Goal: Communication & Community: Answer question/provide support

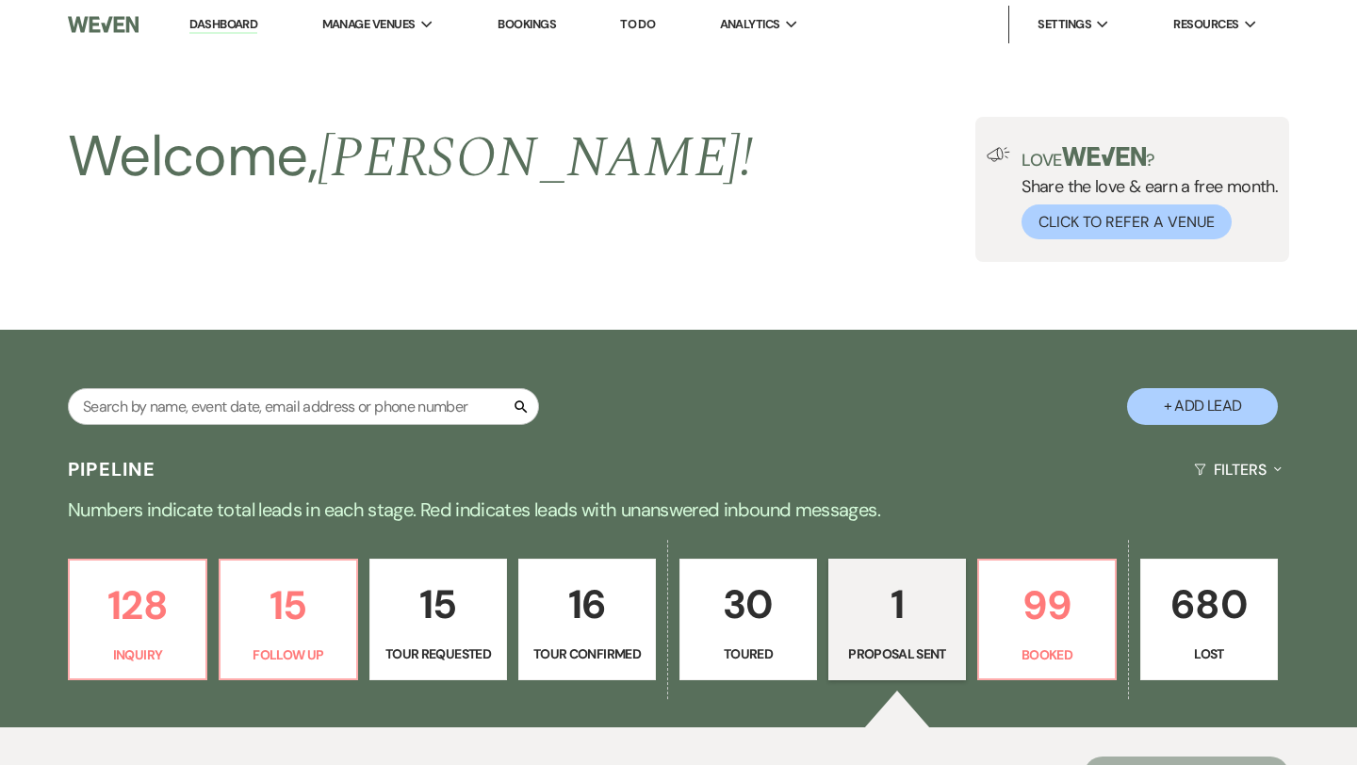
select select "6"
click at [237, 24] on link "Dashboard" at bounding box center [223, 25] width 68 height 18
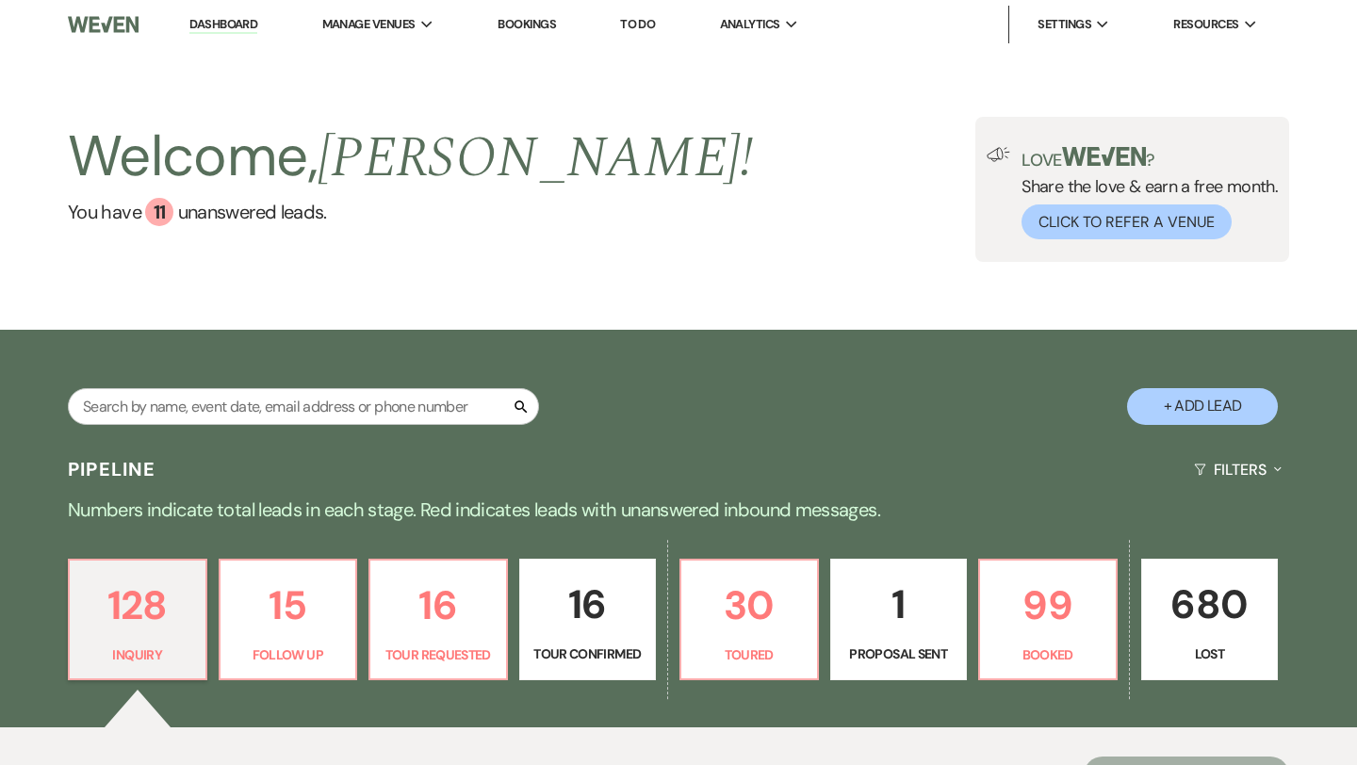
scroll to position [250, 0]
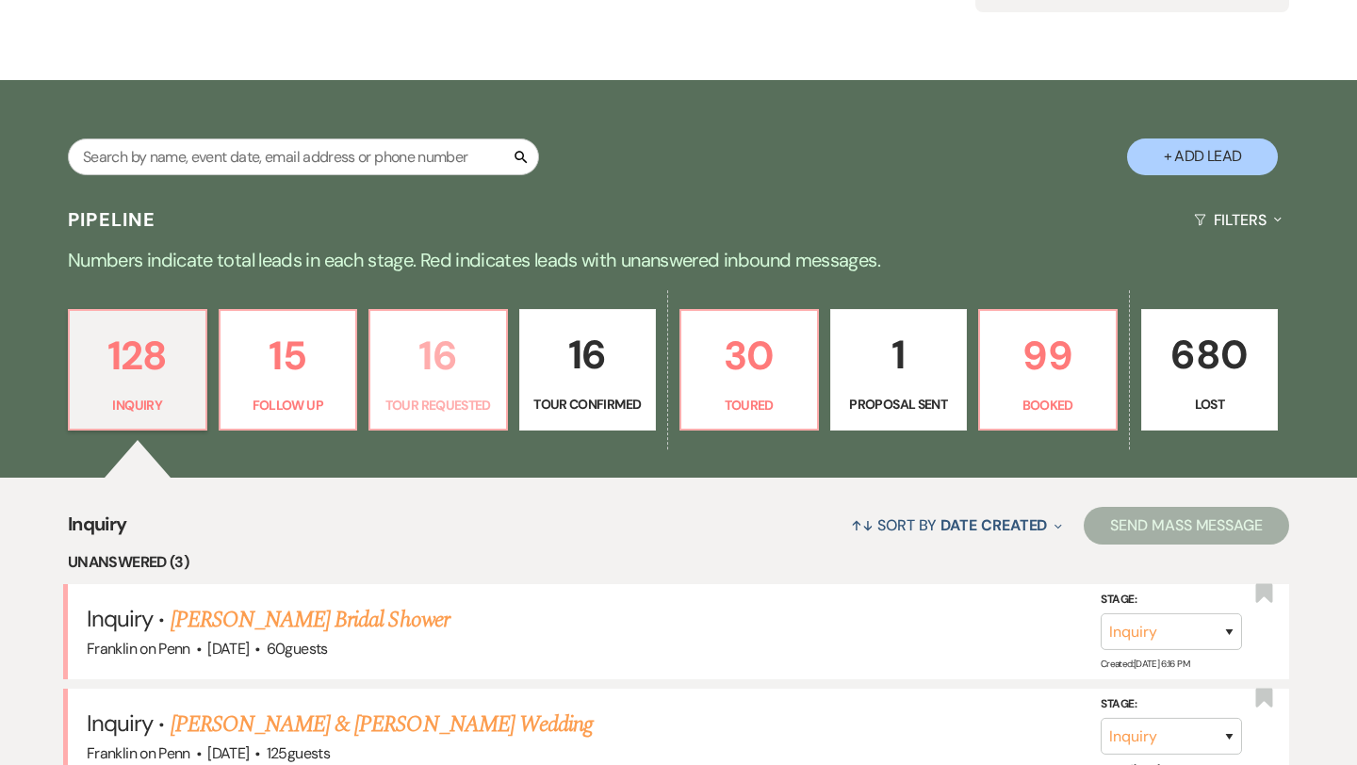
click at [446, 360] on p "16" at bounding box center [438, 355] width 113 height 63
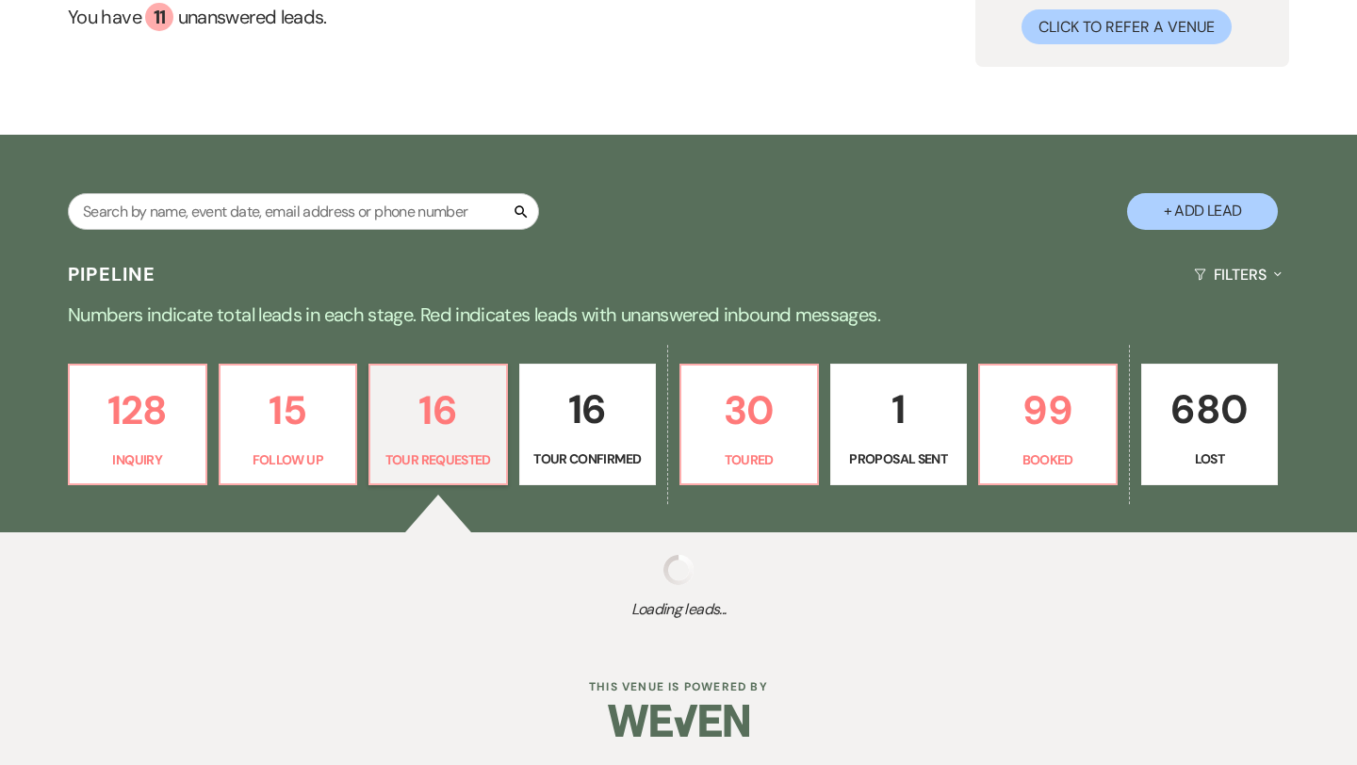
select select "2"
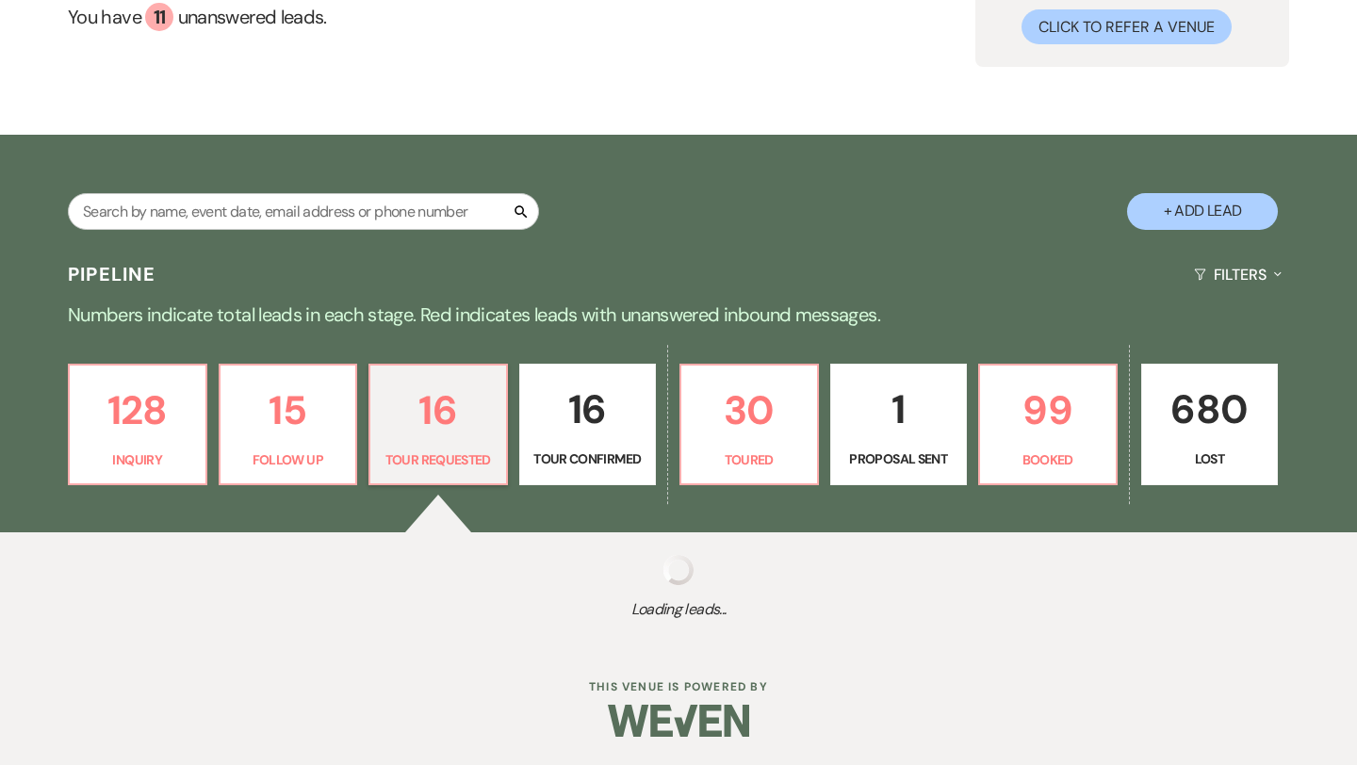
select select "2"
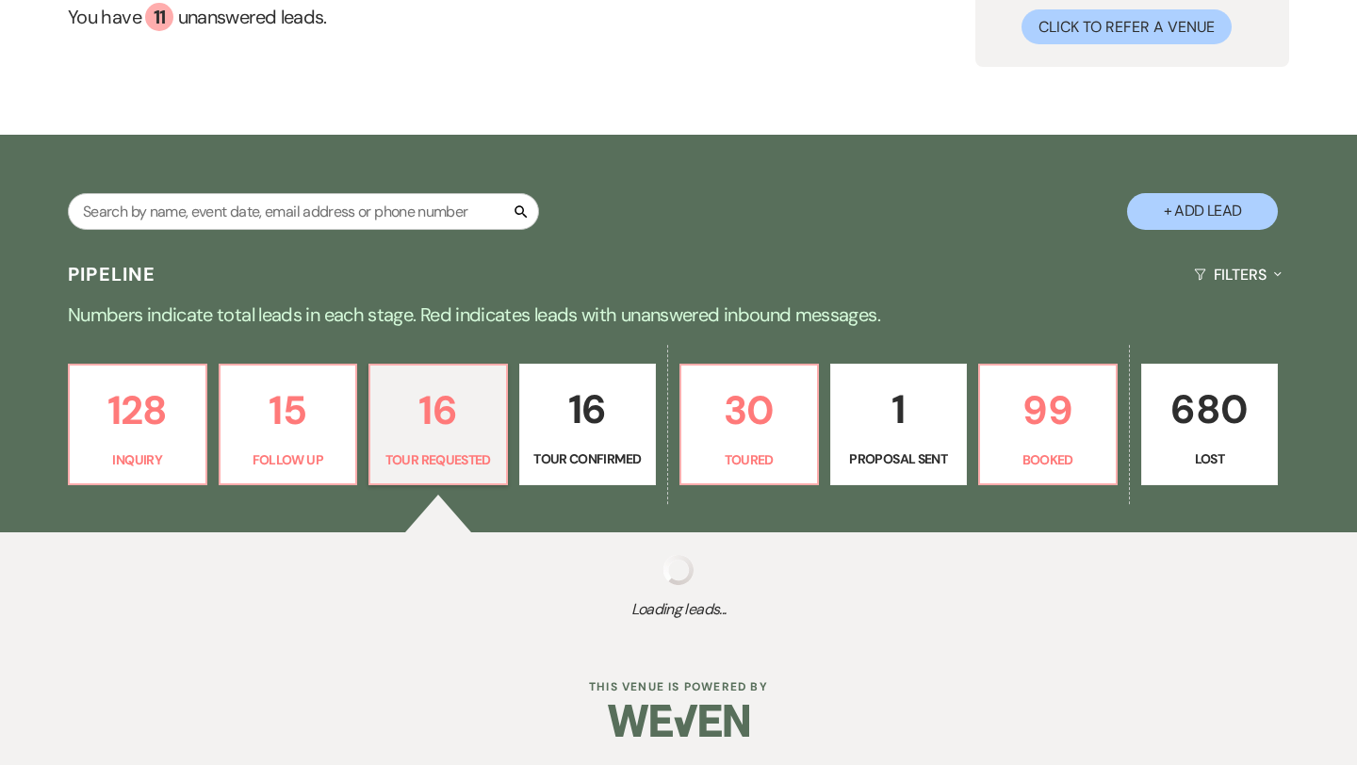
select select "2"
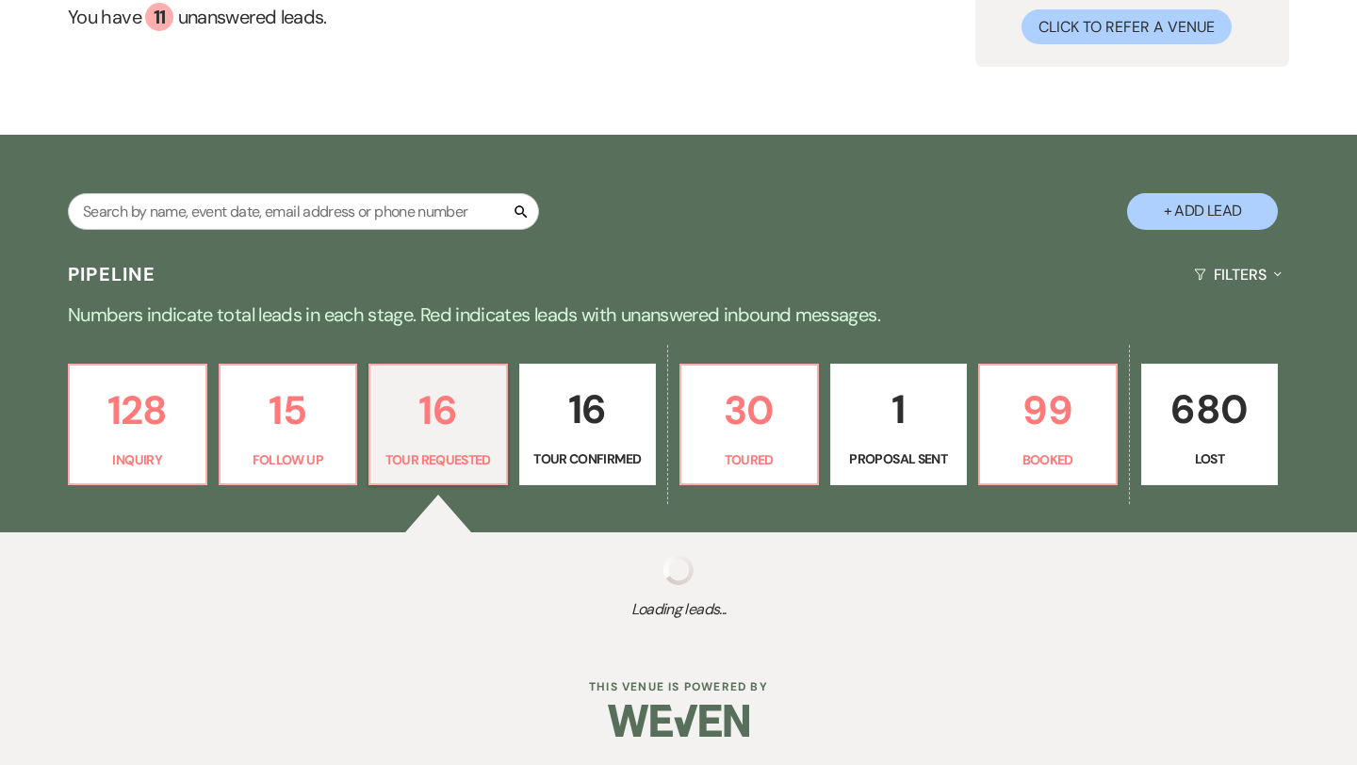
select select "2"
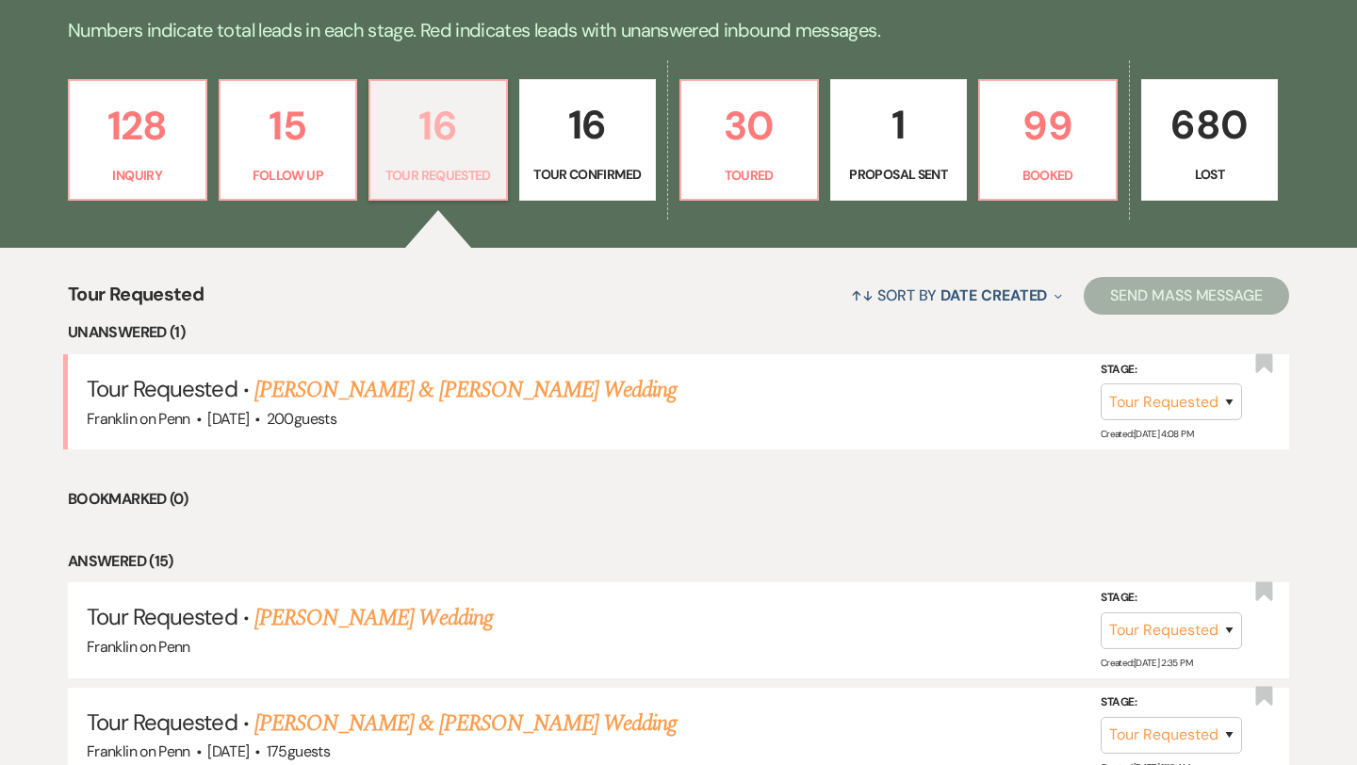
scroll to position [481, 0]
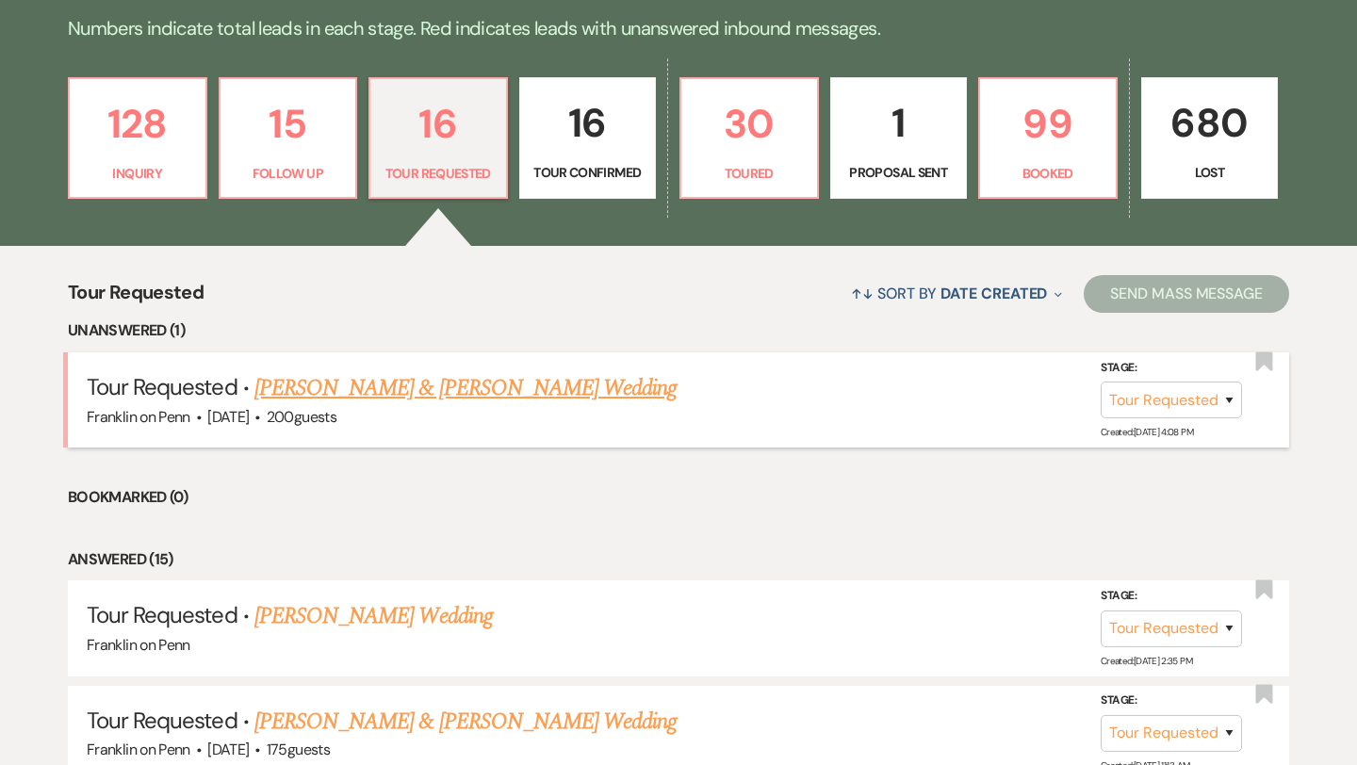
click at [486, 389] on link "[PERSON_NAME] & [PERSON_NAME] Wedding" at bounding box center [465, 388] width 422 height 34
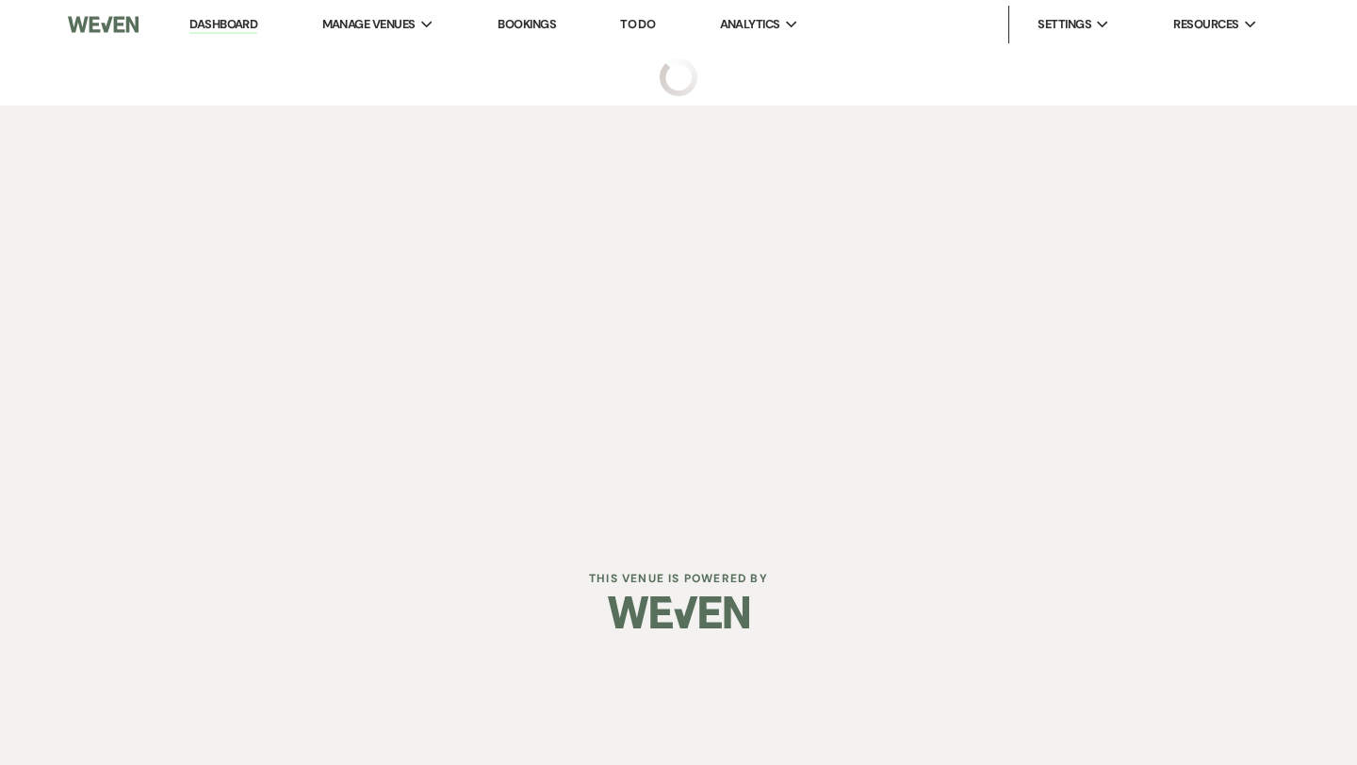
select select "2"
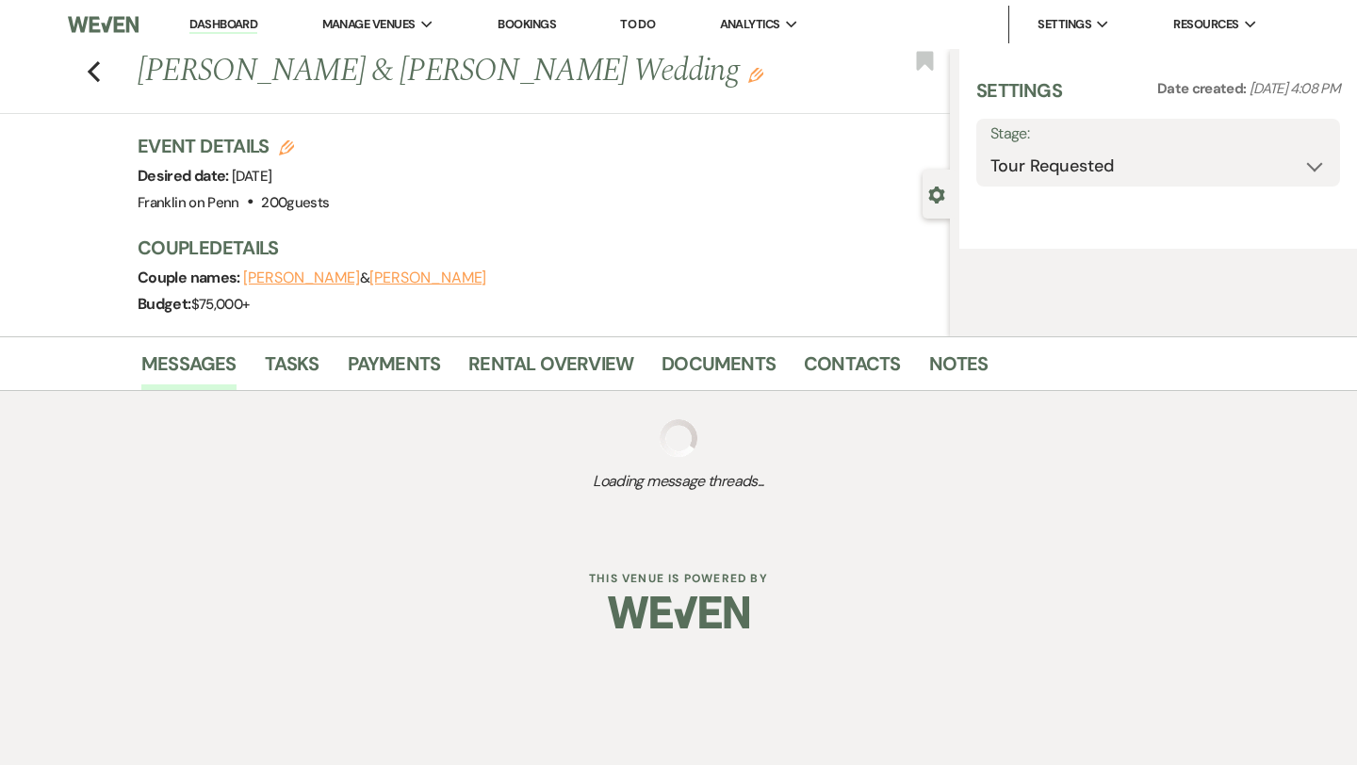
select select "5"
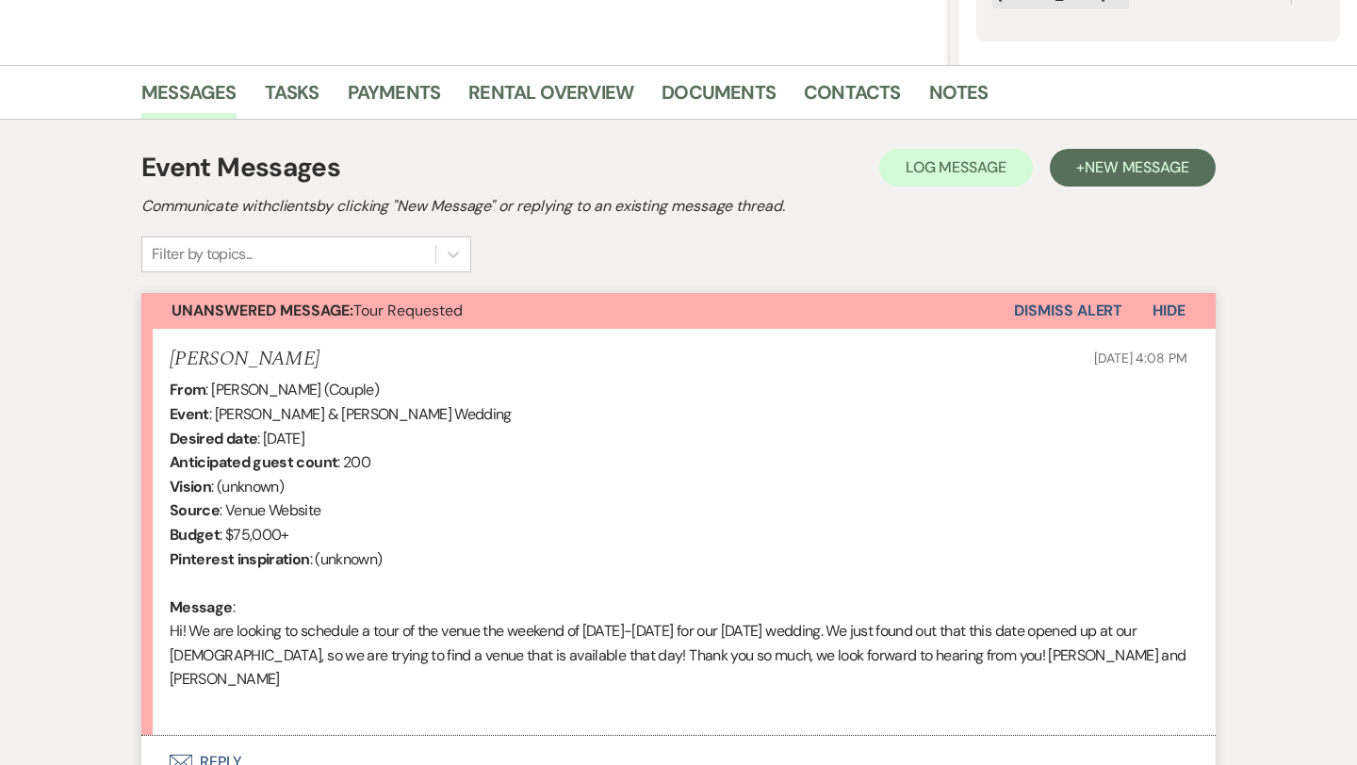
scroll to position [557, 0]
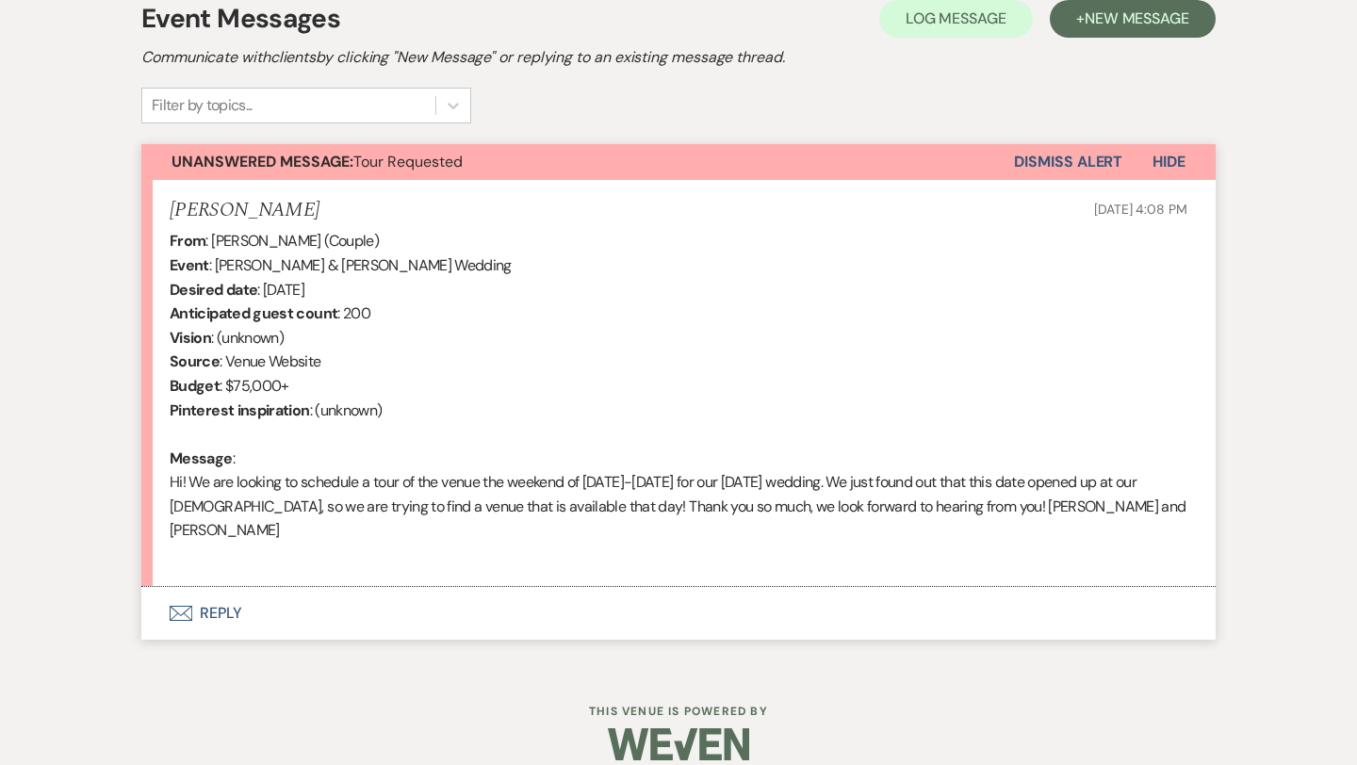
click at [224, 591] on button "Envelope Reply" at bounding box center [678, 613] width 1074 height 53
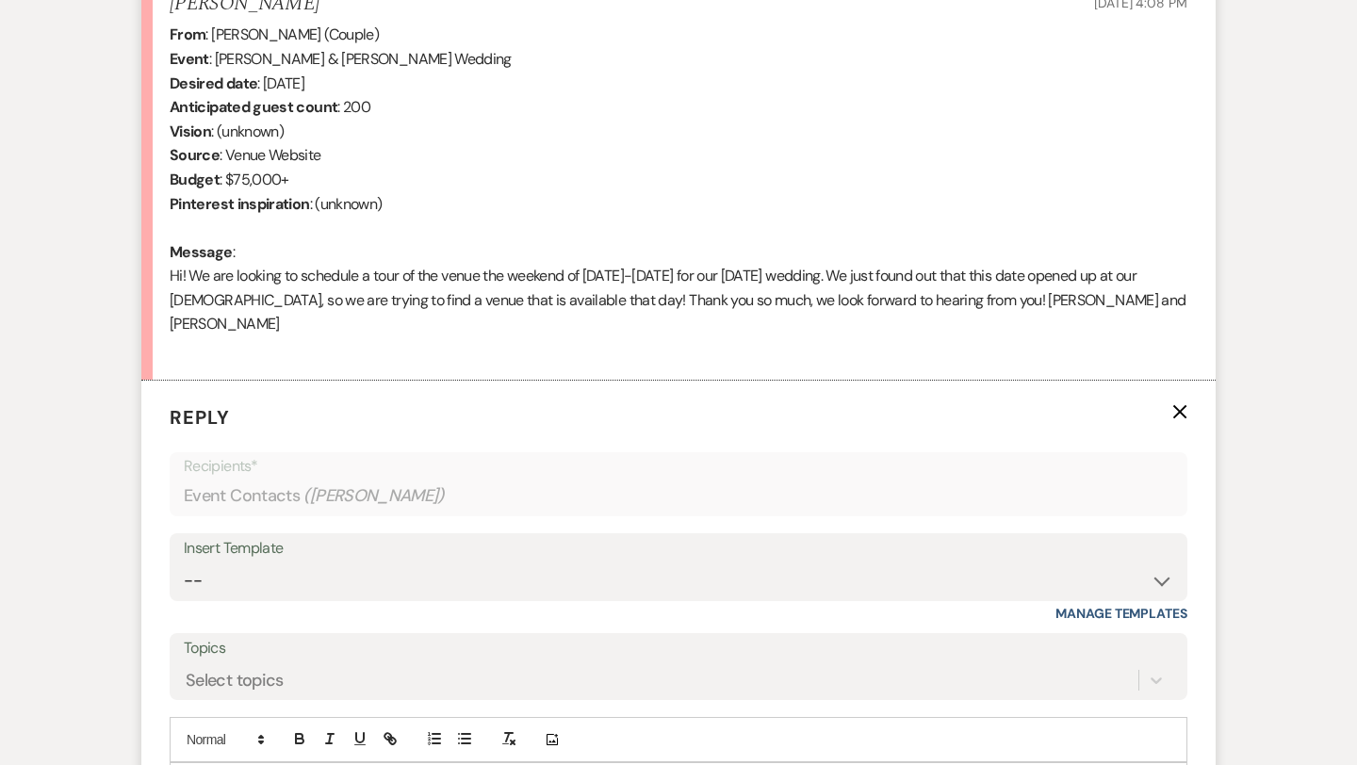
scroll to position [916, 0]
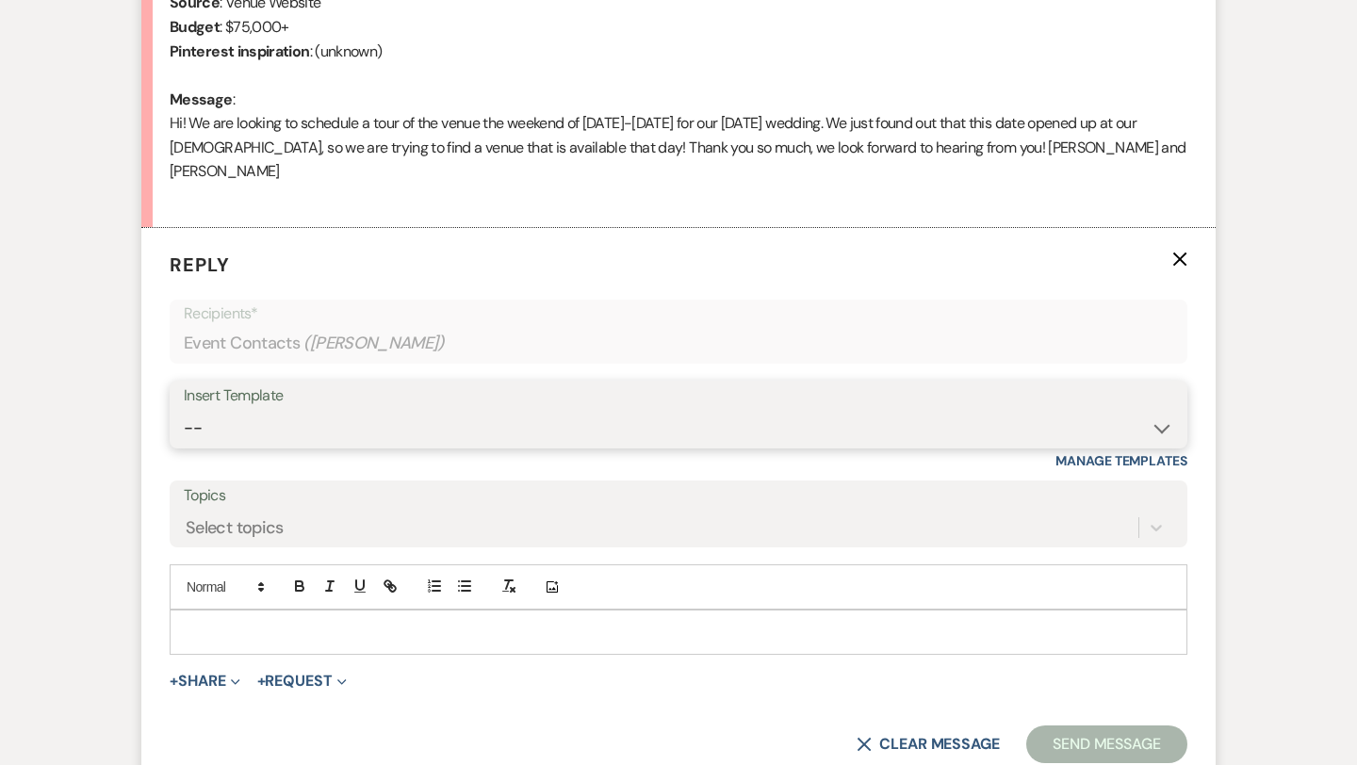
click at [294, 410] on select "-- Weven Planning Portal Introduction (Booked Events) Initial Inquiry Response …" at bounding box center [678, 428] width 989 height 37
select select "5894"
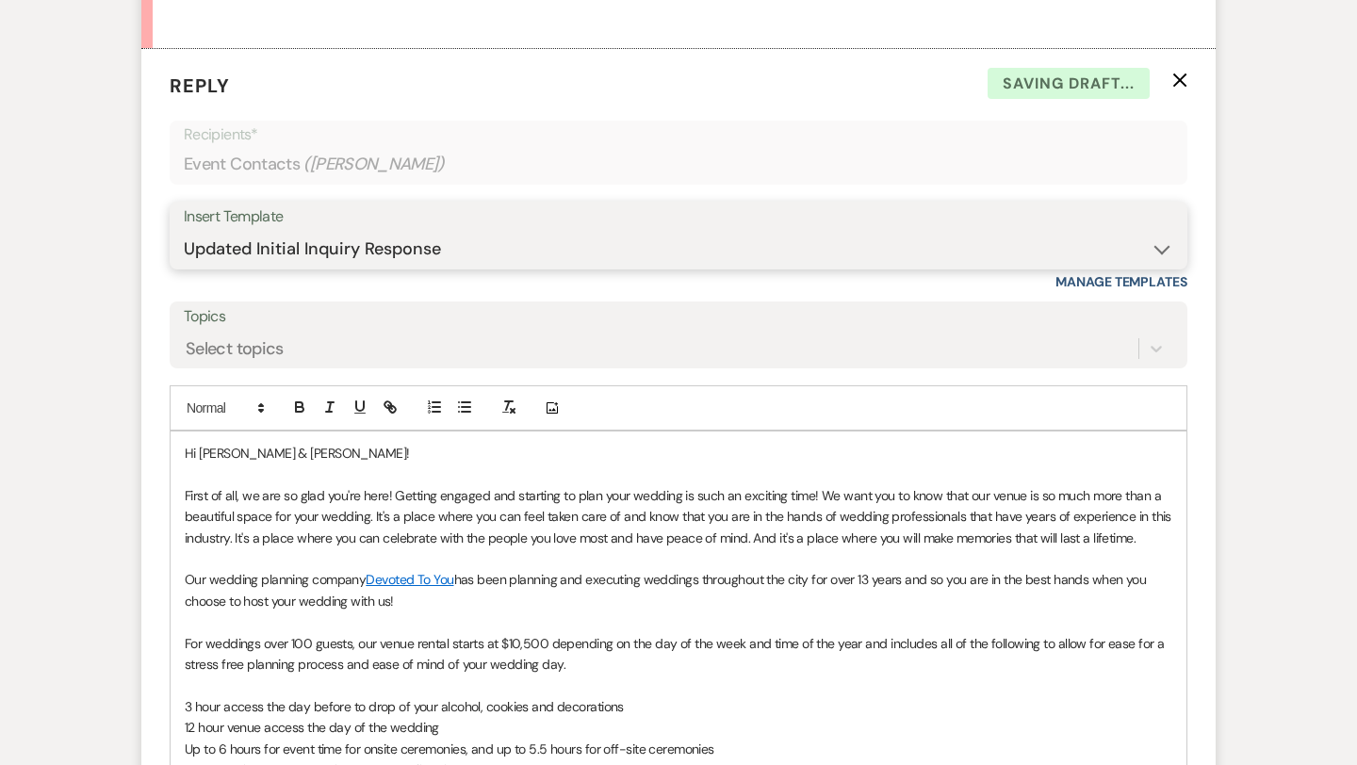
scroll to position [1097, 0]
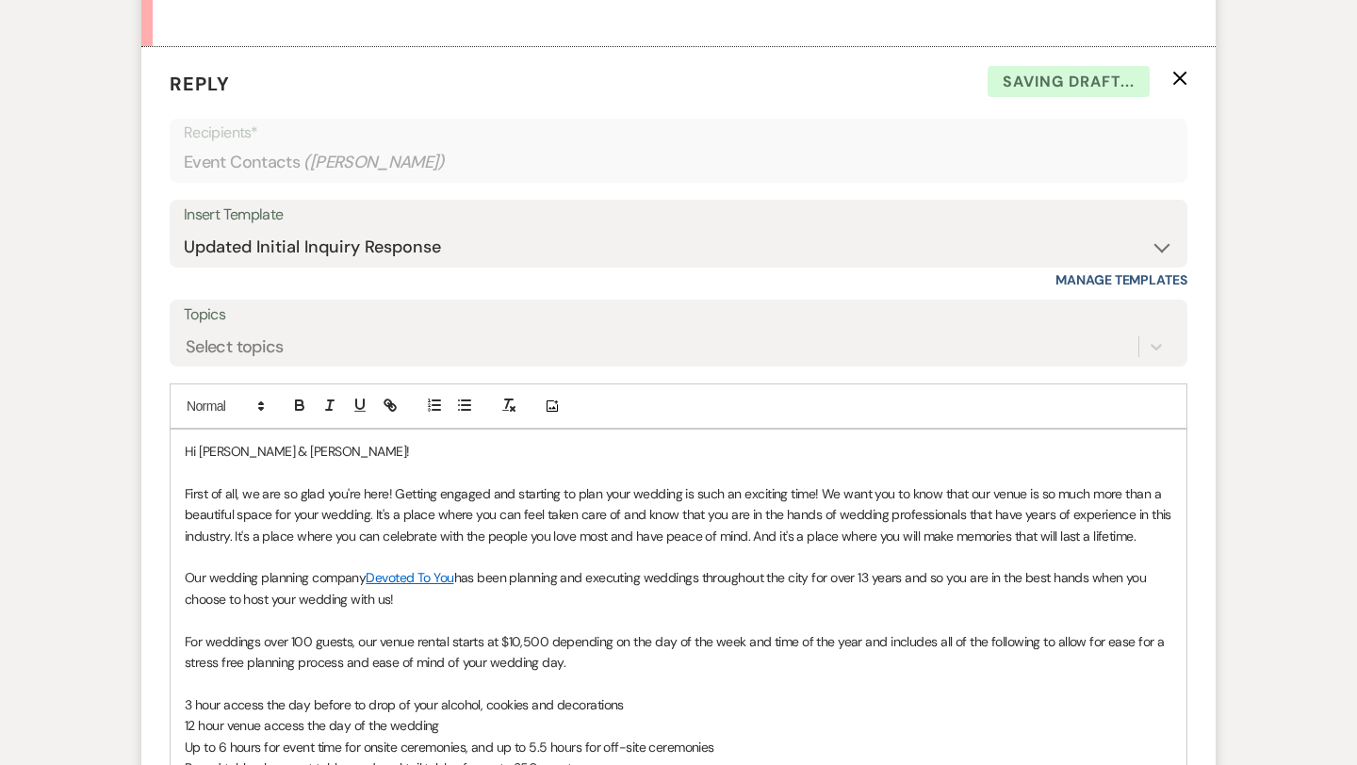
click at [1148, 517] on p "First of all, we are so glad you're here! Getting engaged and starting to plan …" at bounding box center [678, 514] width 987 height 63
click at [1156, 514] on p "First of all, we are so glad you're here! Getting engaged and starting to plan …" at bounding box center [678, 514] width 987 height 63
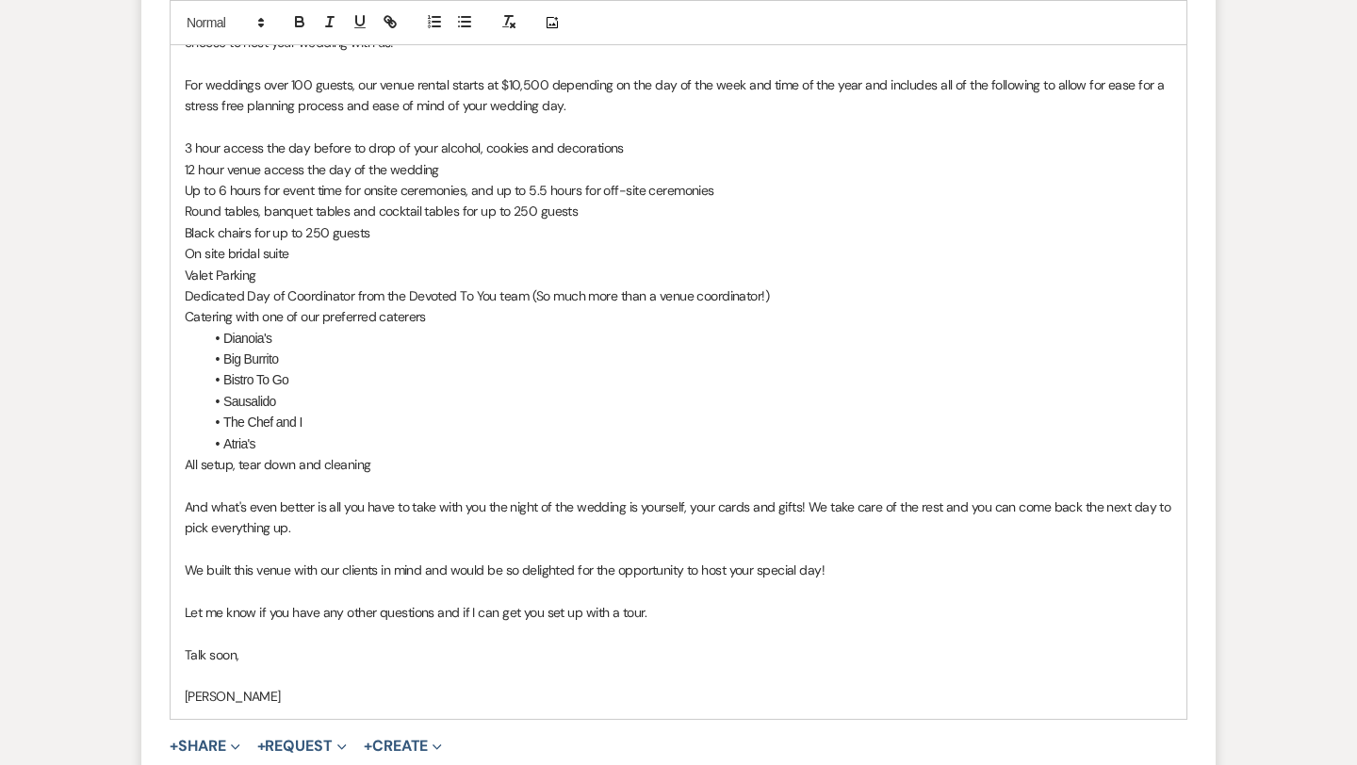
scroll to position [1694, 0]
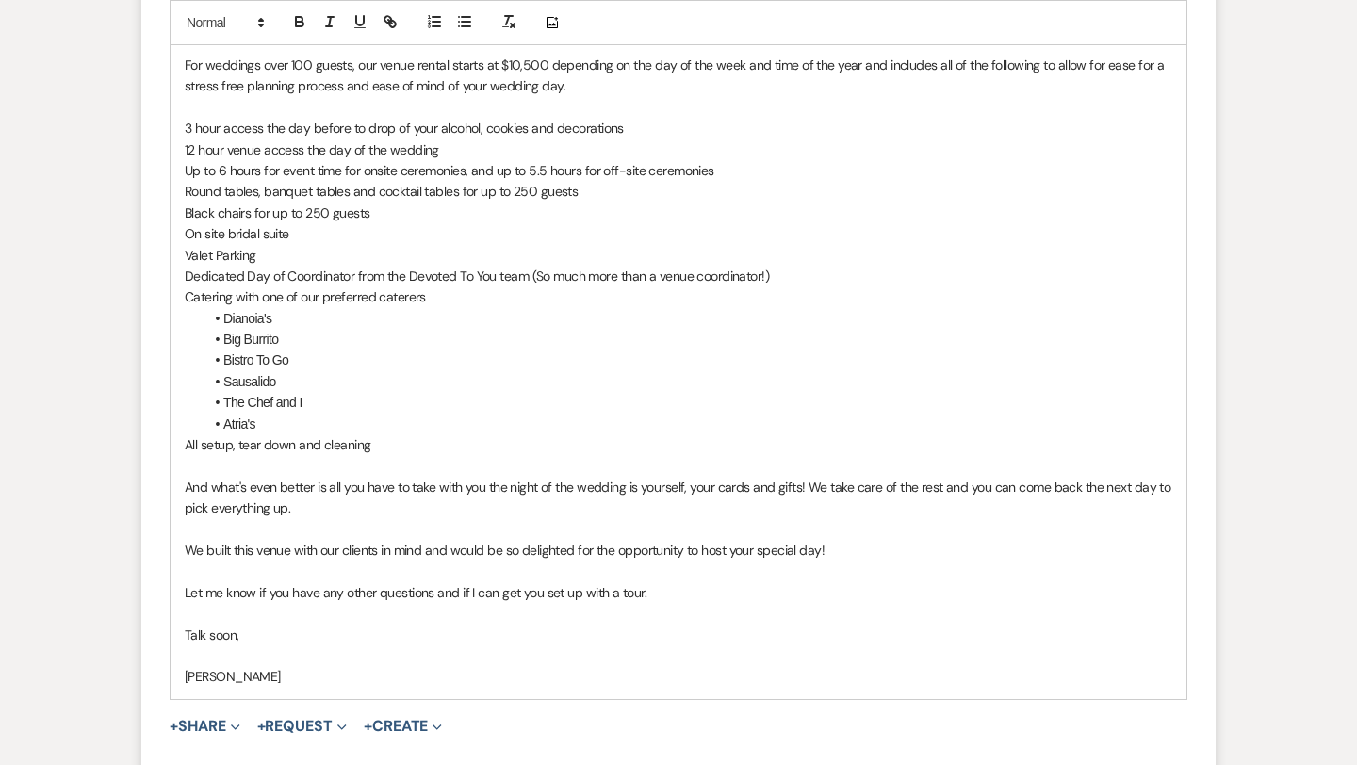
drag, startPoint x: 658, startPoint y: 567, endPoint x: 184, endPoint y: 567, distance: 473.9
click at [184, 567] on div "Hi [PERSON_NAME] & [PERSON_NAME]! First of all, we are so glad you're here! Get…" at bounding box center [679, 265] width 1016 height 867
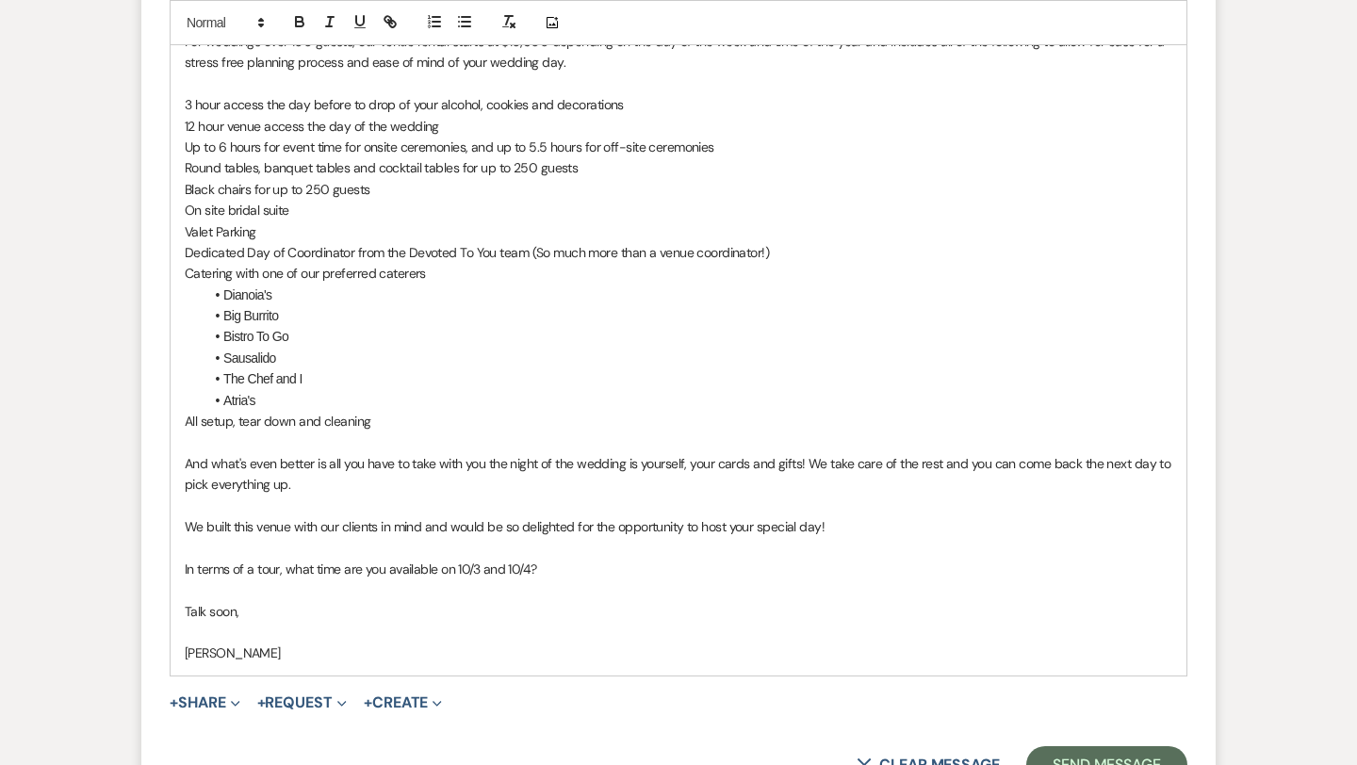
scroll to position [1719, 0]
click at [1072, 745] on button "Send Message" at bounding box center [1106, 764] width 161 height 38
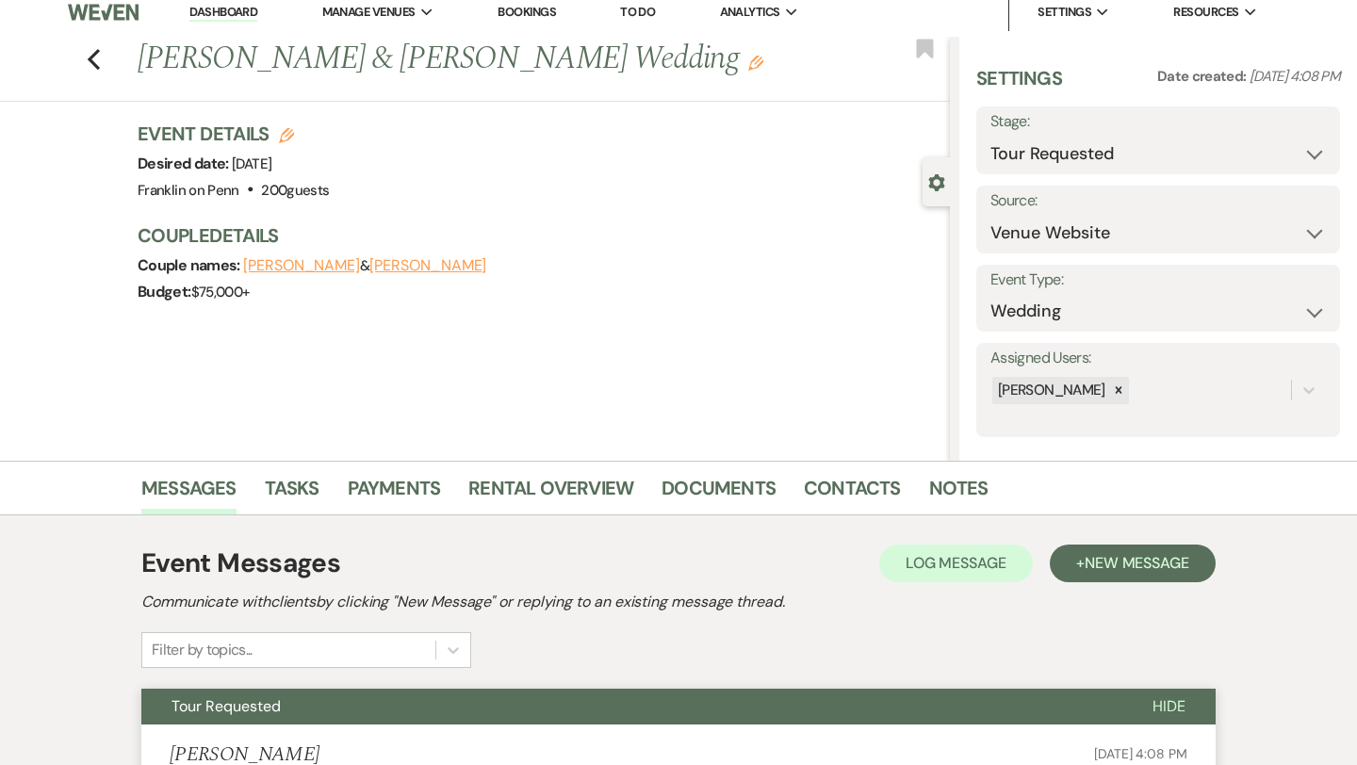
scroll to position [0, 0]
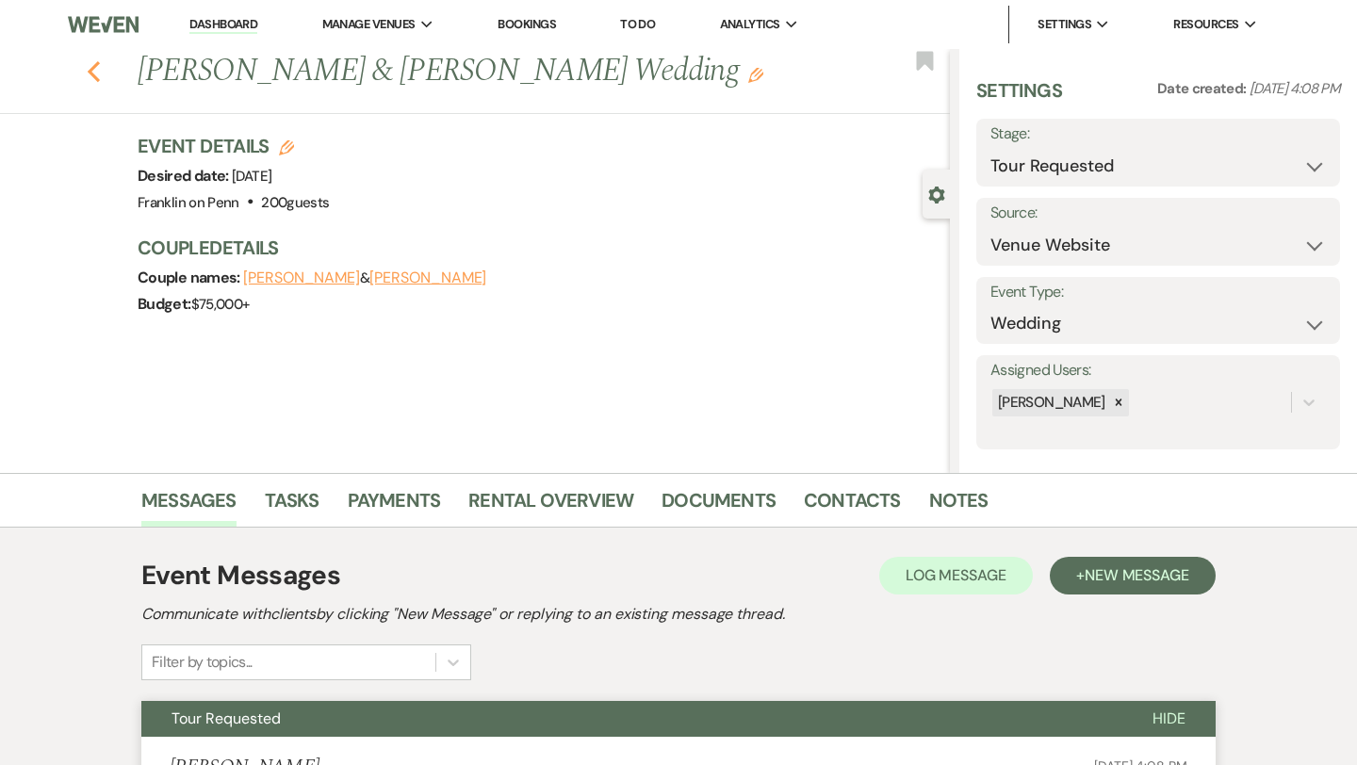
click at [93, 73] on use "button" at bounding box center [94, 71] width 12 height 21
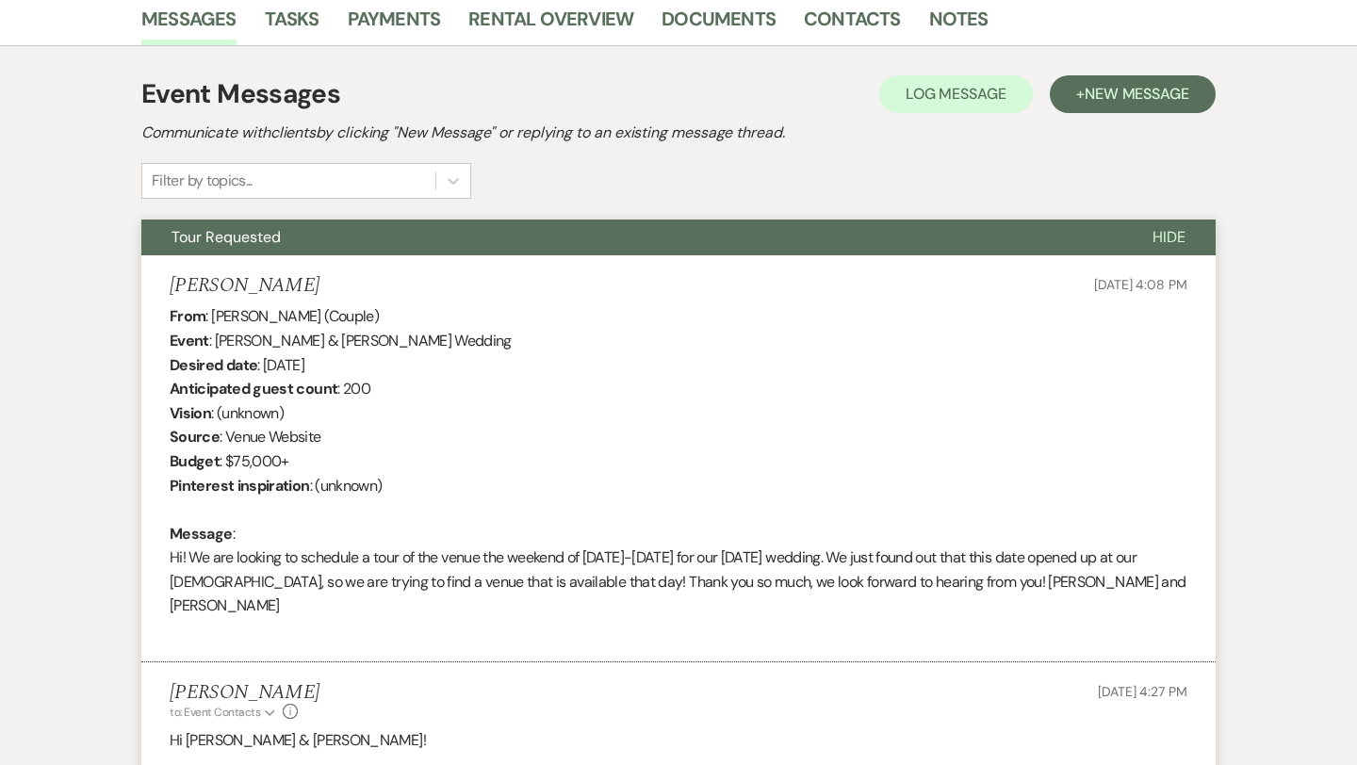
select select "2"
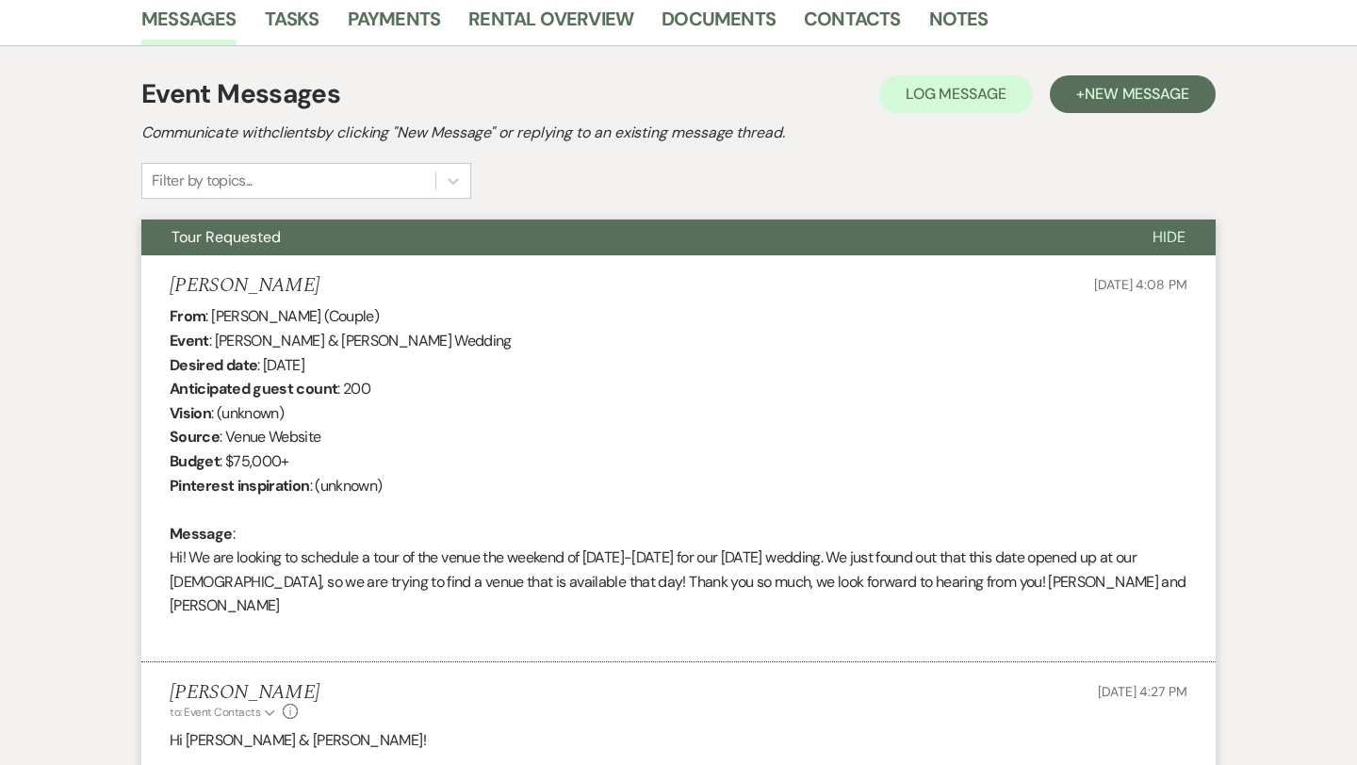
select select "2"
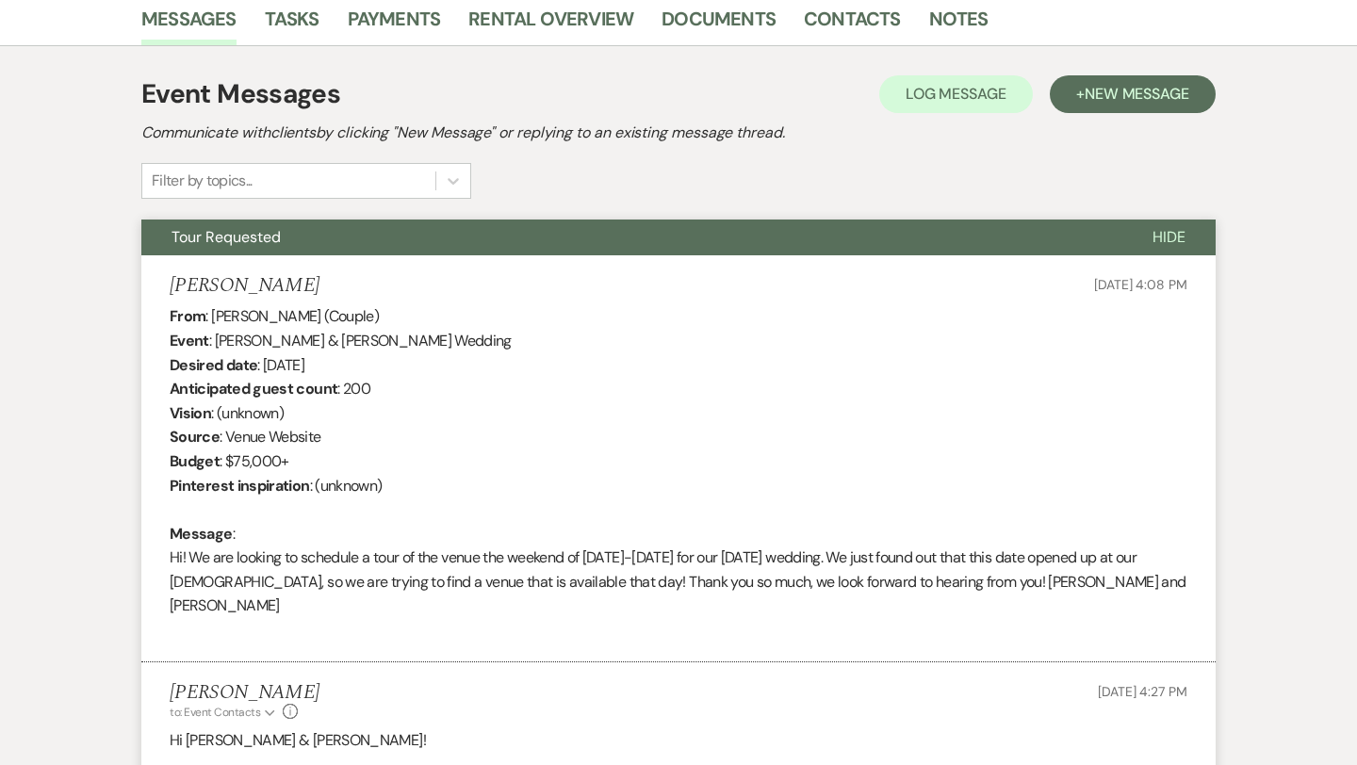
select select "2"
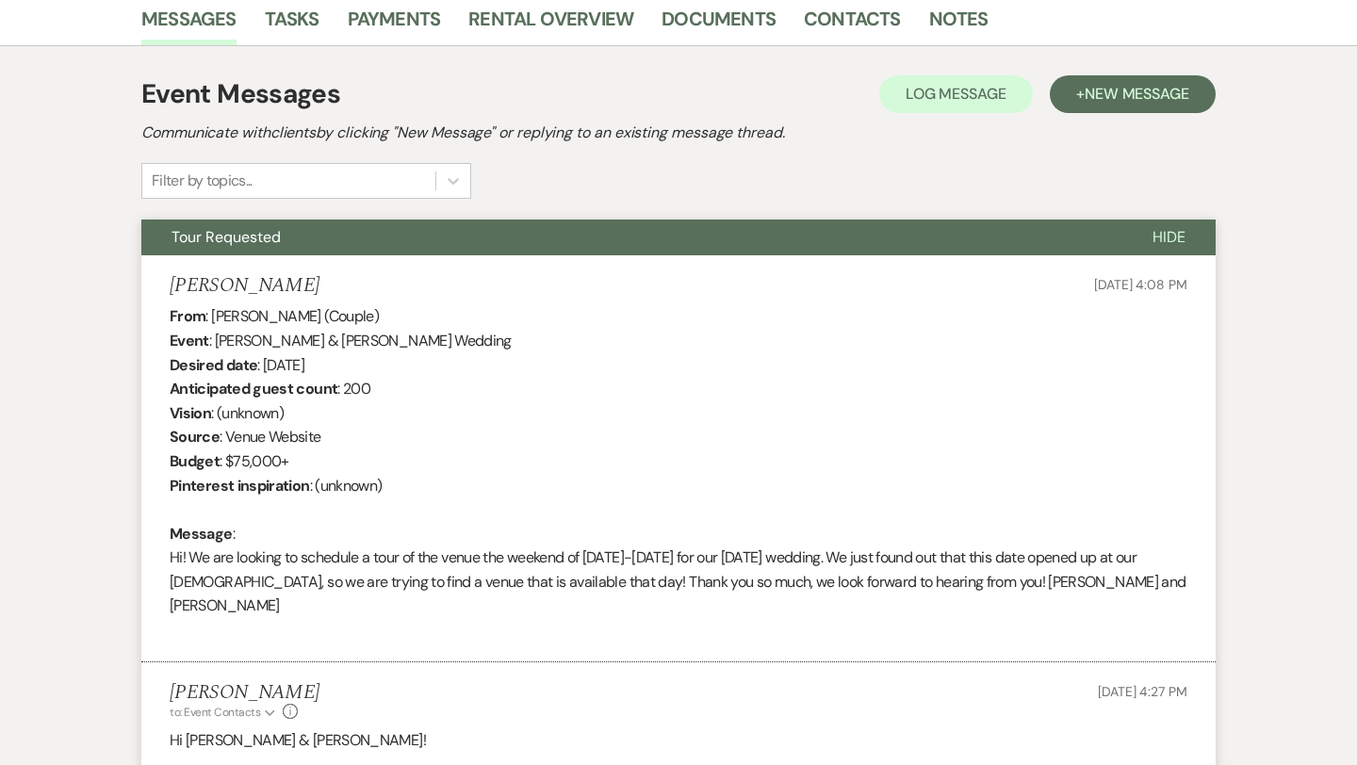
select select "2"
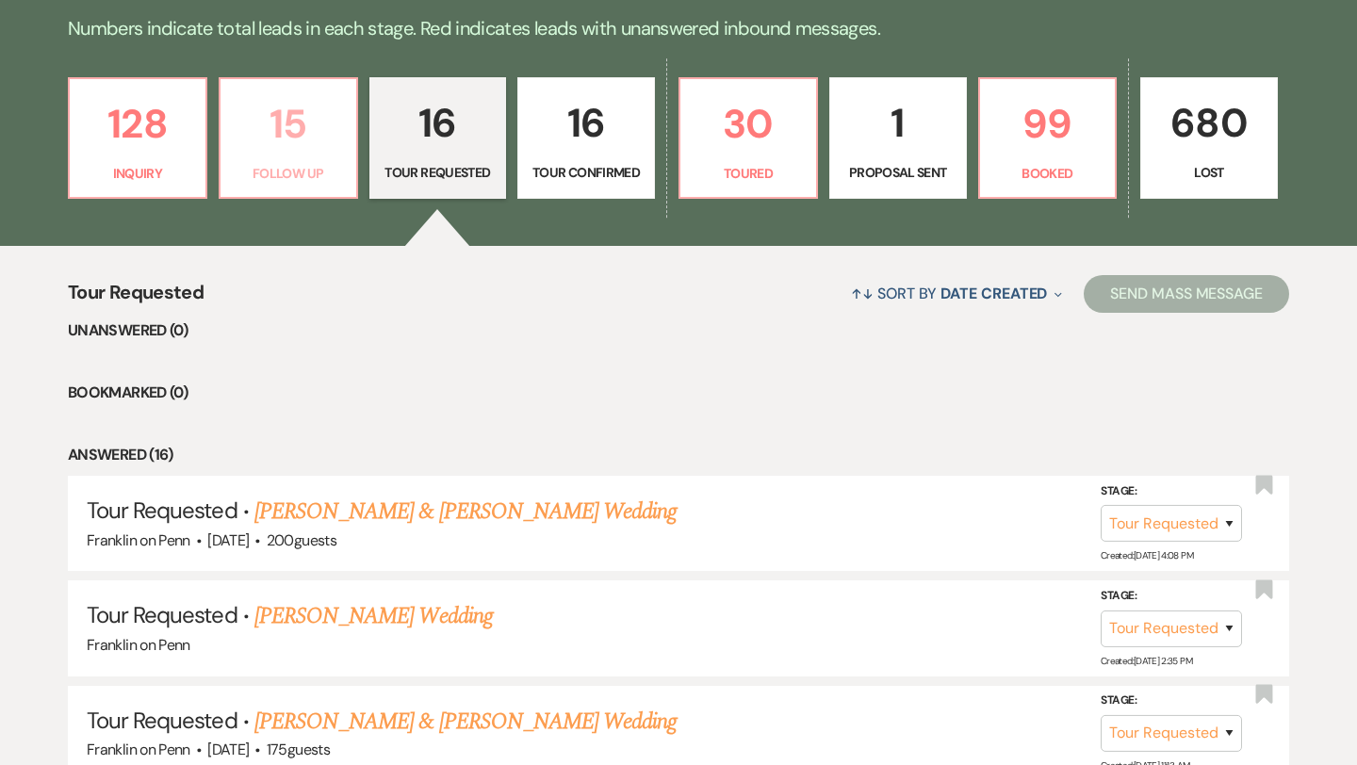
click at [292, 121] on p "15" at bounding box center [288, 123] width 113 height 63
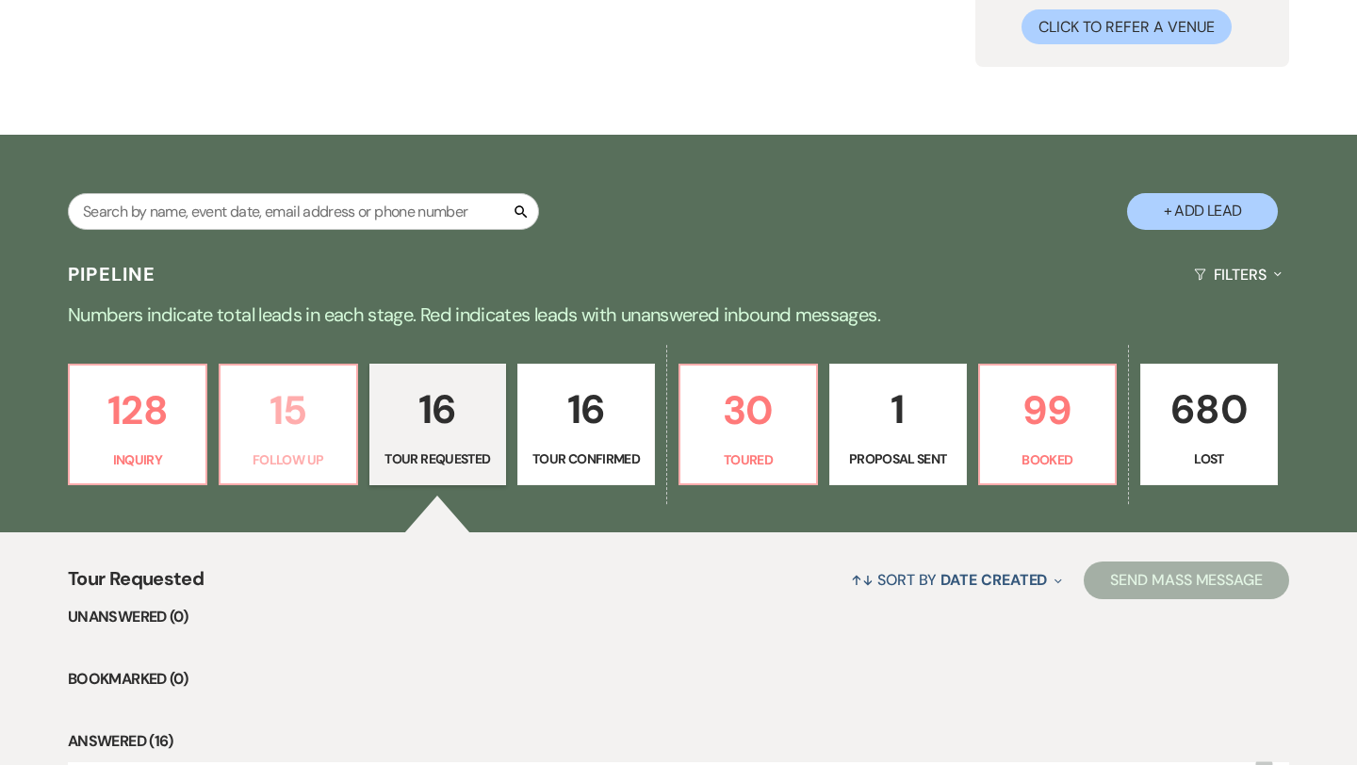
select select "9"
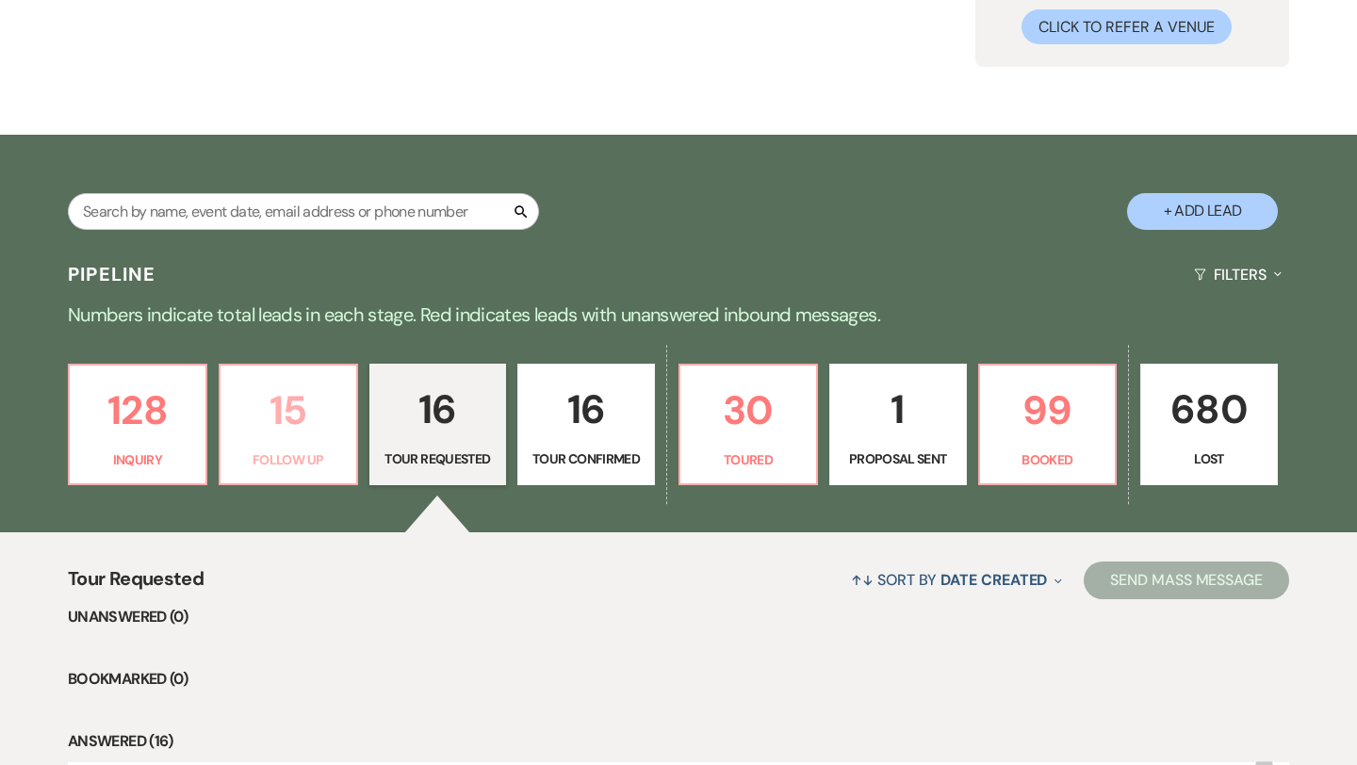
select select "9"
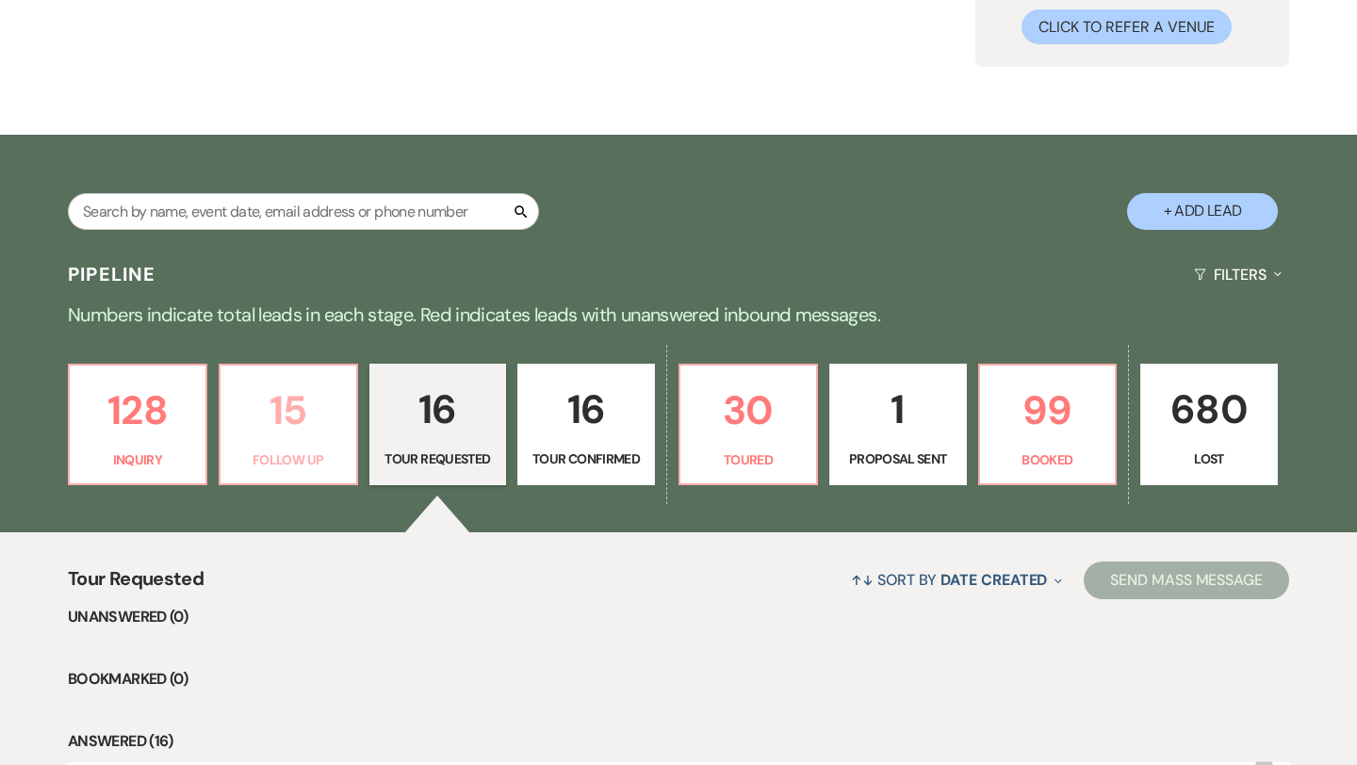
select select "9"
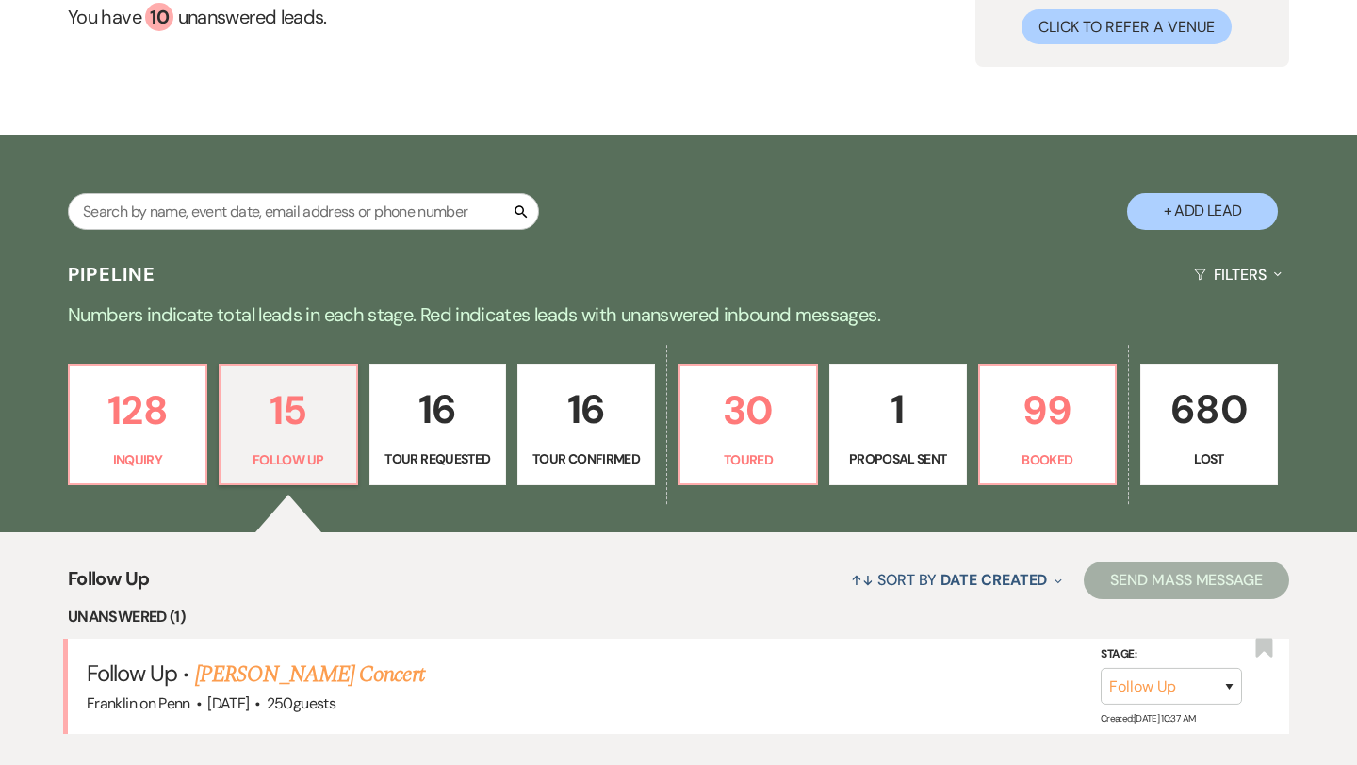
scroll to position [481, 0]
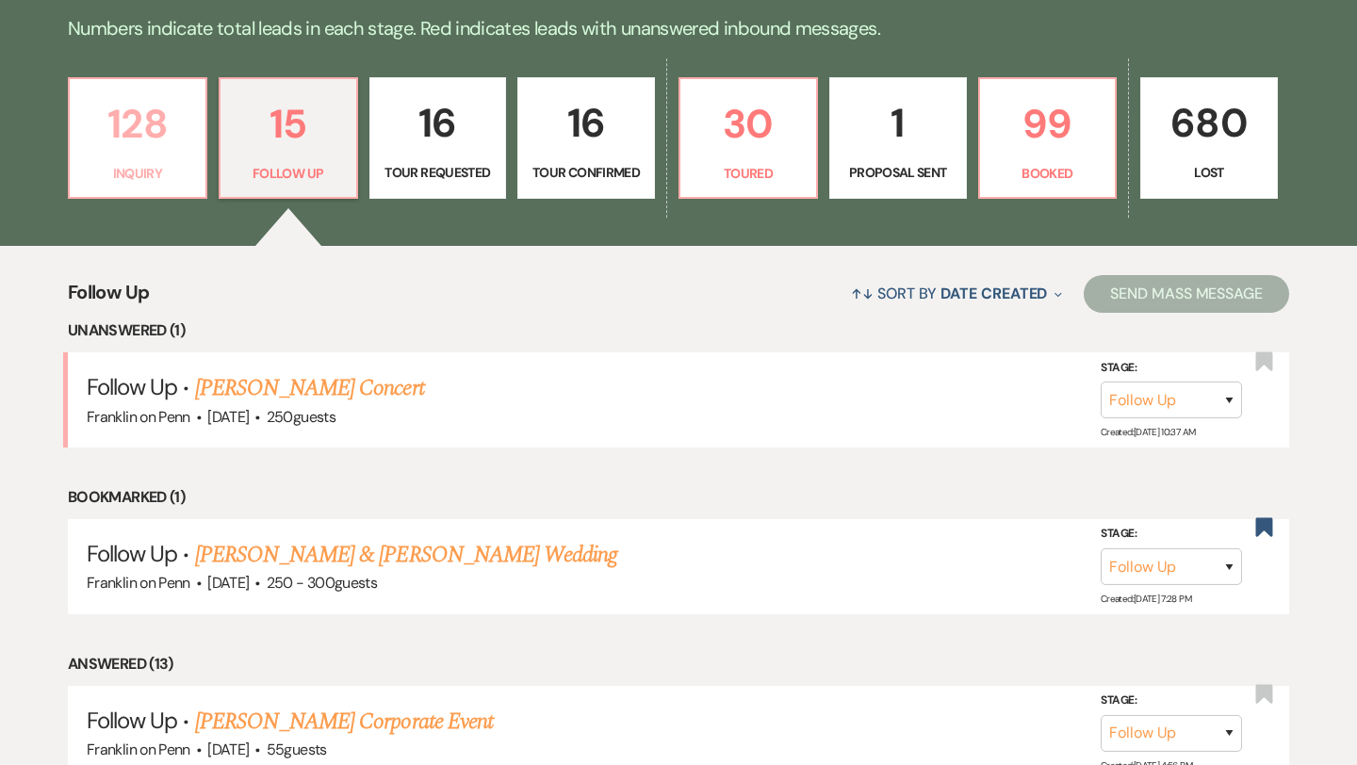
click at [161, 106] on p "128" at bounding box center [137, 123] width 113 height 63
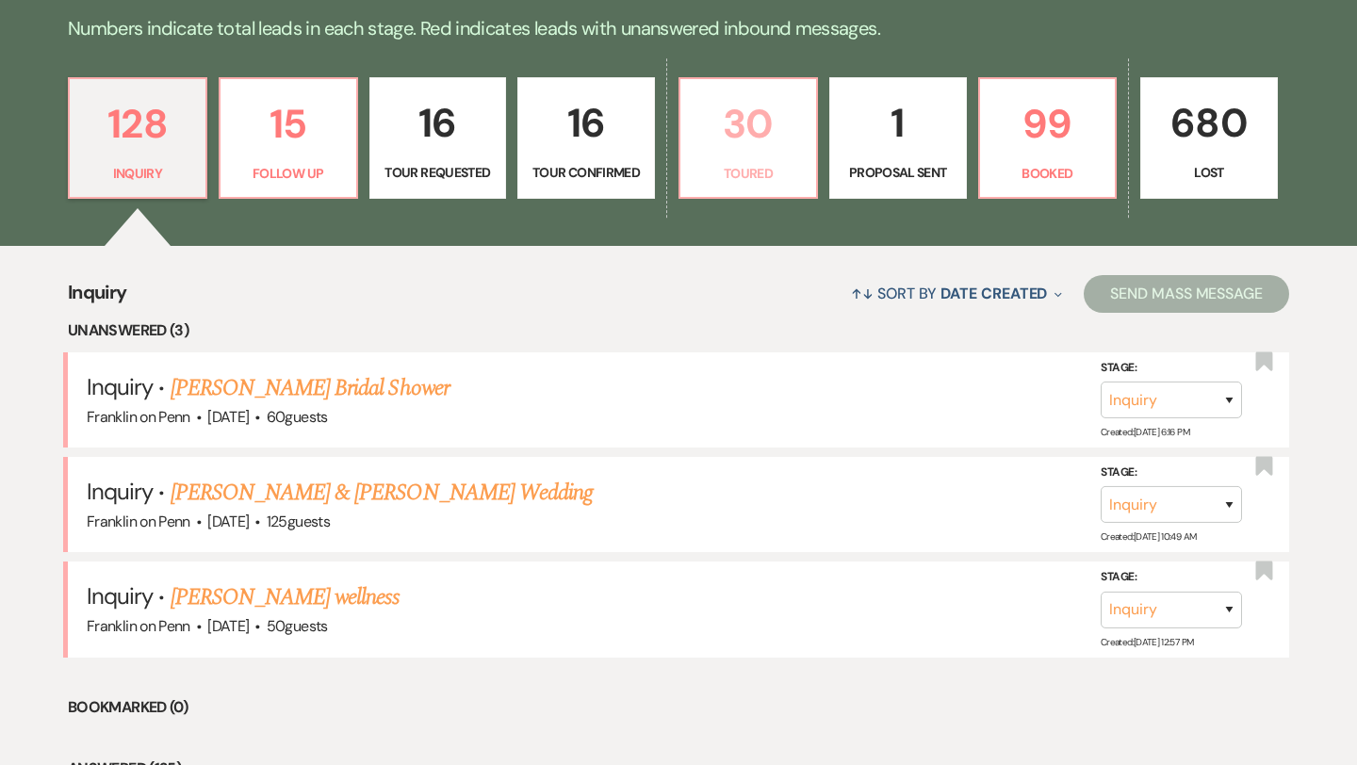
click at [783, 130] on p "30" at bounding box center [748, 123] width 113 height 63
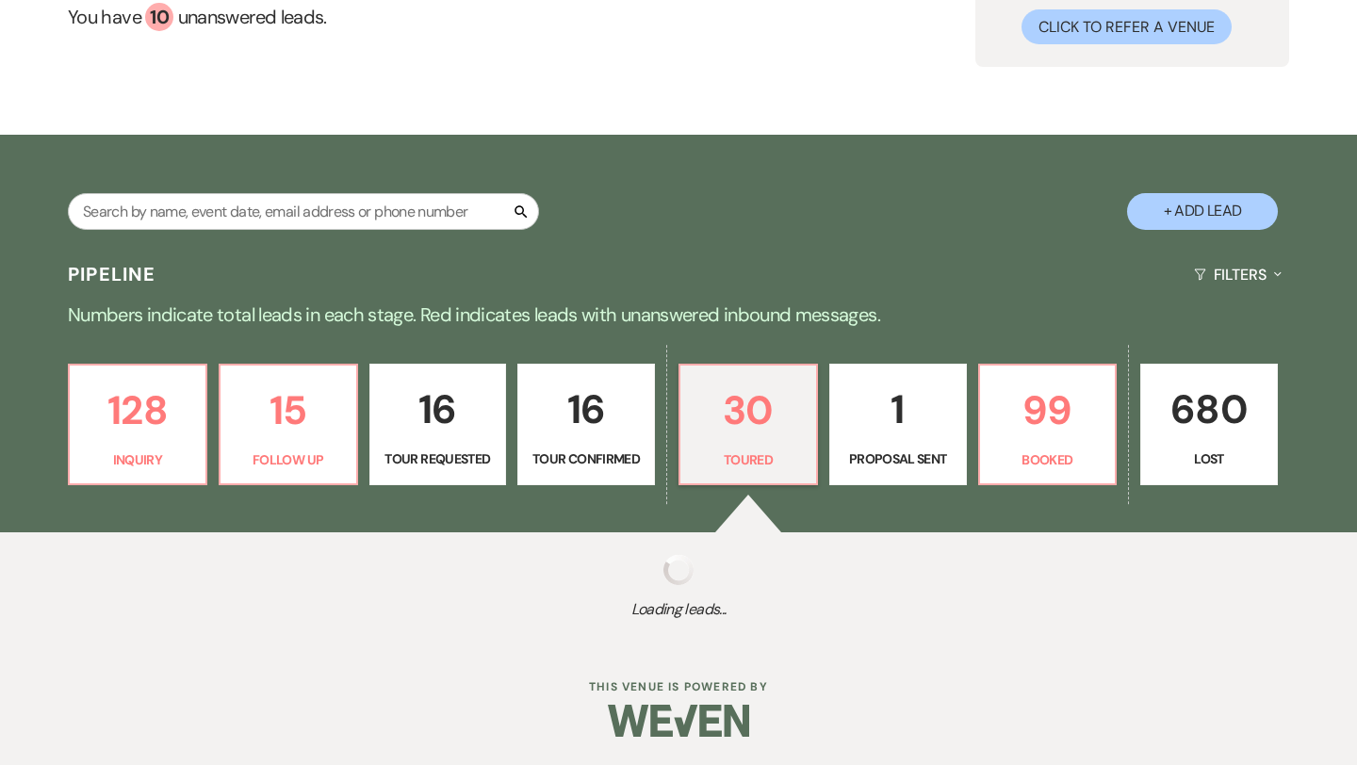
scroll to position [481, 0]
select select "5"
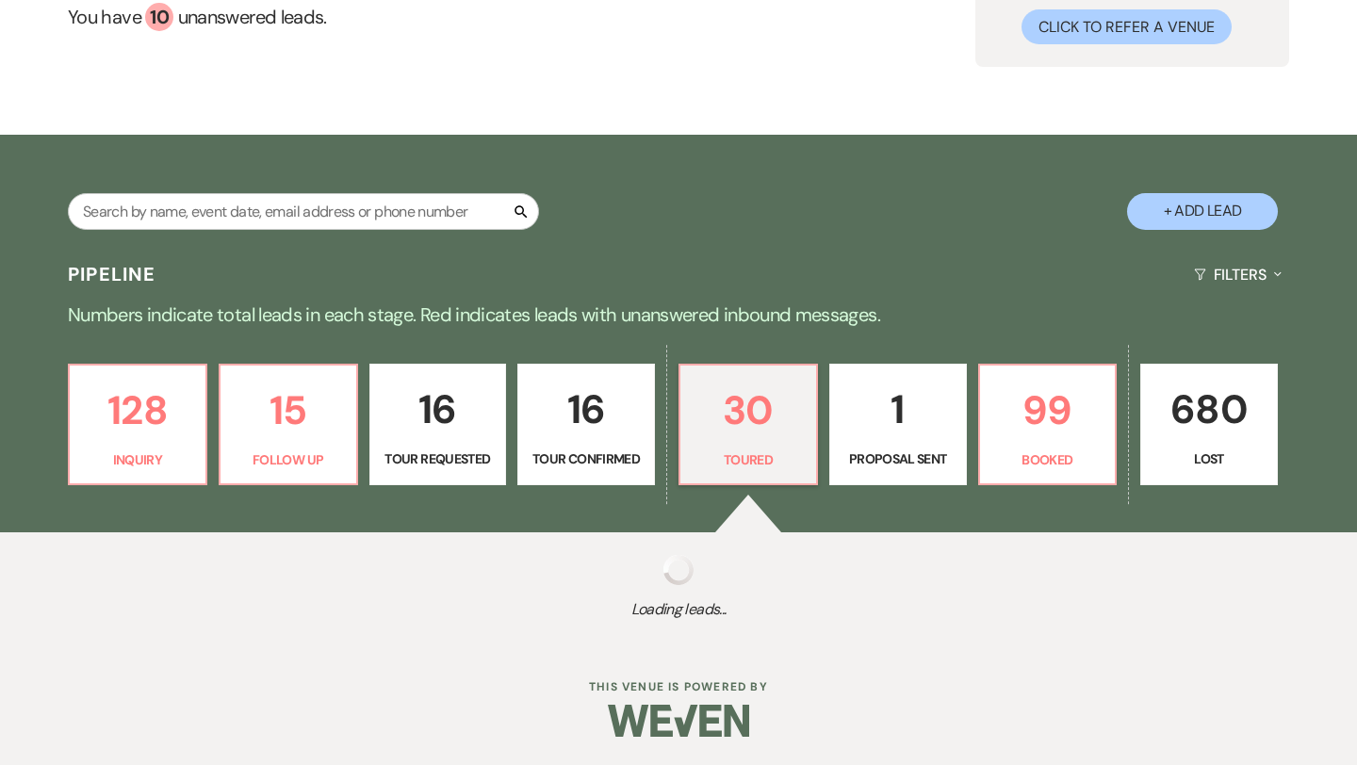
select select "5"
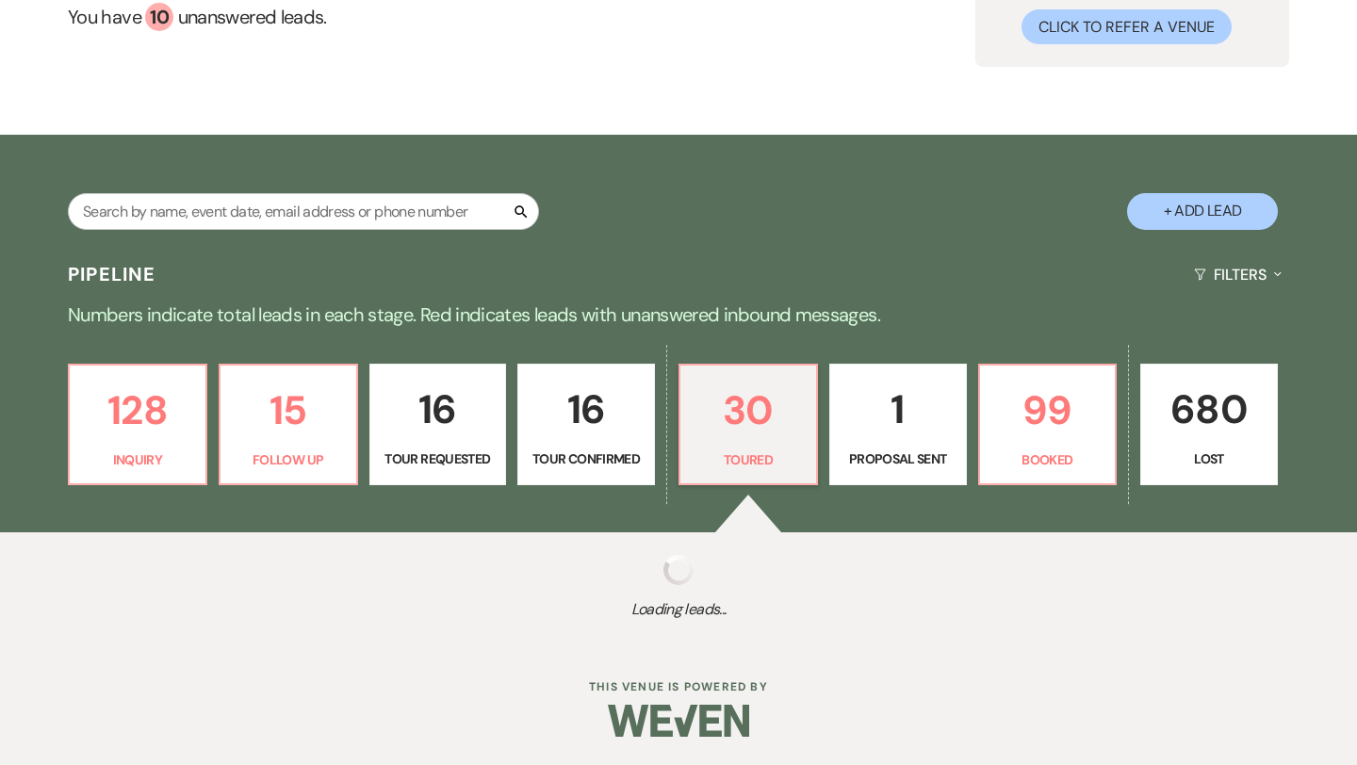
select select "5"
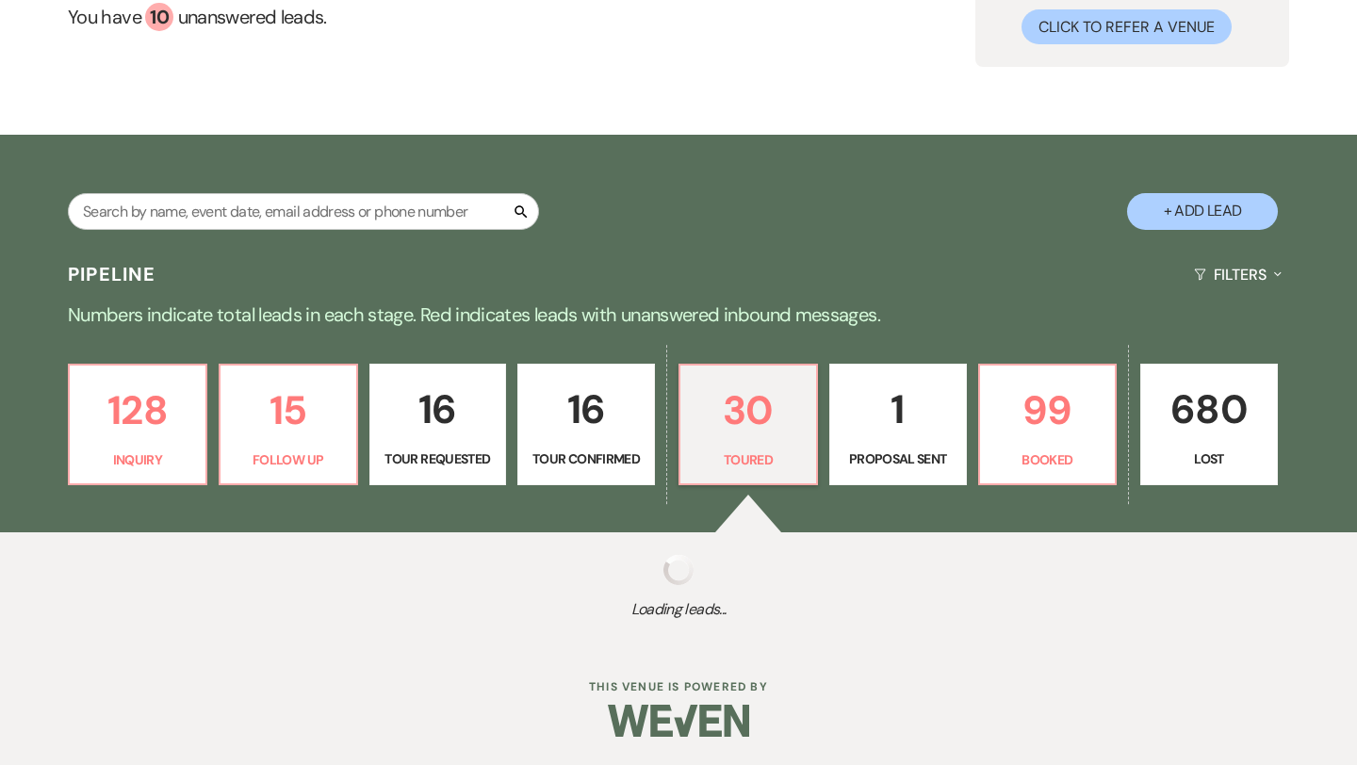
select select "5"
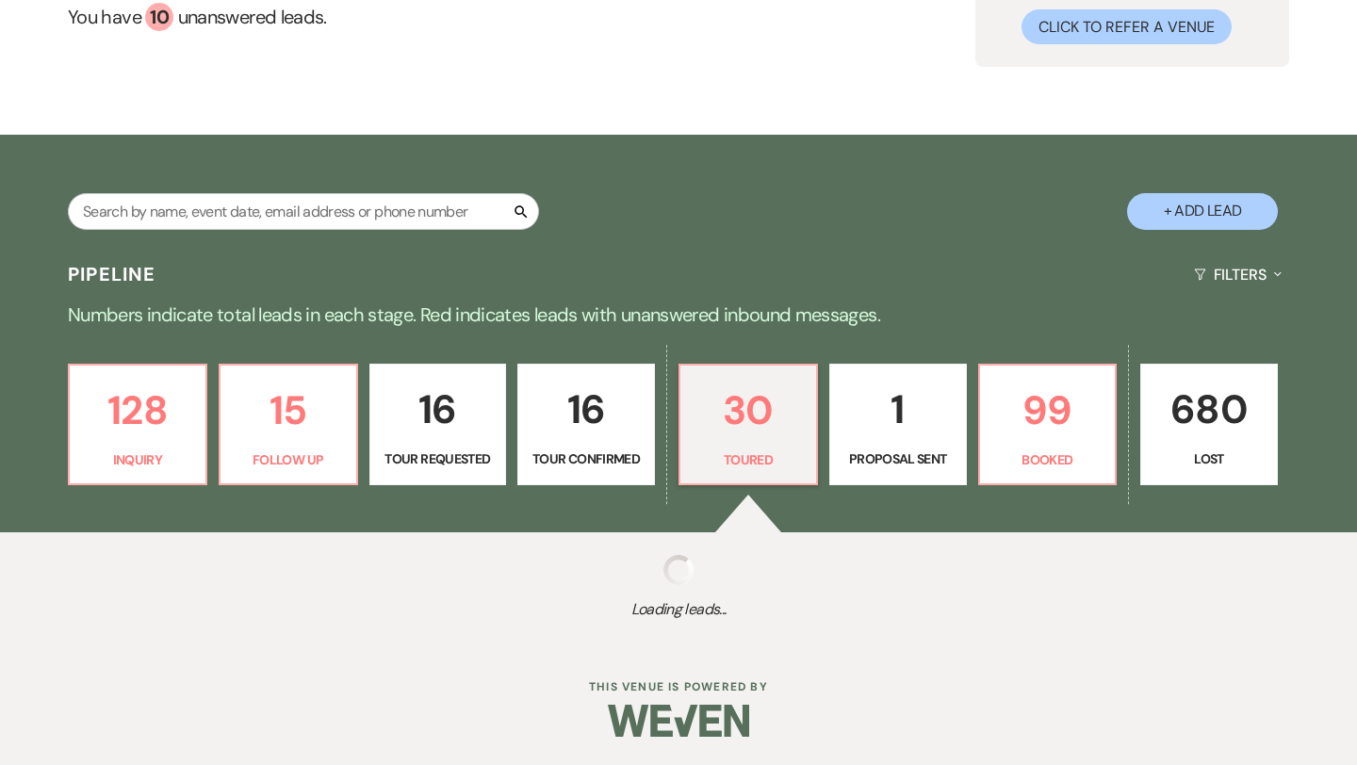
select select "5"
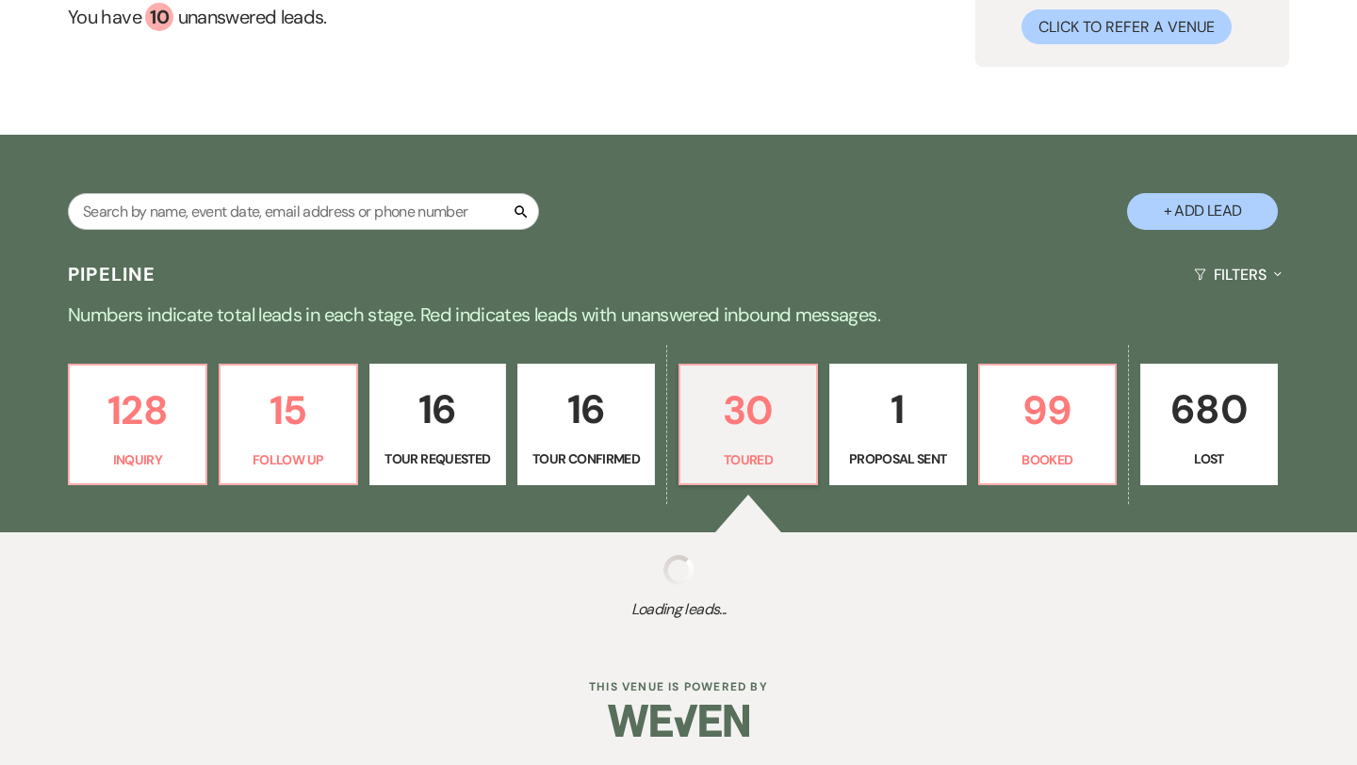
select select "5"
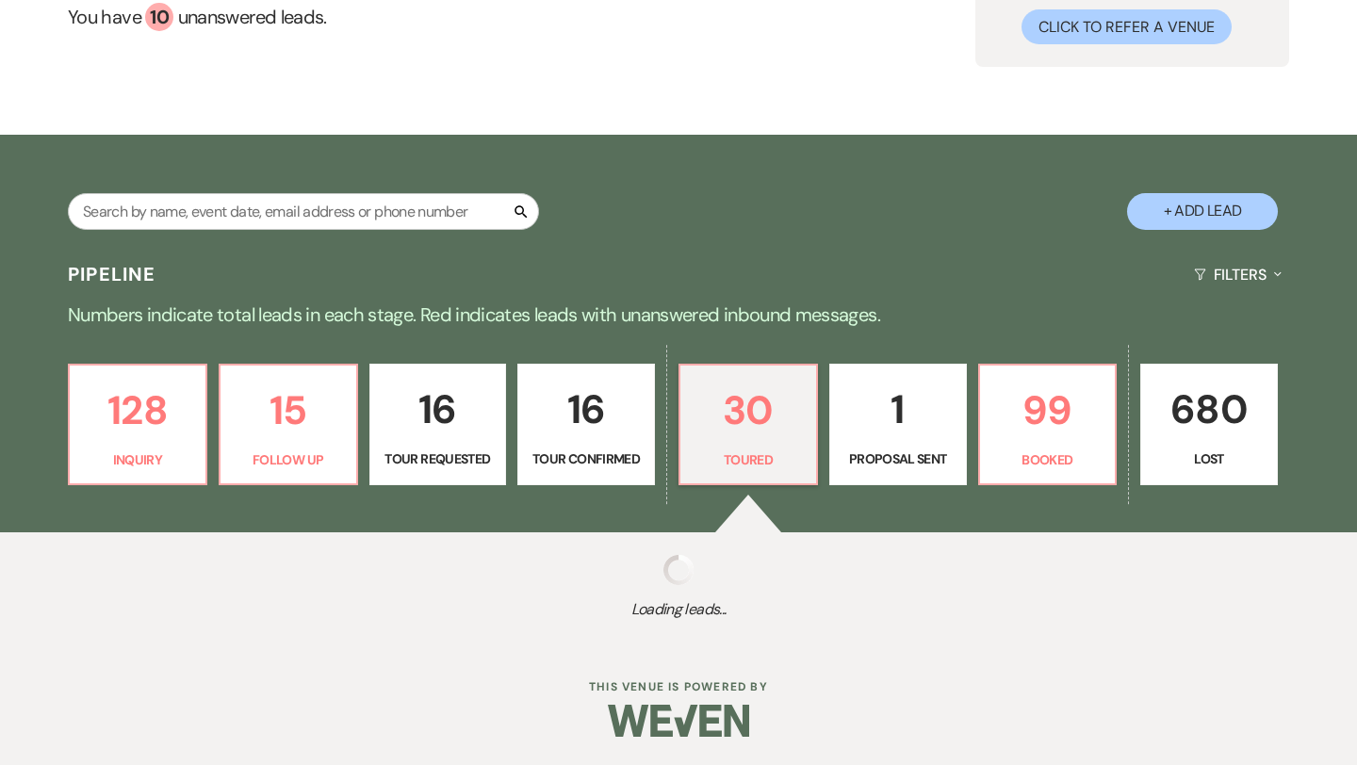
select select "5"
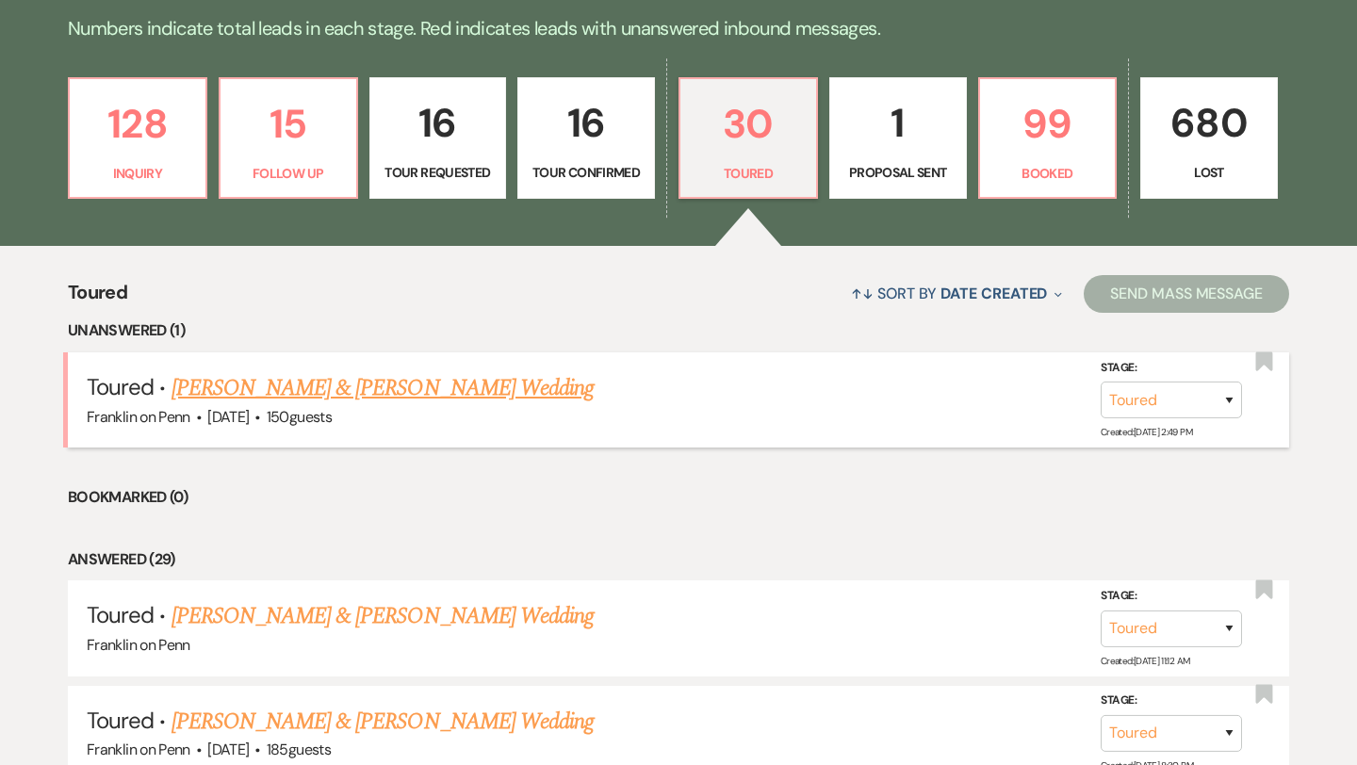
click at [389, 392] on link "[PERSON_NAME] & [PERSON_NAME] Wedding" at bounding box center [382, 388] width 422 height 34
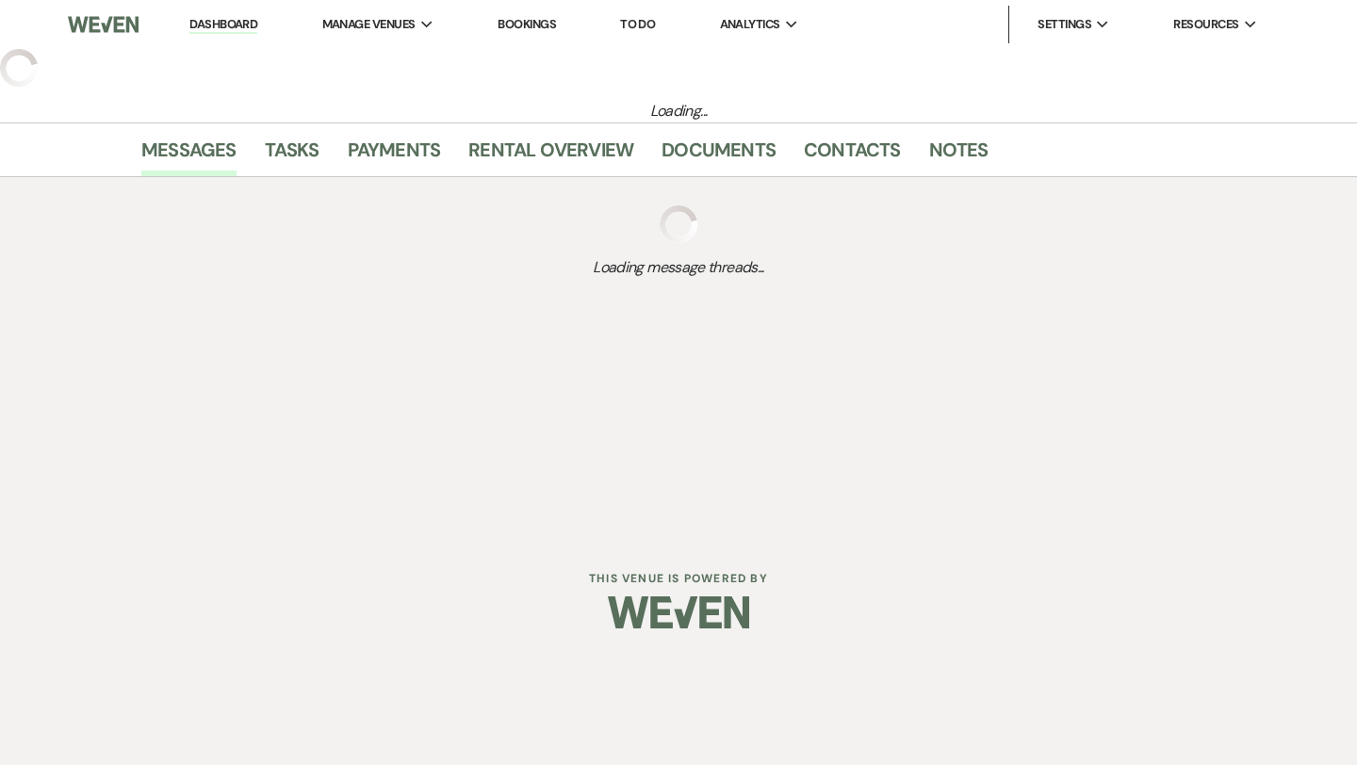
select select "5"
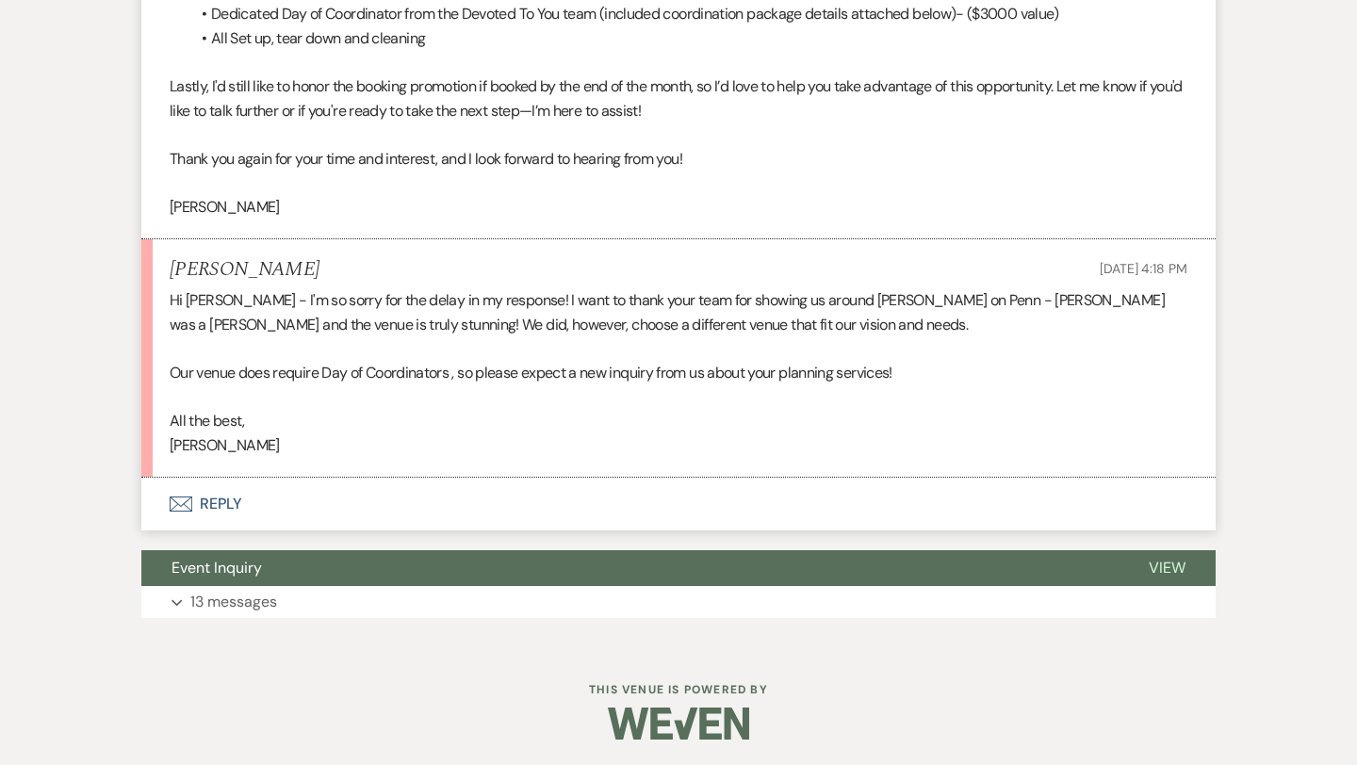
scroll to position [2861, 0]
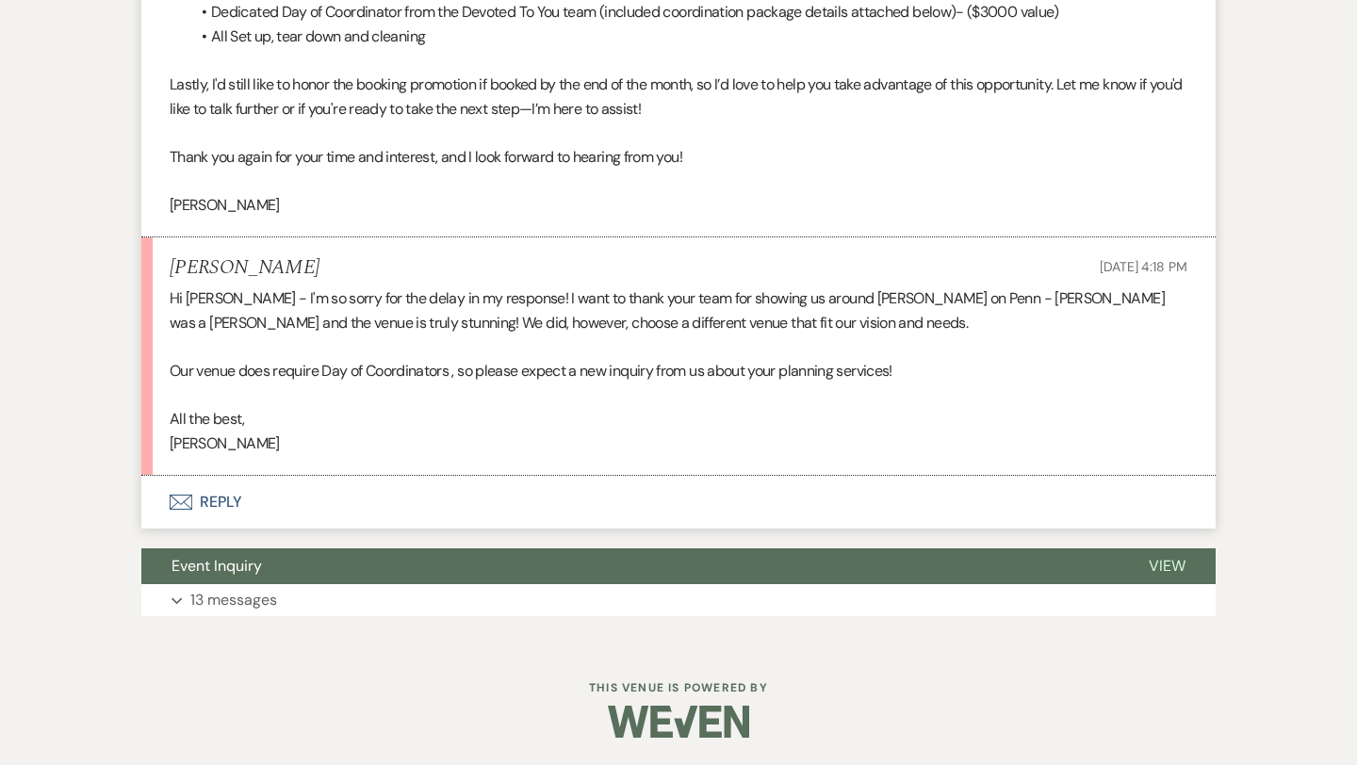
click at [220, 507] on button "Envelope Reply" at bounding box center [678, 502] width 1074 height 53
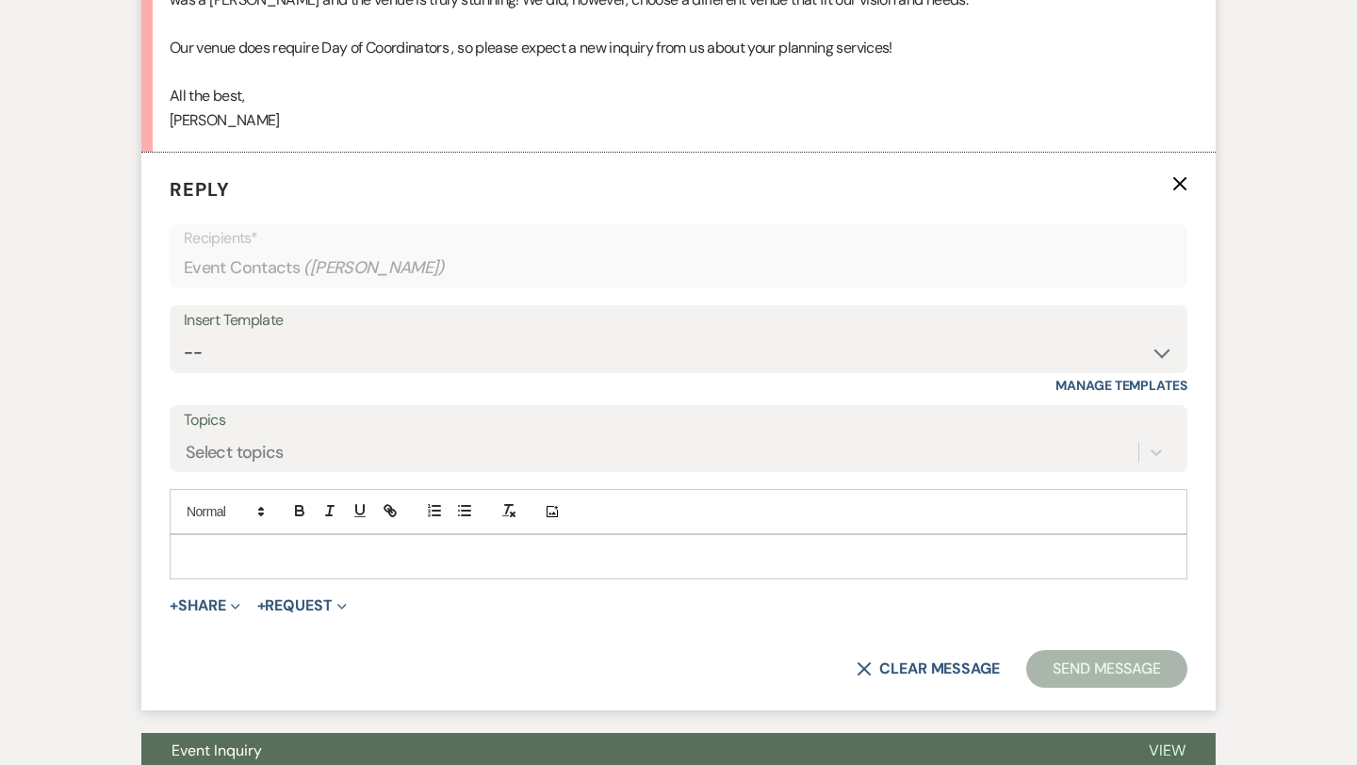
scroll to position [3234, 0]
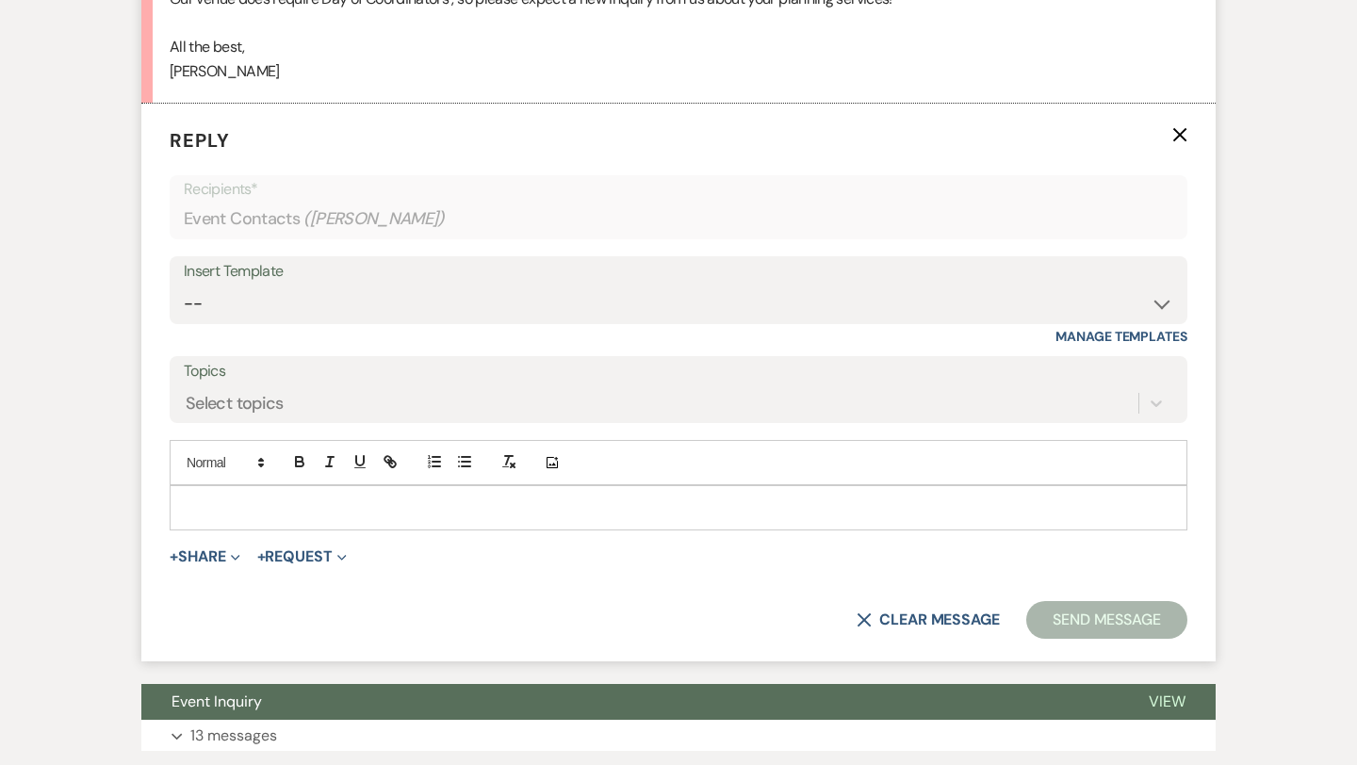
click at [228, 515] on p at bounding box center [678, 507] width 987 height 21
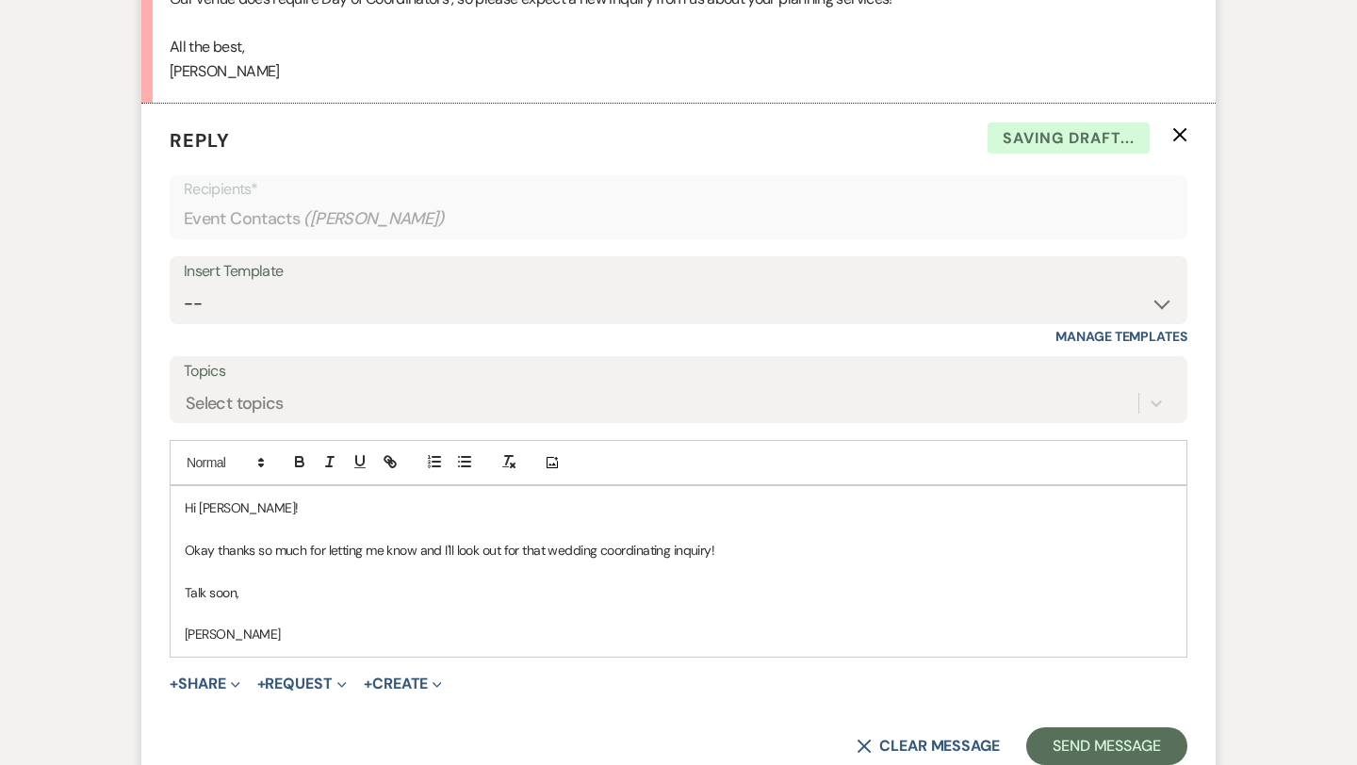
scroll to position [3279, 0]
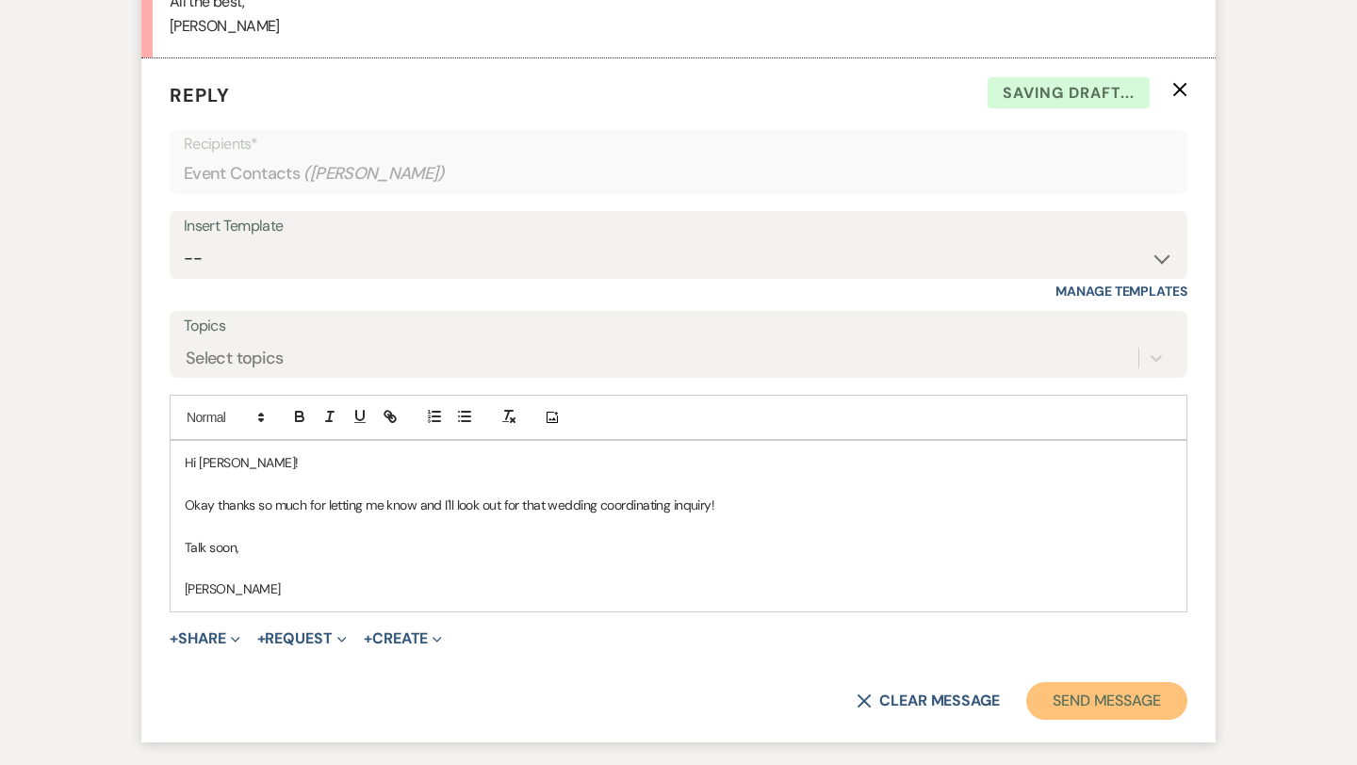
click at [1106, 693] on button "Send Message" at bounding box center [1106, 701] width 161 height 38
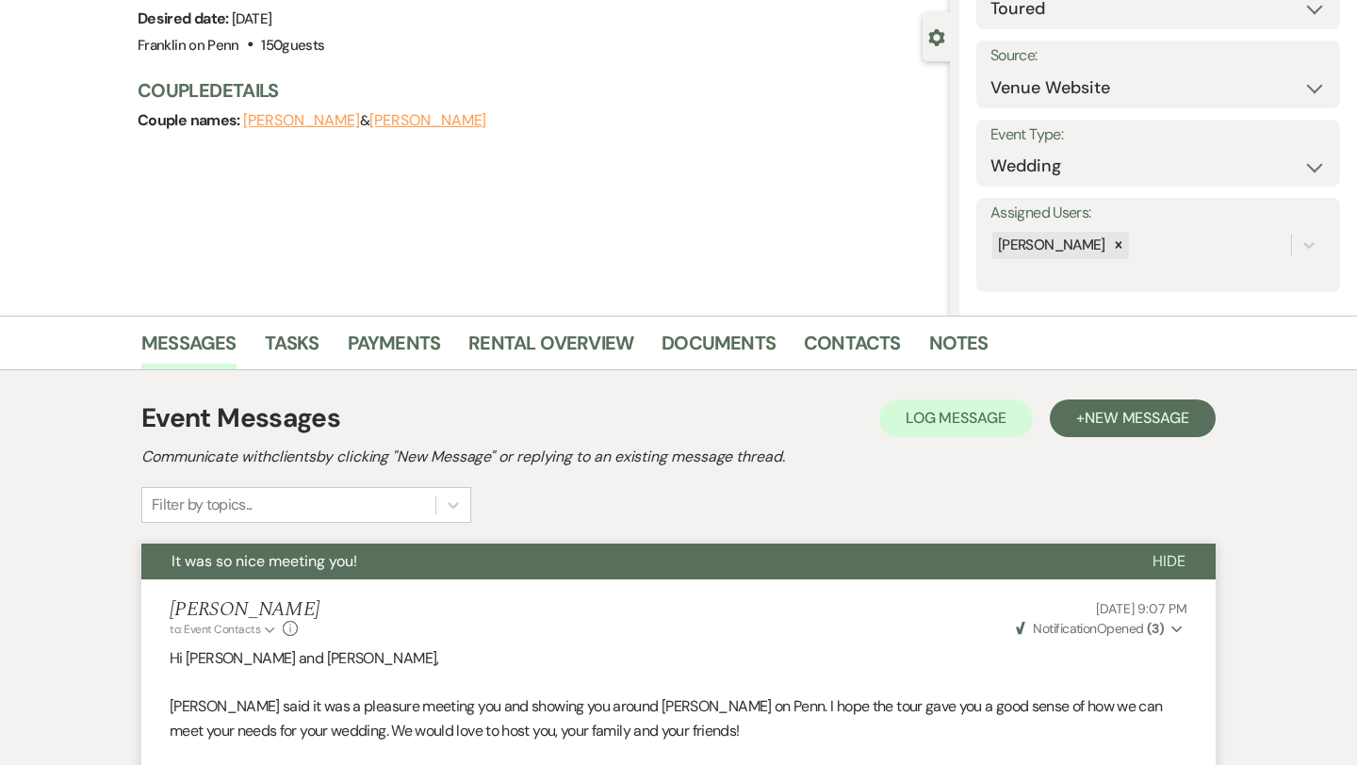
scroll to position [0, 0]
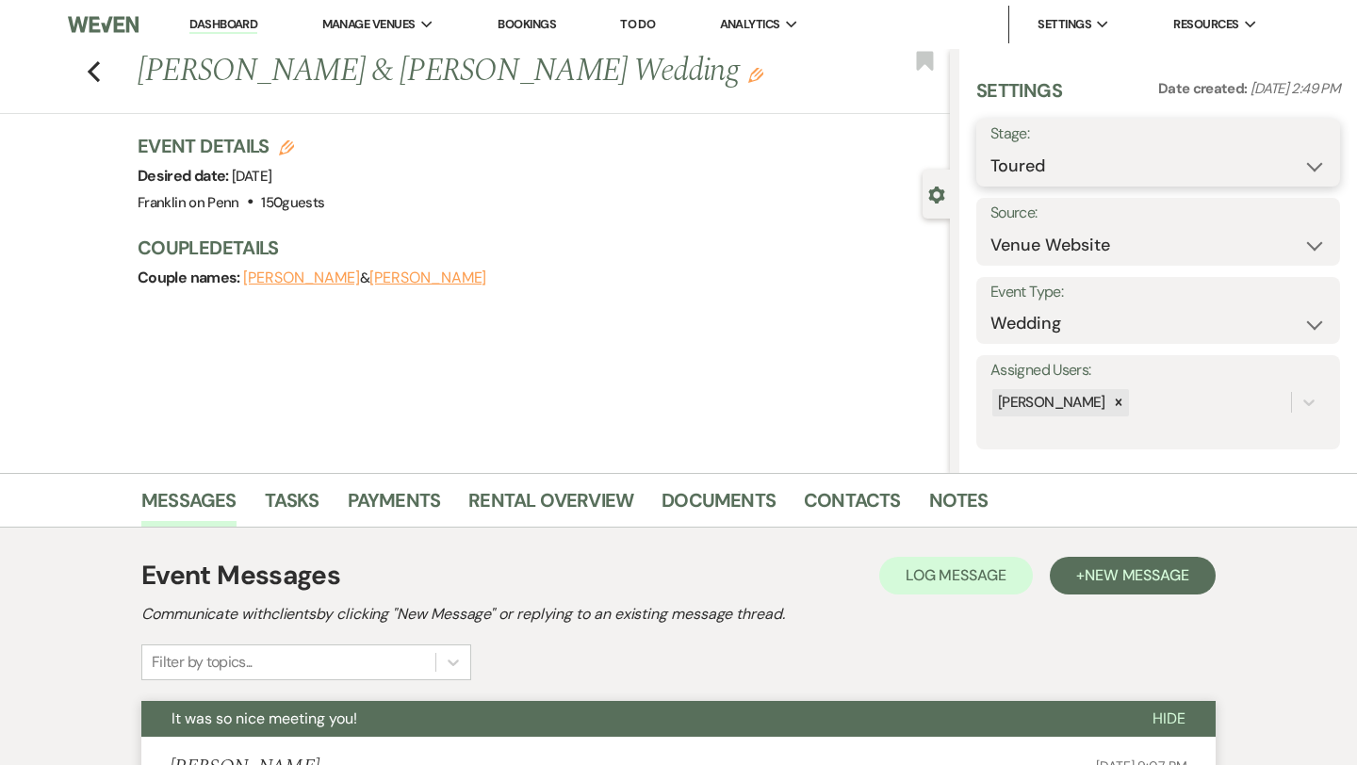
click at [1039, 172] on select "Inquiry Follow Up Tour Requested Tour Confirmed Toured Proposal Sent Booked Lost" at bounding box center [1157, 166] width 335 height 37
select select "8"
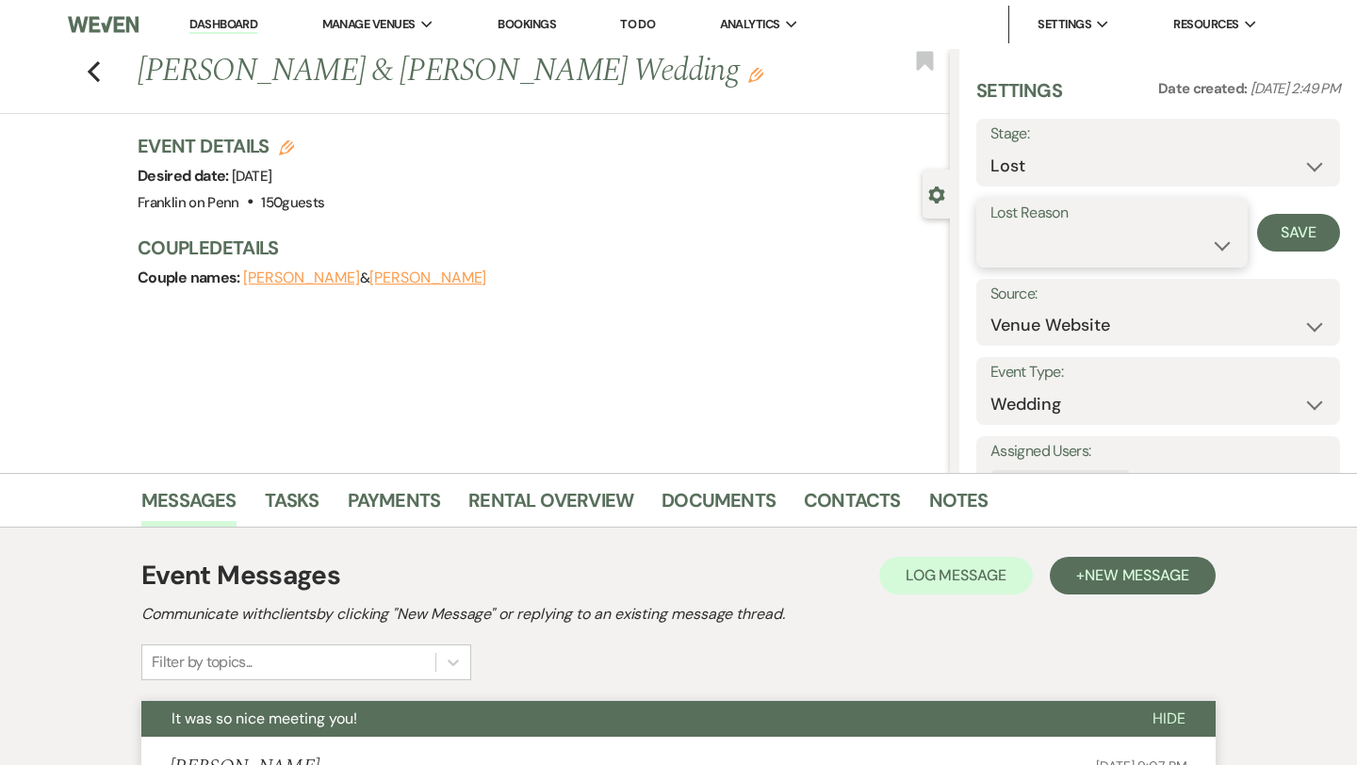
click at [1024, 246] on select "Booked Elsewhere Budget Date Unavailable No Response Not a Good Match Capacity …" at bounding box center [1111, 245] width 243 height 37
select select "10"
click at [1260, 240] on button "Save" at bounding box center [1298, 233] width 83 height 38
click at [93, 64] on icon "Previous" at bounding box center [94, 71] width 14 height 23
select select "5"
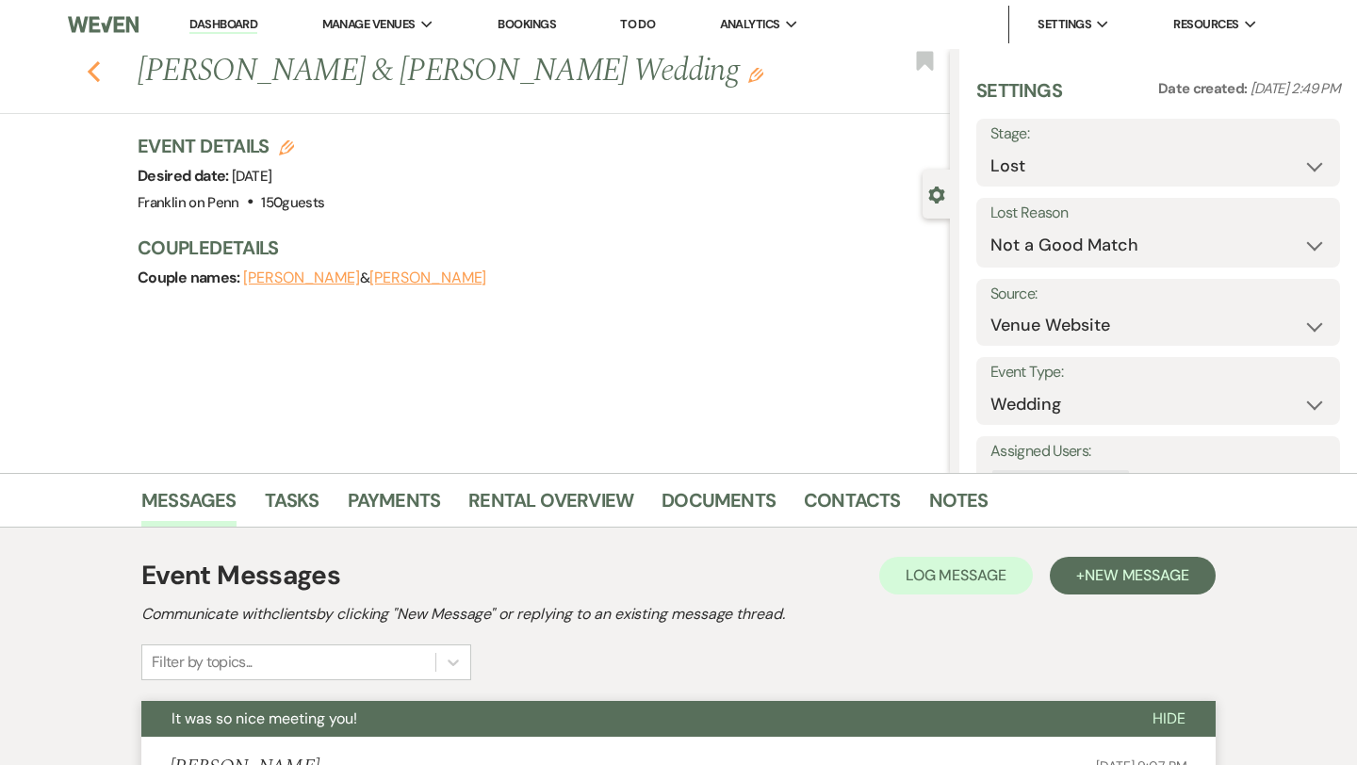
select select "5"
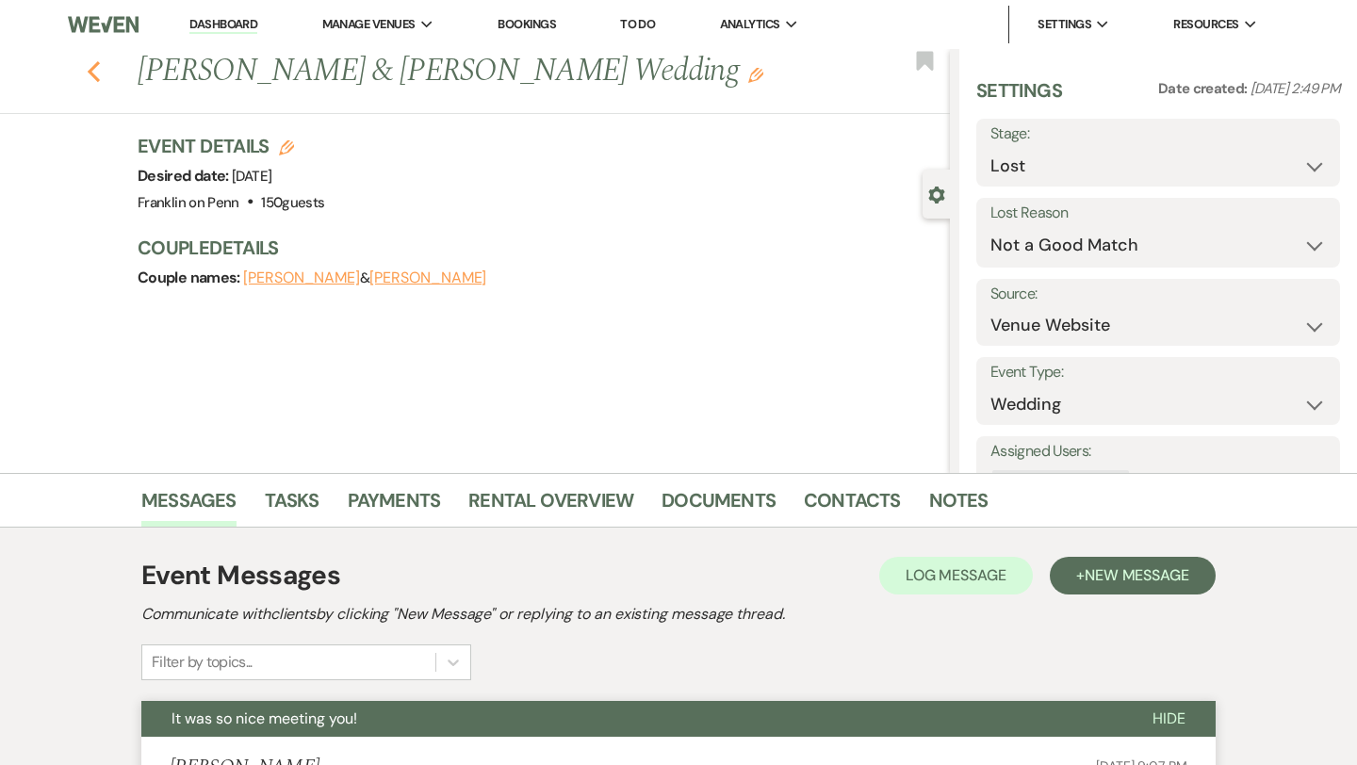
select select "5"
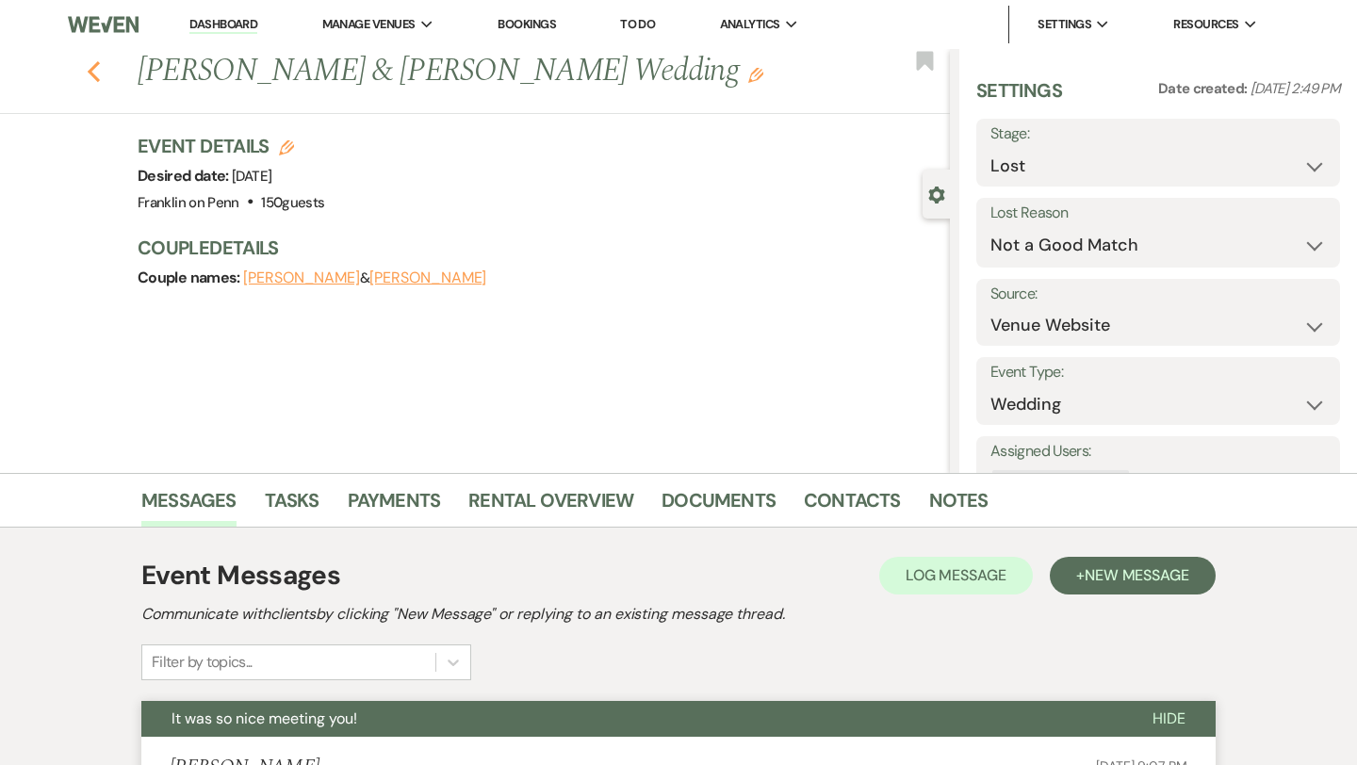
select select "5"
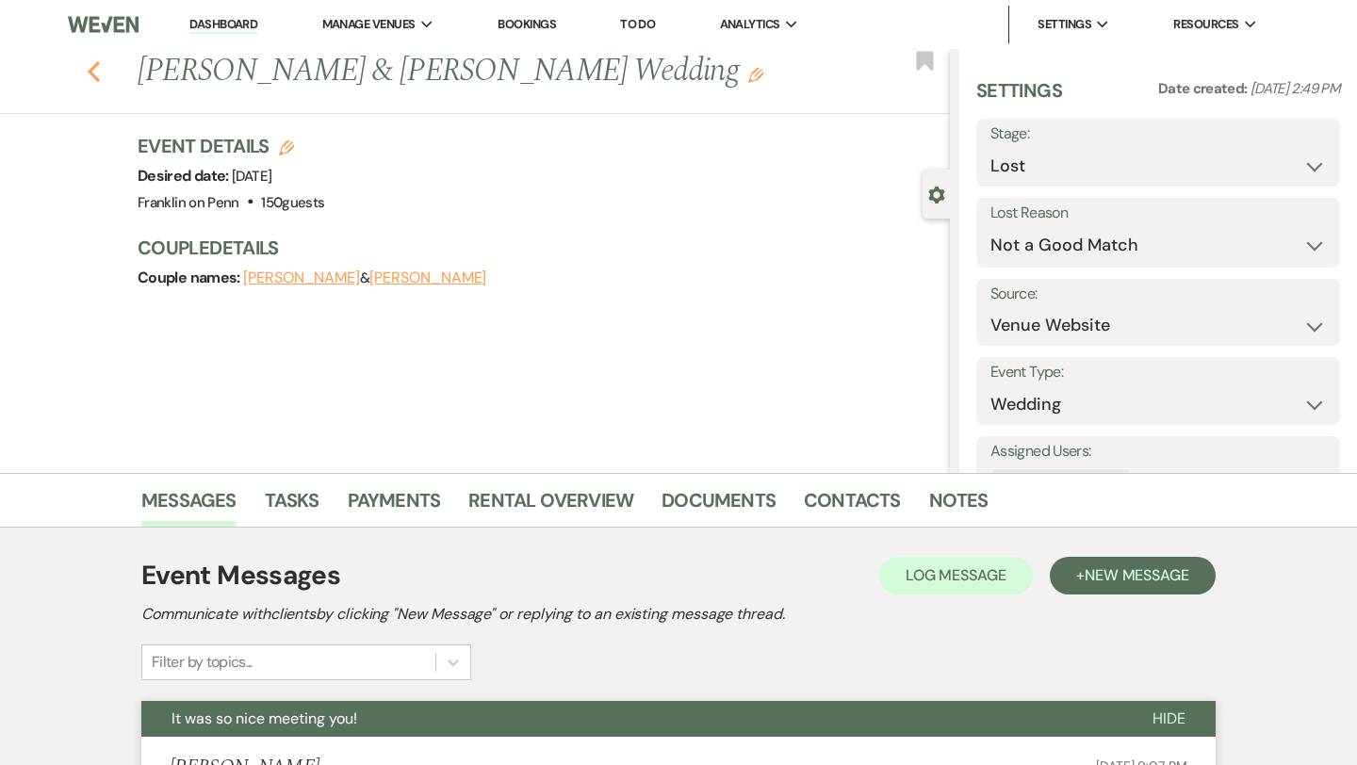
select select "5"
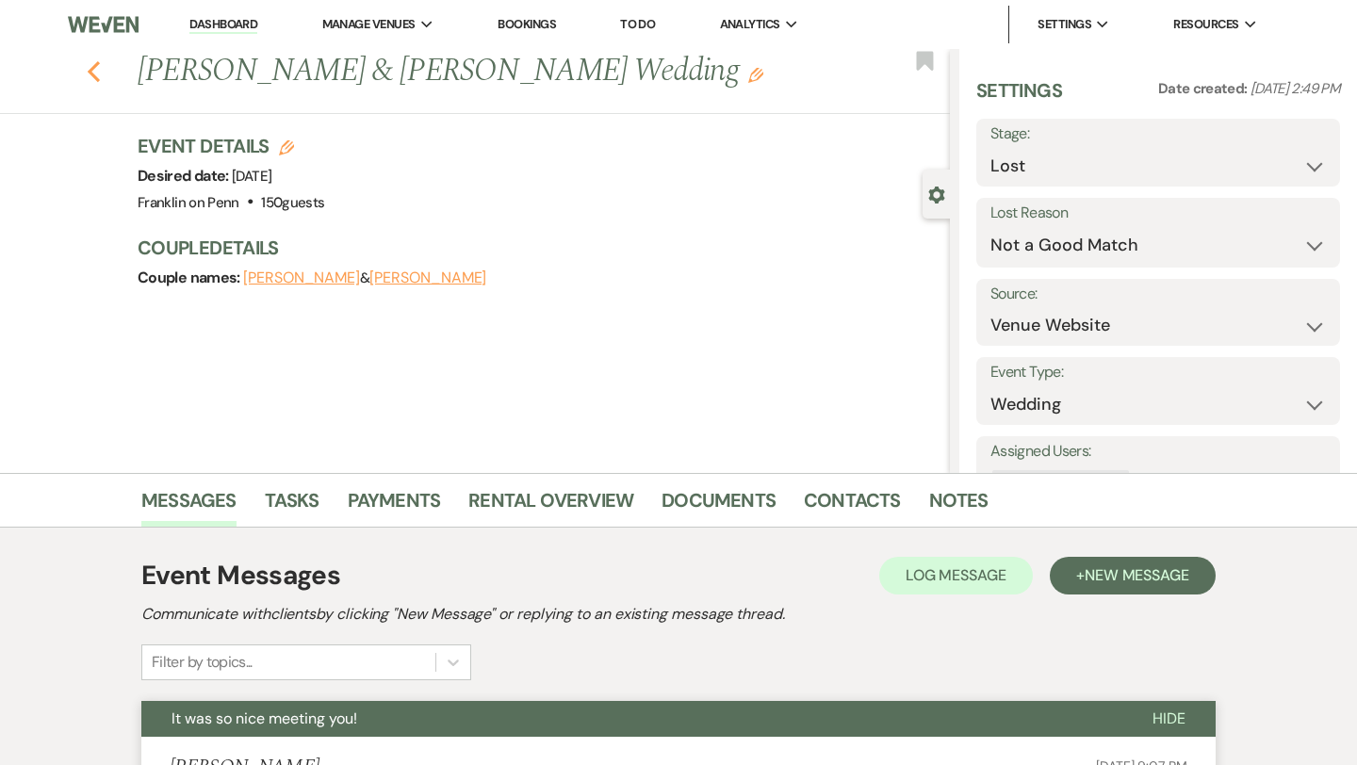
select select "5"
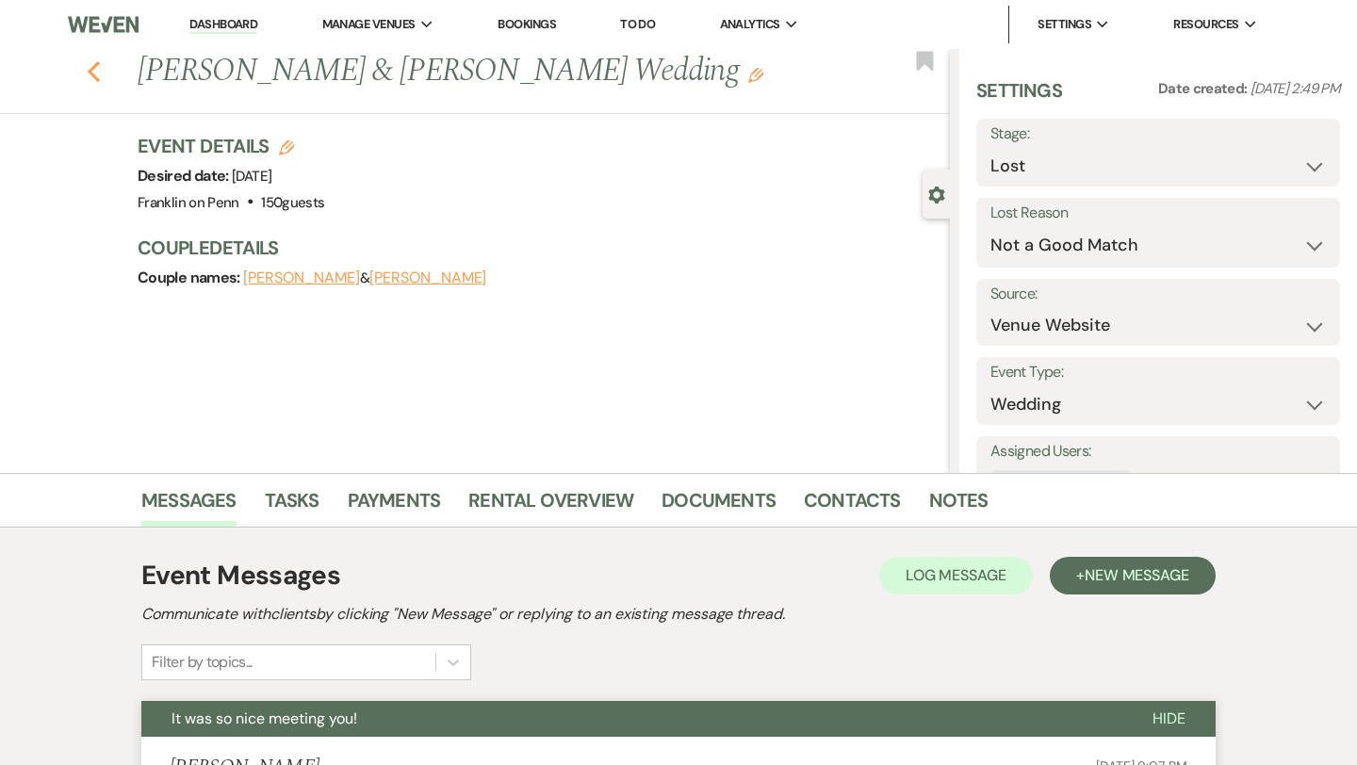
select select "5"
select select "8"
select select "10"
select select "5"
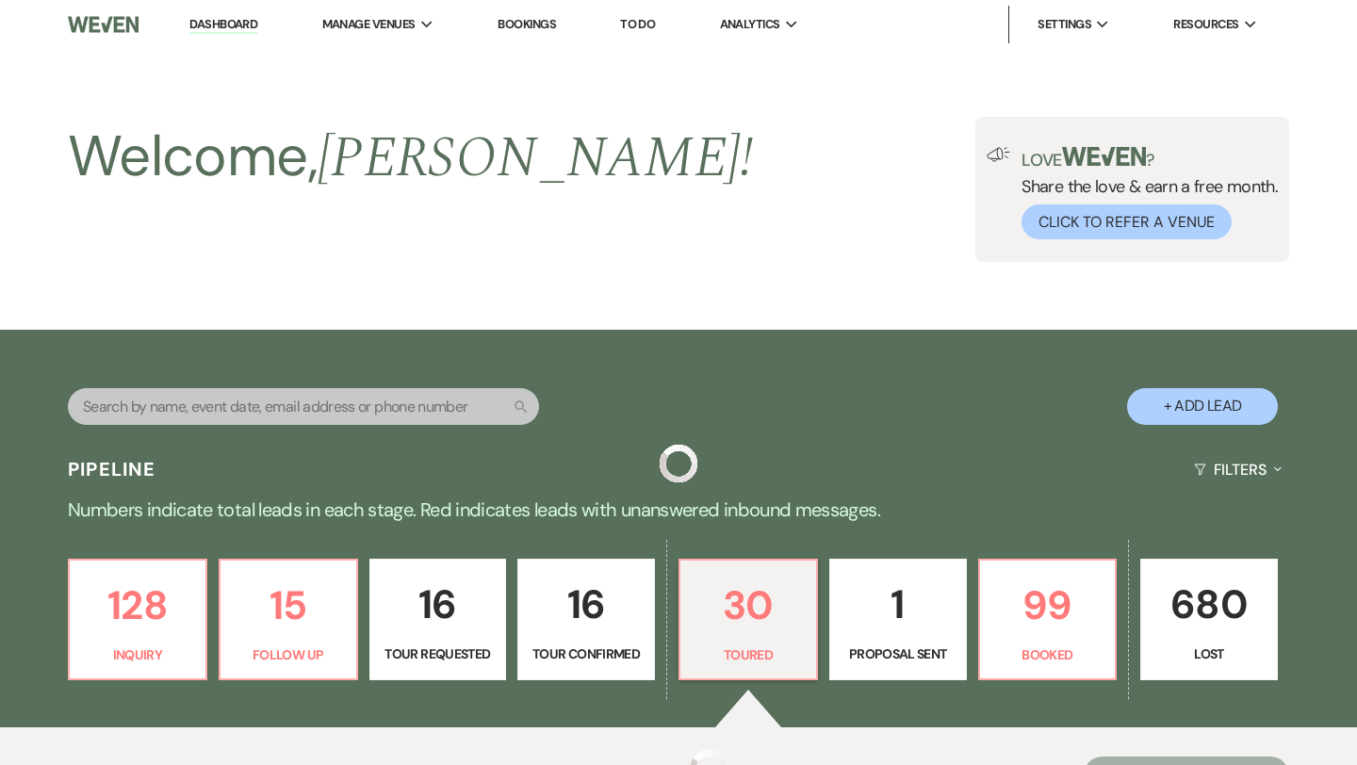
scroll to position [481, 0]
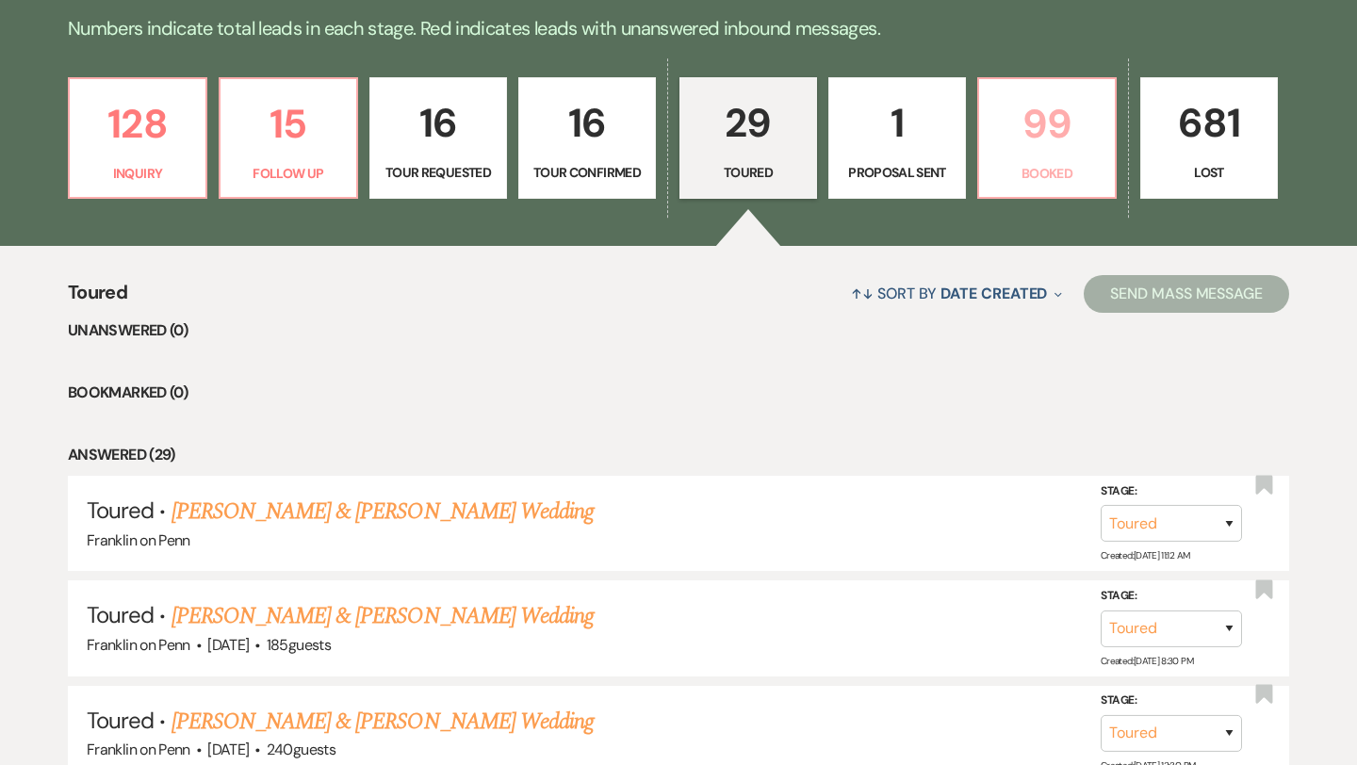
click at [1036, 130] on p "99" at bounding box center [1046, 123] width 113 height 63
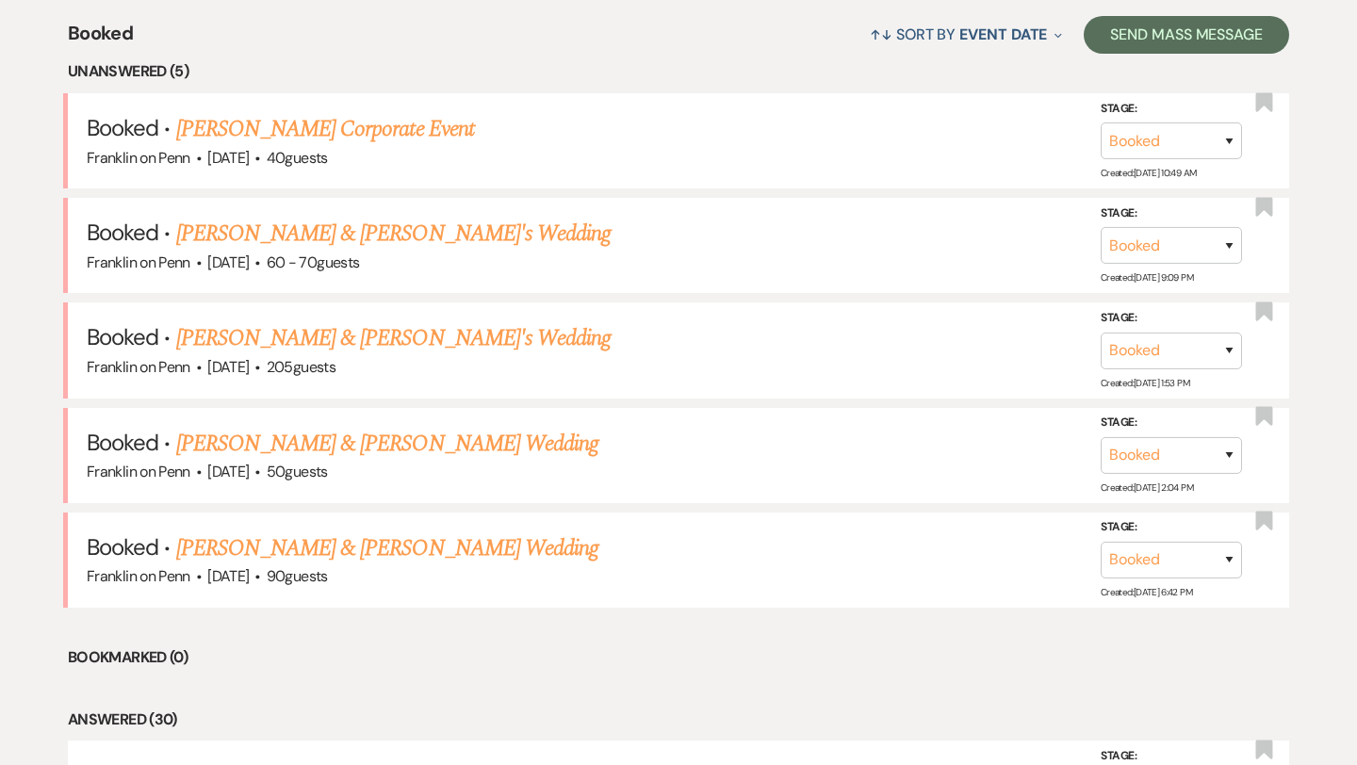
scroll to position [742, 0]
click at [383, 135] on link "[PERSON_NAME] Corporate Event" at bounding box center [325, 128] width 298 height 34
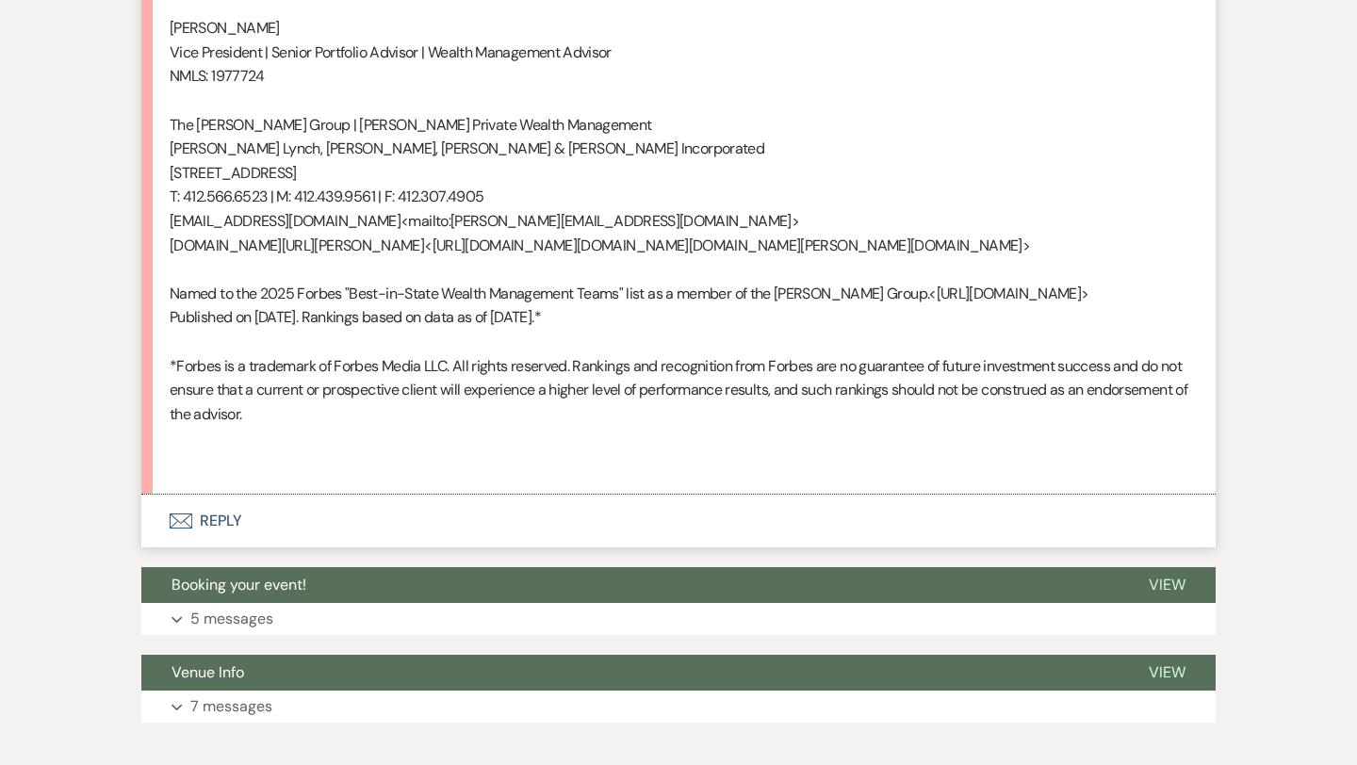
scroll to position [1101, 0]
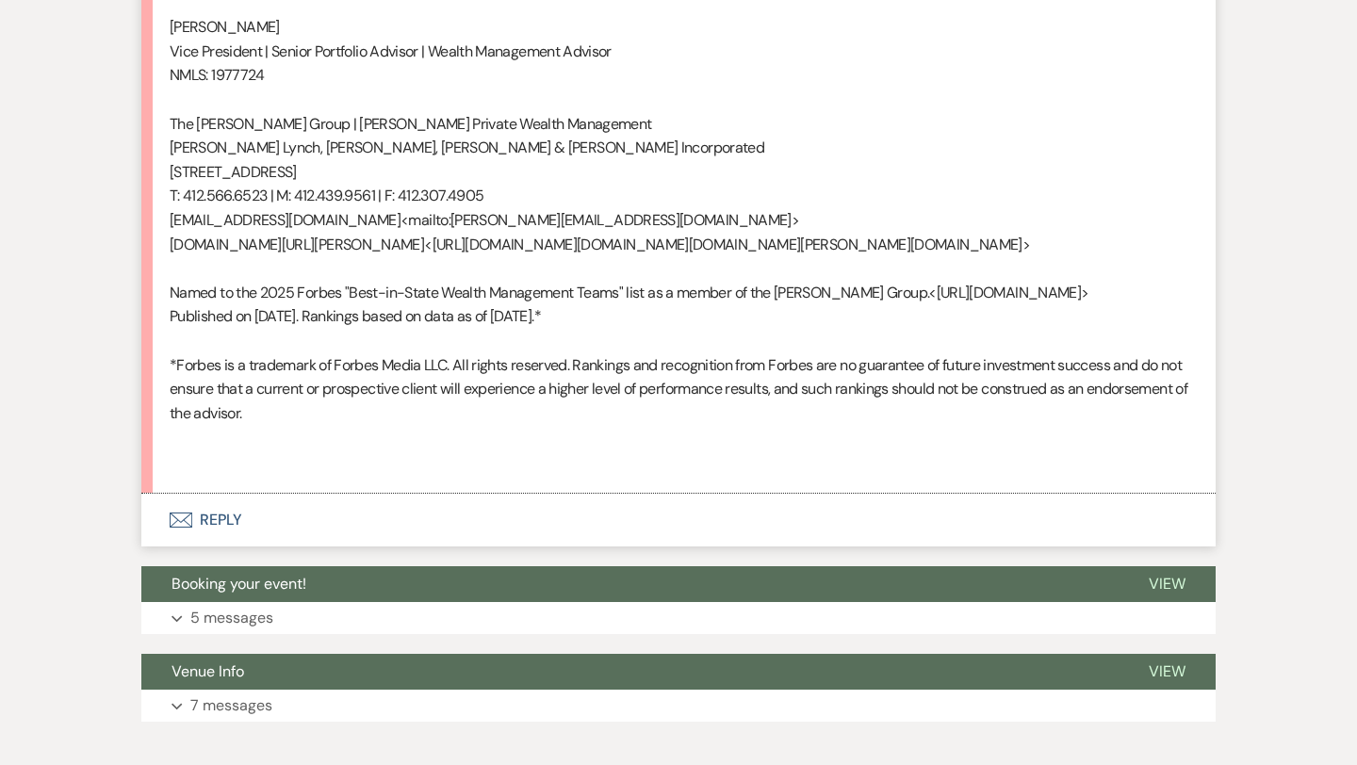
click at [233, 546] on button "Envelope Reply" at bounding box center [678, 520] width 1074 height 53
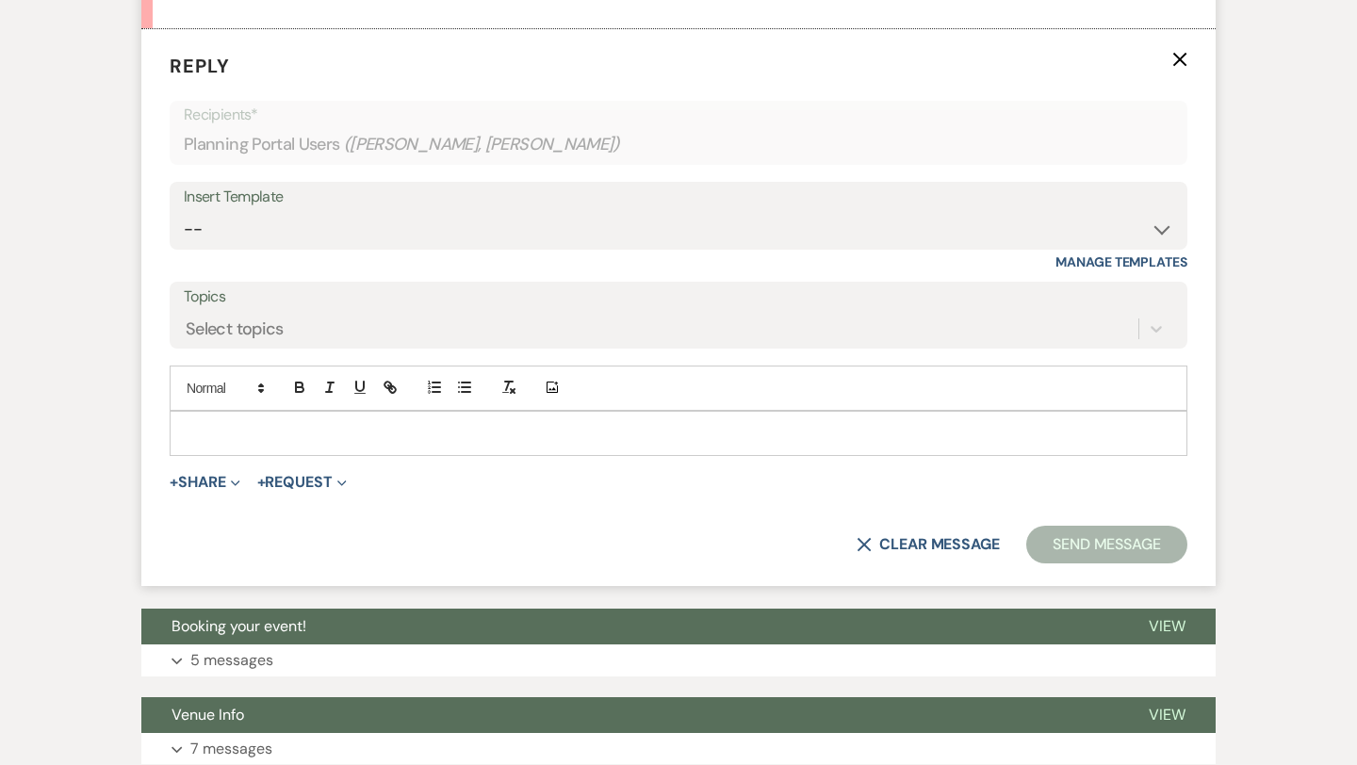
scroll to position [1611, 0]
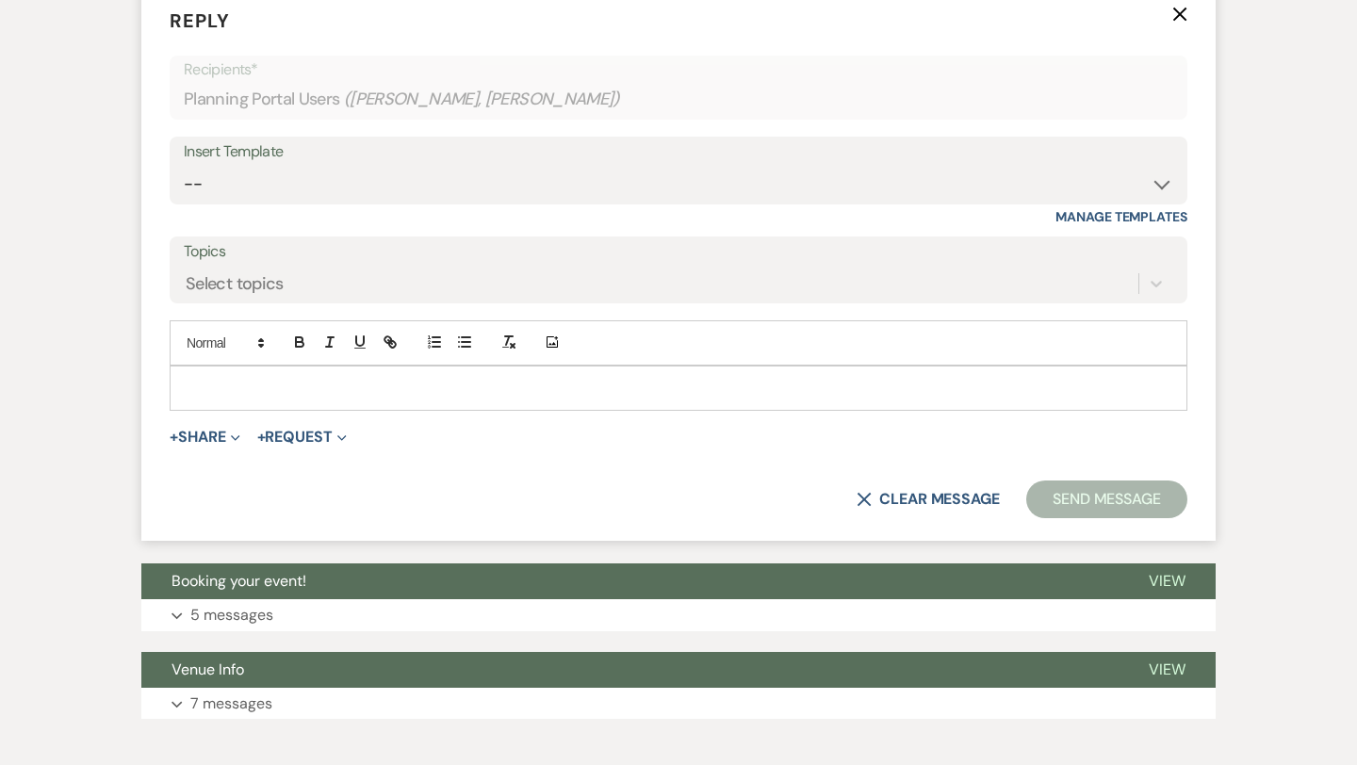
click at [228, 399] on p at bounding box center [678, 388] width 987 height 21
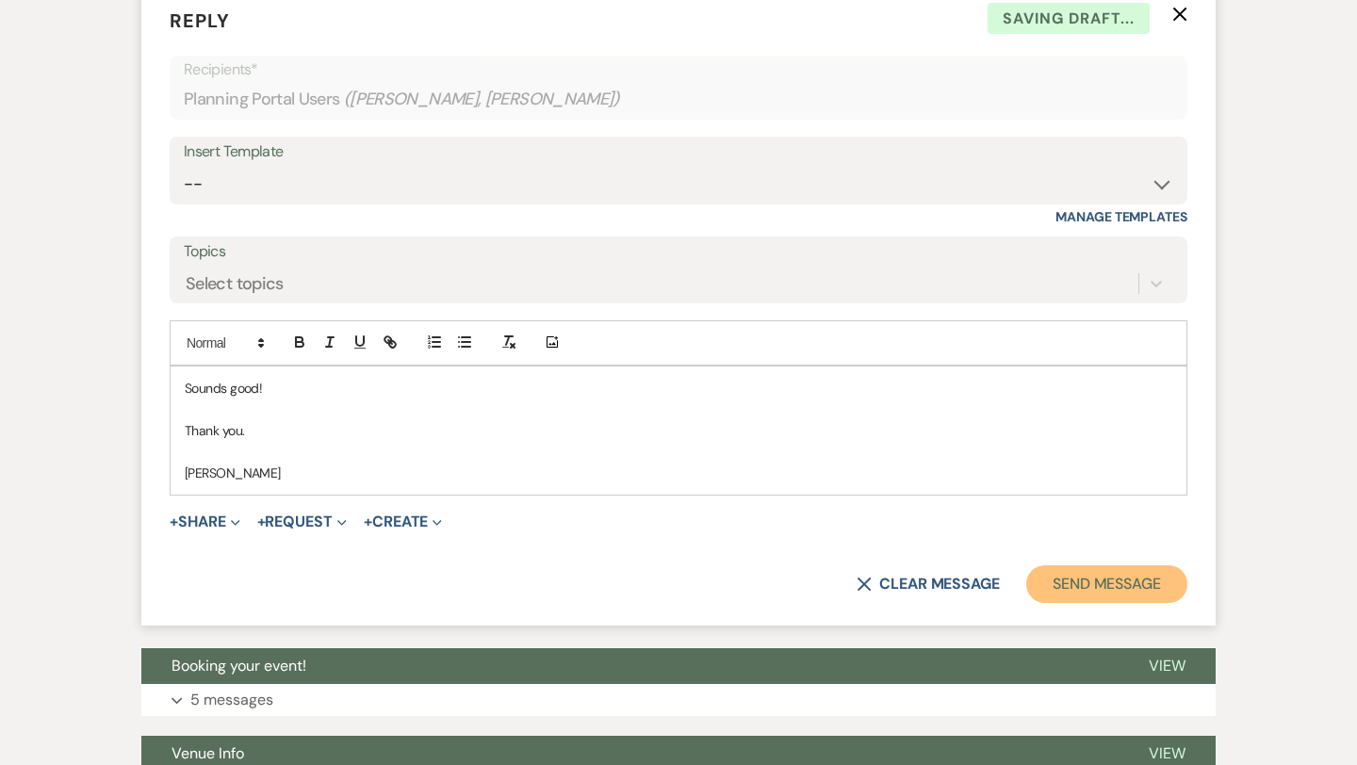
click at [1055, 603] on button "Send Message" at bounding box center [1106, 584] width 161 height 38
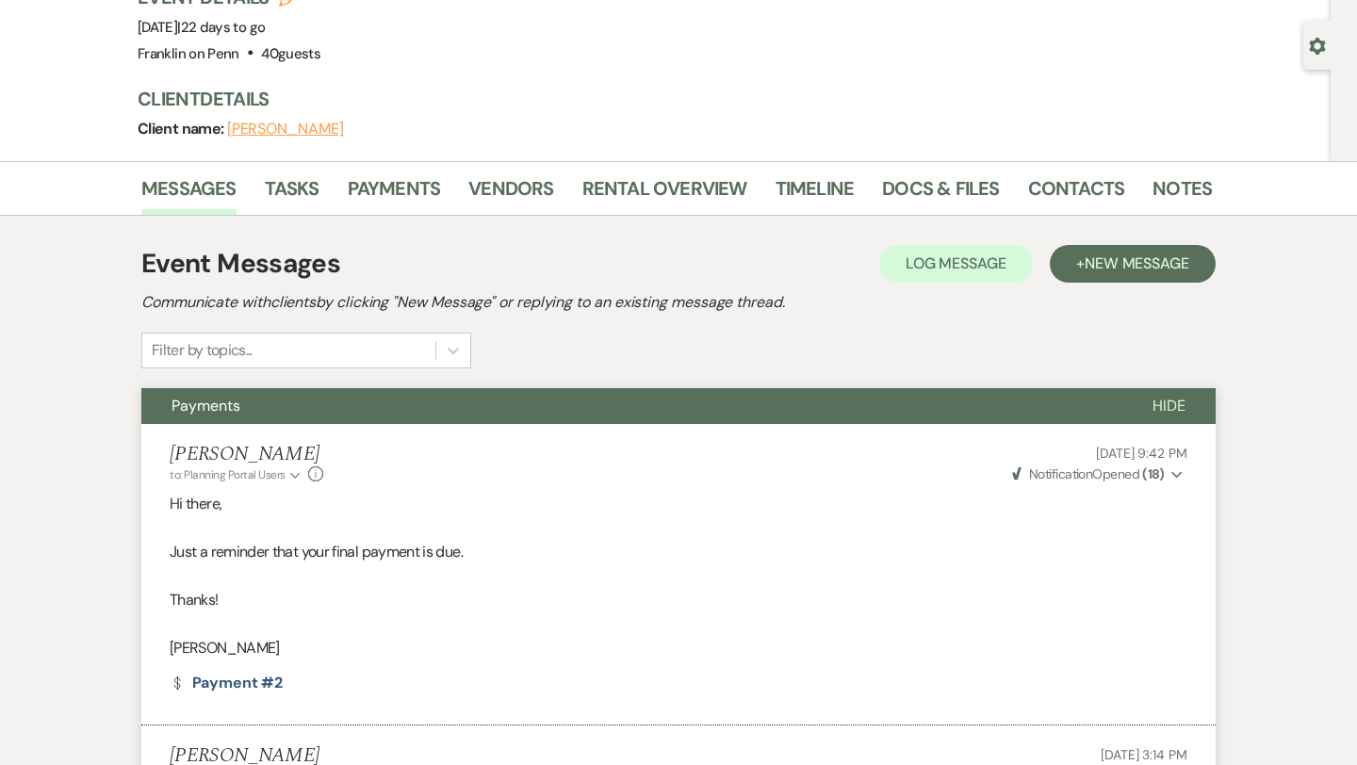
scroll to position [0, 0]
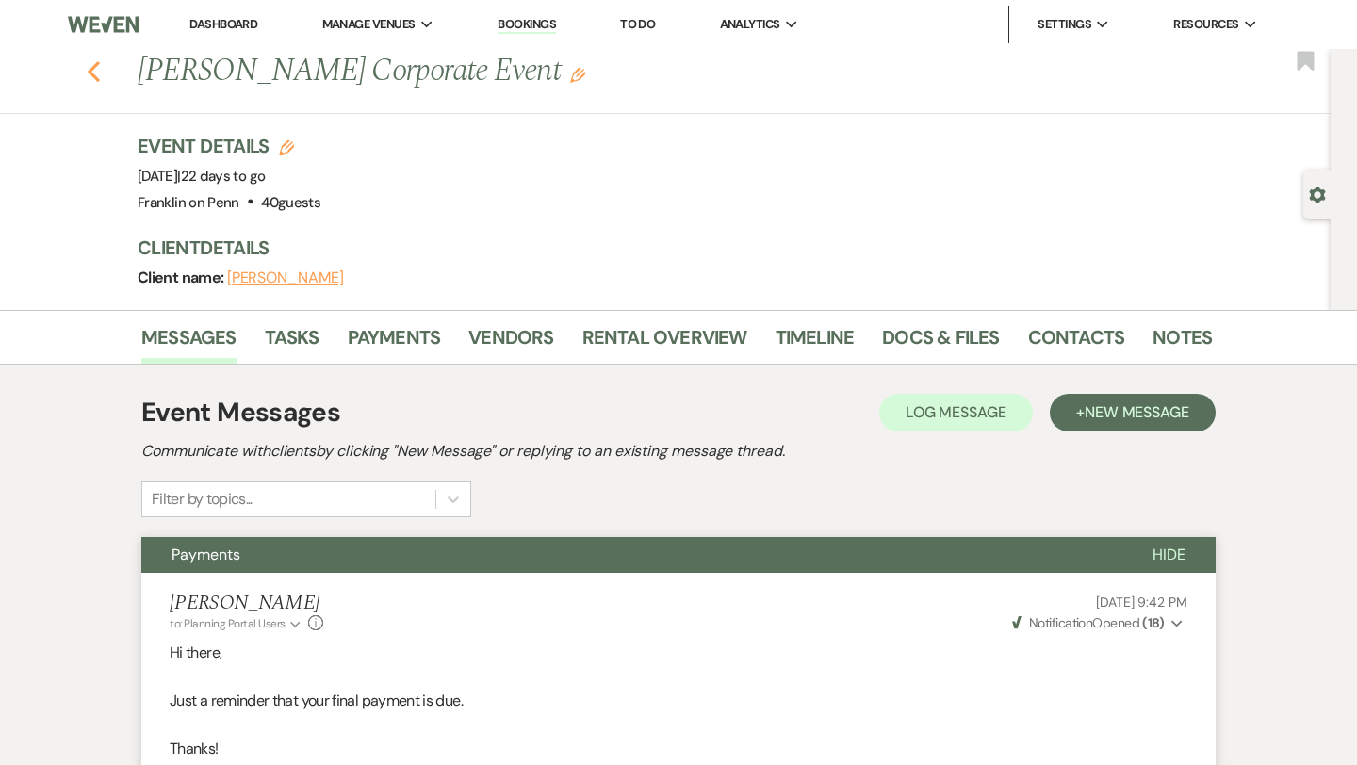
click at [97, 71] on icon "Previous" at bounding box center [94, 71] width 14 height 23
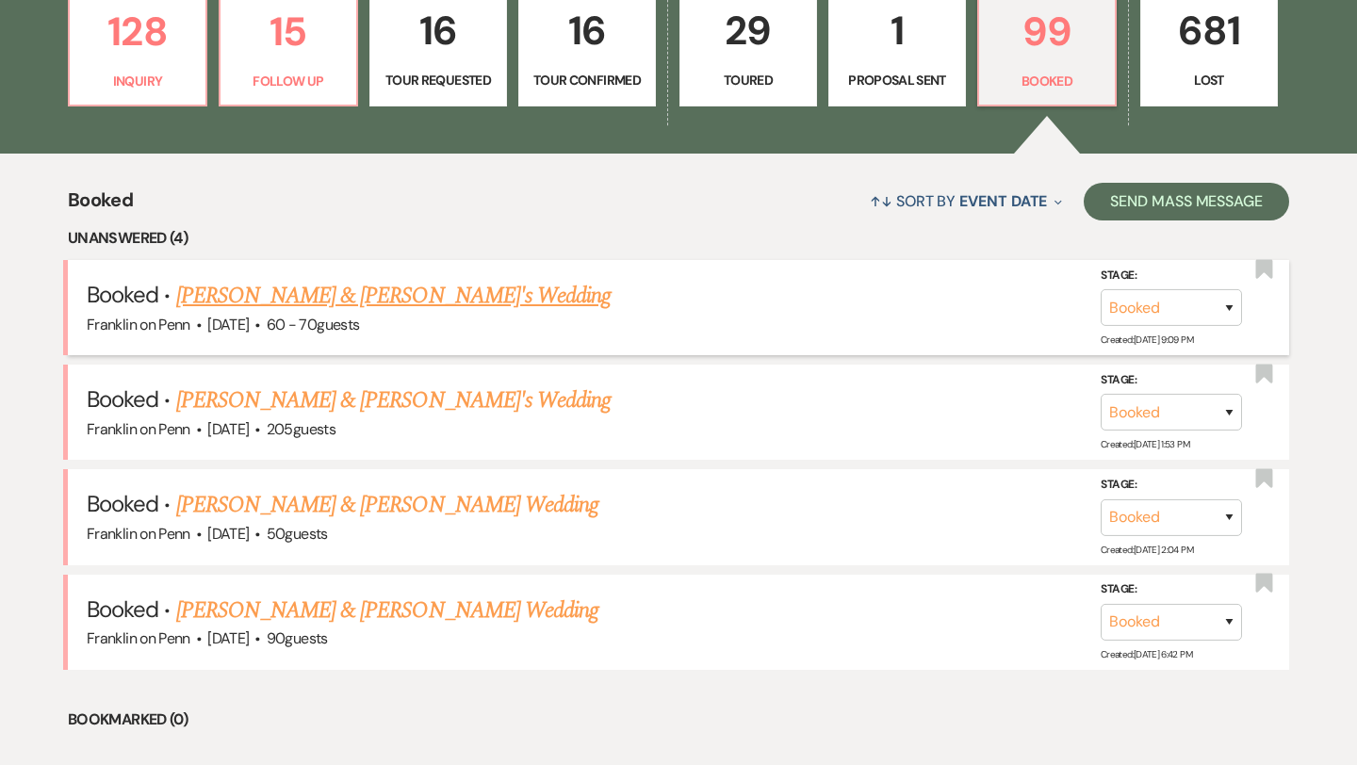
scroll to position [489, 0]
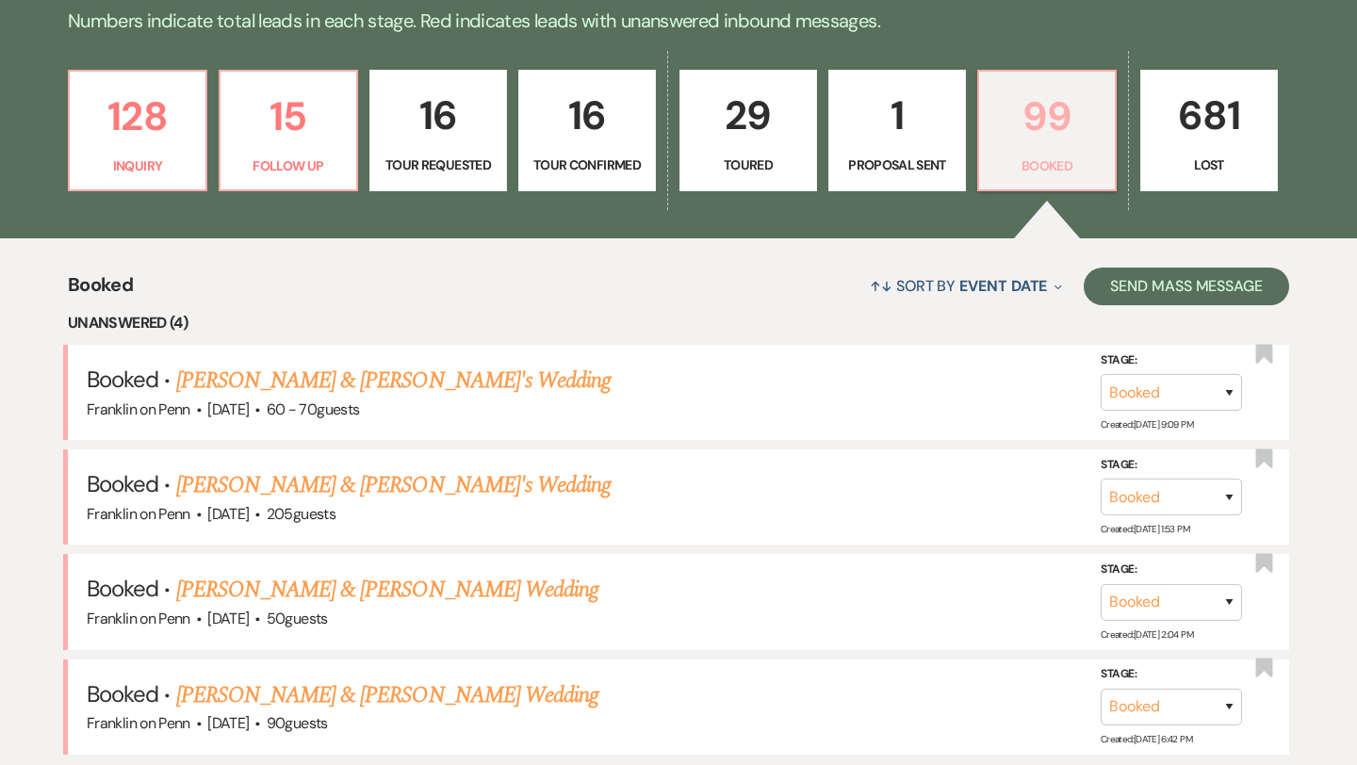
click at [1054, 115] on p "99" at bounding box center [1046, 116] width 113 height 63
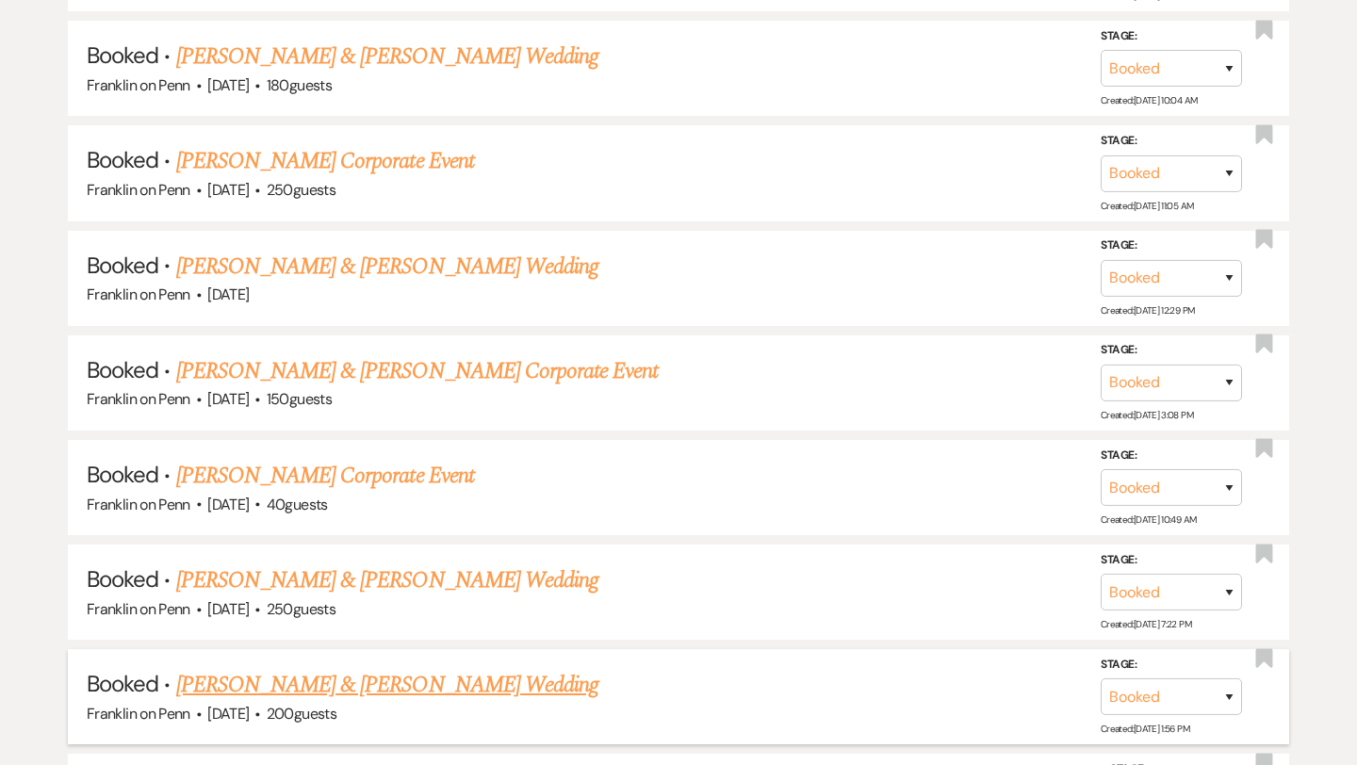
scroll to position [1459, 0]
click at [502, 50] on link "[PERSON_NAME] & [PERSON_NAME] Wedding" at bounding box center [387, 58] width 422 height 34
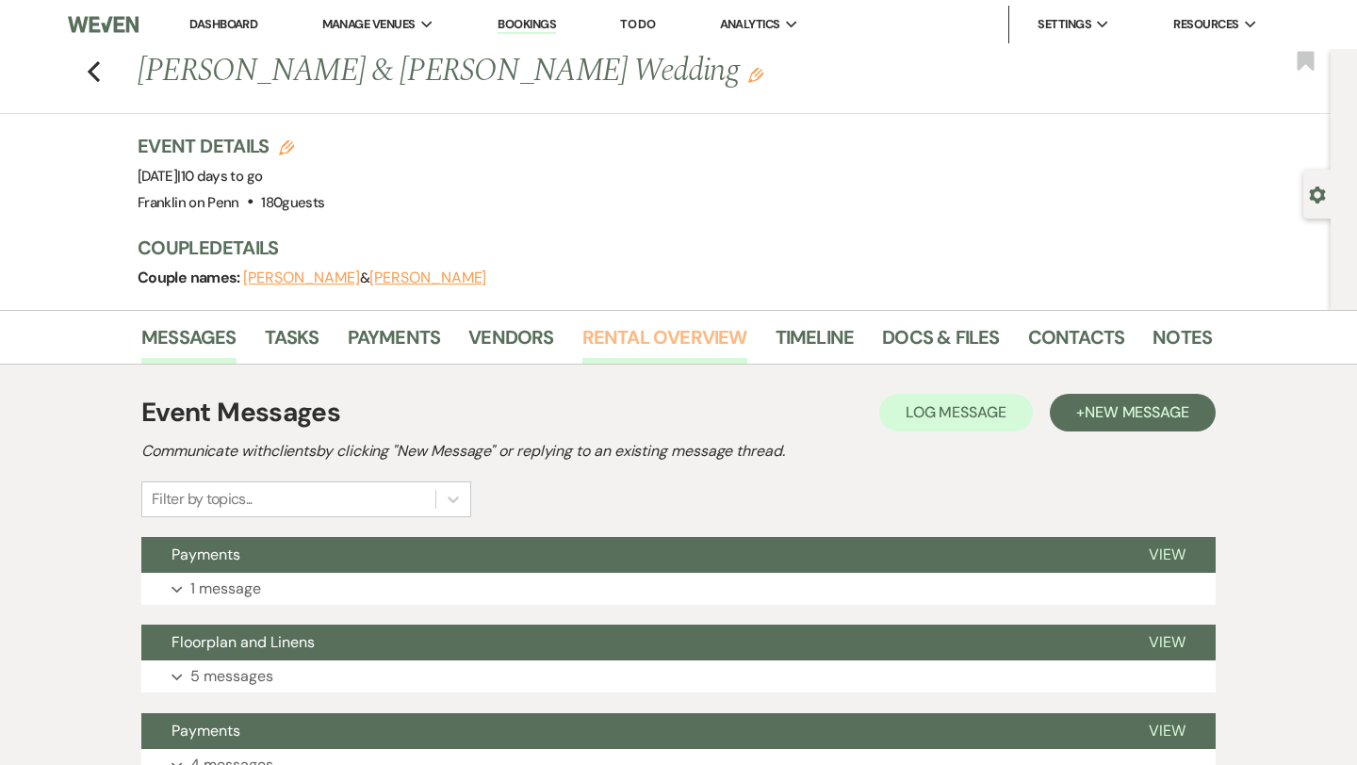
click at [678, 342] on link "Rental Overview" at bounding box center [664, 342] width 165 height 41
